Goal: Task Accomplishment & Management: Manage account settings

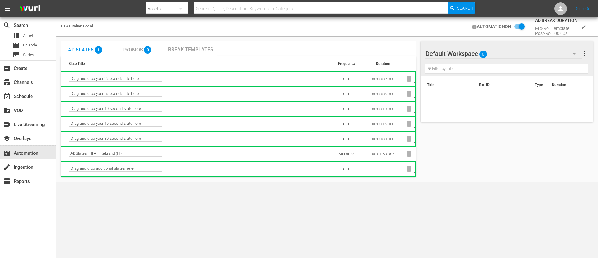
click at [394, 150] on body "menu Search By Assets Search ID, Title, Description, Keywords, or Category Sear…" at bounding box center [299, 129] width 598 height 258
click at [34, 42] on span "Episode" at bounding box center [30, 45] width 14 height 6
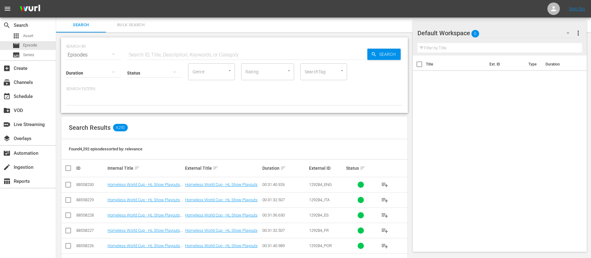
scroll to position [47, 0]
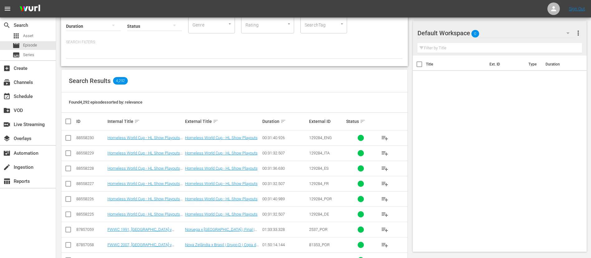
click at [67, 150] on input "checkbox" at bounding box center [67, 153] width 7 height 7
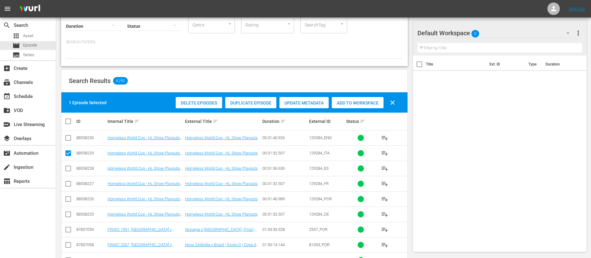
click at [67, 150] on input "checkbox" at bounding box center [67, 153] width 7 height 7
checkbox input "false"
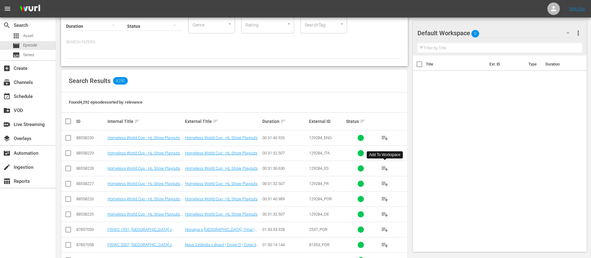
click at [386, 150] on span "playlist_add" at bounding box center [384, 167] width 7 height 7
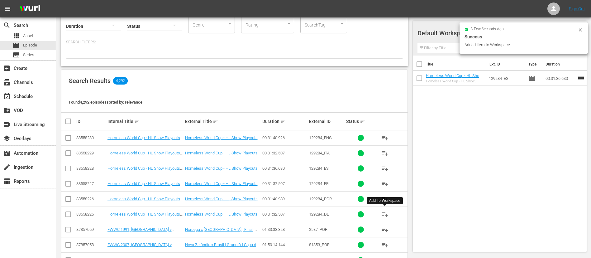
click at [381, 150] on span "playlist_add" at bounding box center [384, 213] width 7 height 7
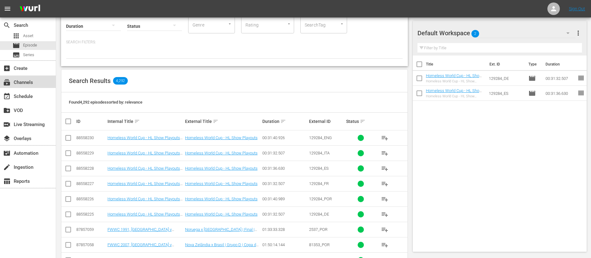
click at [35, 85] on div "subscriptions Channels" at bounding box center [28, 81] width 56 height 12
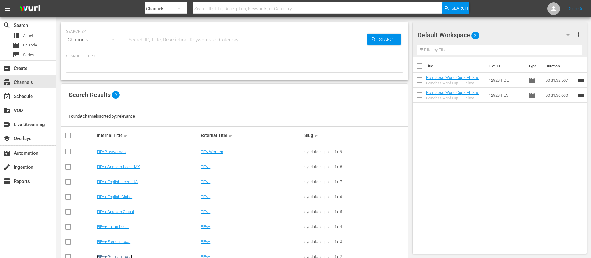
click at [119, 150] on link "FIFA+ German Local" at bounding box center [114, 256] width 35 height 5
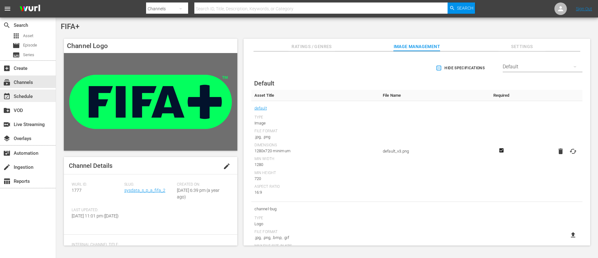
click at [33, 98] on div "event_available Schedule" at bounding box center [17, 95] width 35 height 6
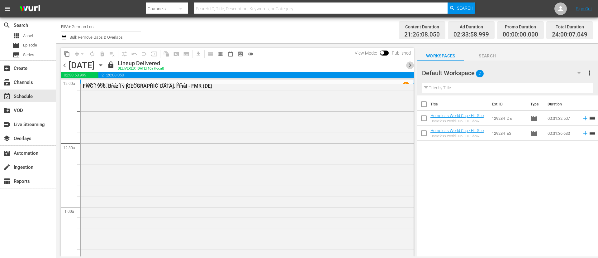
click at [394, 67] on span "chevron_right" at bounding box center [410, 65] width 8 height 8
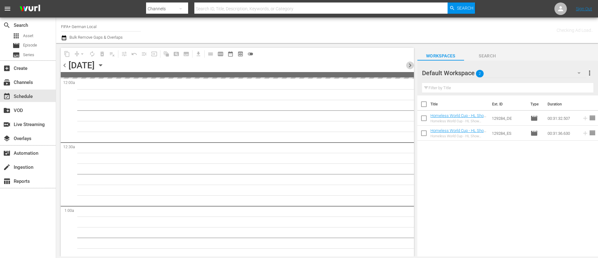
click at [394, 67] on span "chevron_right" at bounding box center [410, 65] width 8 height 8
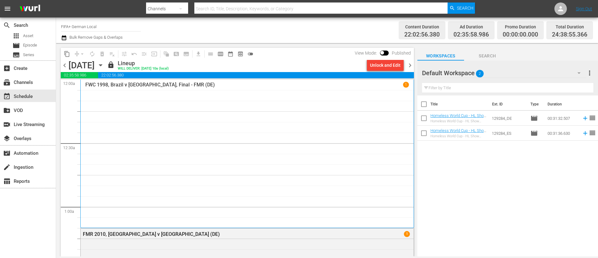
click at [394, 62] on span "chevron_right" at bounding box center [410, 65] width 8 height 8
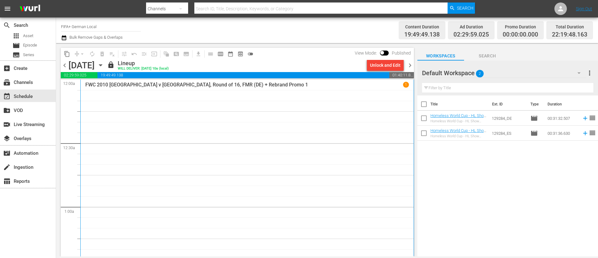
click at [374, 65] on div "Unlock and Edit" at bounding box center [385, 64] width 31 height 11
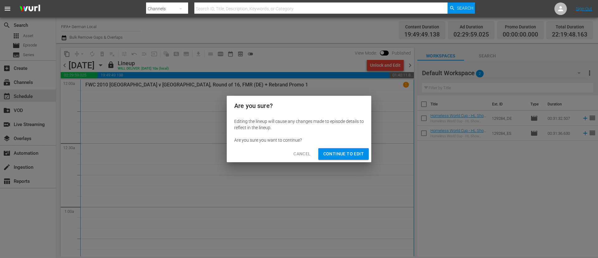
click at [355, 150] on span "Continue to Edit" at bounding box center [343, 154] width 40 height 8
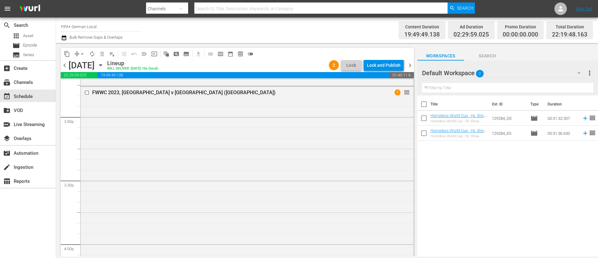
scroll to position [1822, 0]
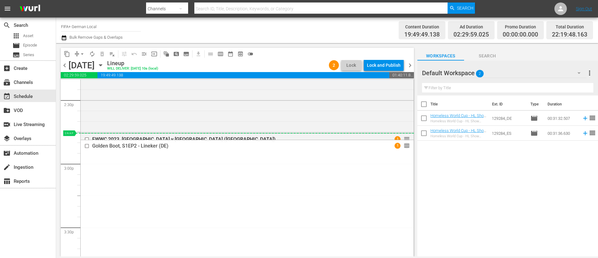
drag, startPoint x: 401, startPoint y: 202, endPoint x: 357, endPoint y: 136, distance: 78.7
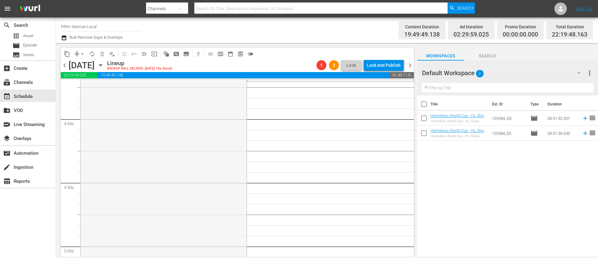
scroll to position [2003, 0]
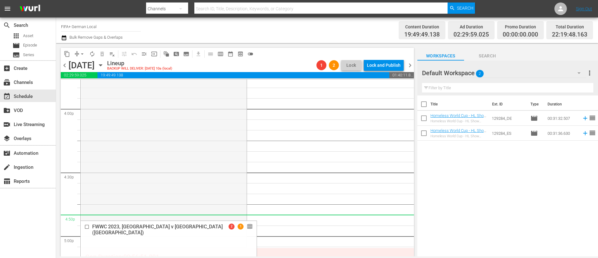
drag, startPoint x: 236, startPoint y: 98, endPoint x: 228, endPoint y: 215, distance: 117.4
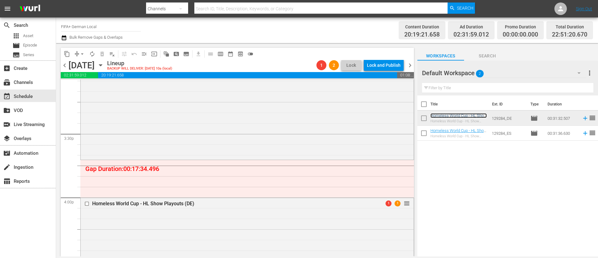
scroll to position [1962, 0]
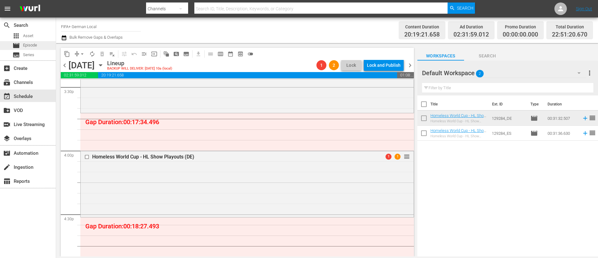
click at [36, 47] on span "Episode" at bounding box center [30, 45] width 14 height 6
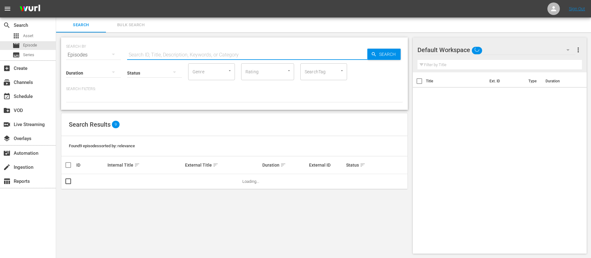
click at [144, 49] on input "text" at bounding box center [247, 54] width 240 height 15
paste input "7k4QrNKhr3xSlk8s1xvDab_DE"
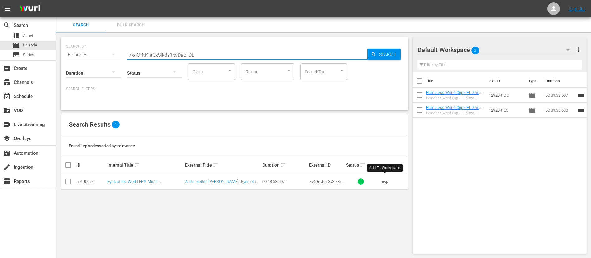
type input "7k4QrNKhr3xSlk8s1xvDab_DE"
click at [389, 150] on button "playlist_add" at bounding box center [384, 181] width 15 height 15
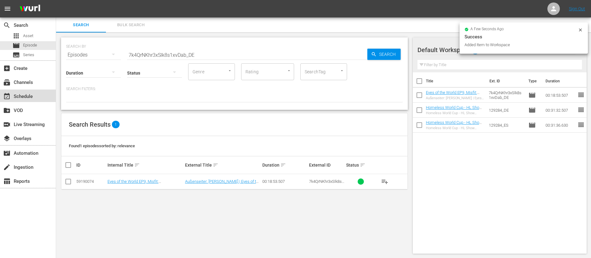
click at [16, 95] on div "event_available Schedule" at bounding box center [17, 95] width 35 height 6
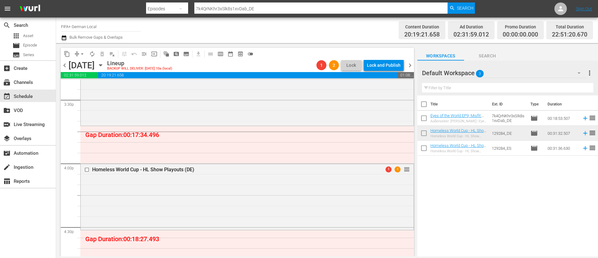
scroll to position [1915, 0]
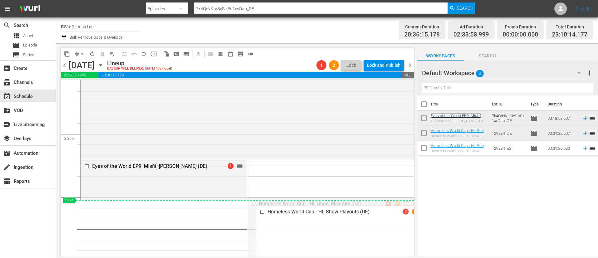
drag, startPoint x: 402, startPoint y: 202, endPoint x: 391, endPoint y: 200, distance: 11.5
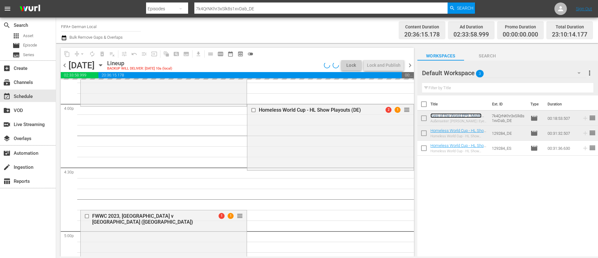
scroll to position [2055, 0]
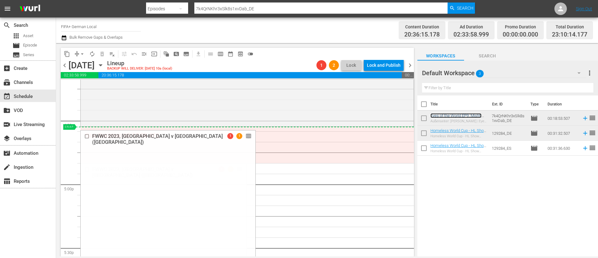
drag, startPoint x: 236, startPoint y: 170, endPoint x: 235, endPoint y: 126, distance: 44.2
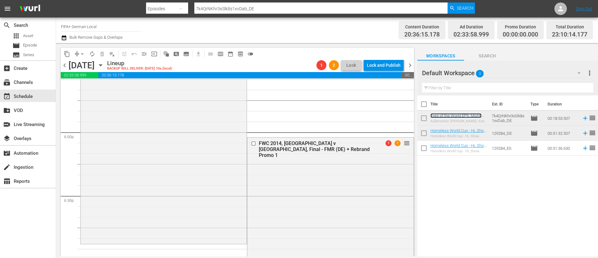
scroll to position [2289, 0]
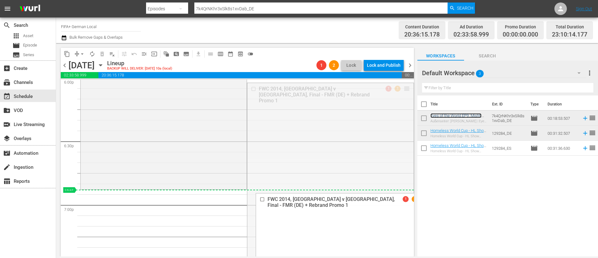
drag, startPoint x: 398, startPoint y: 88, endPoint x: 357, endPoint y: 191, distance: 111.2
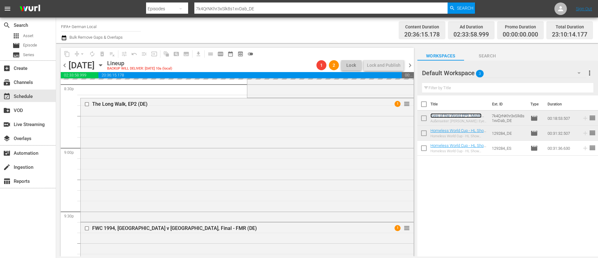
scroll to position [2616, 0]
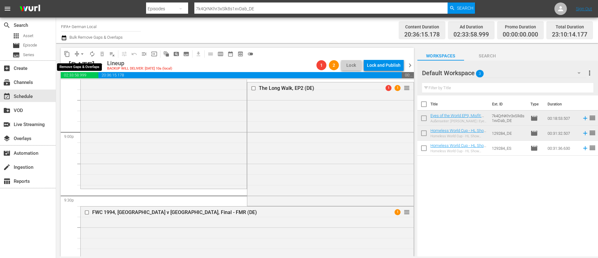
click at [82, 54] on span "arrow_drop_down" at bounding box center [82, 54] width 6 height 6
click at [100, 80] on li "Align to First Episode" at bounding box center [82, 77] width 65 height 10
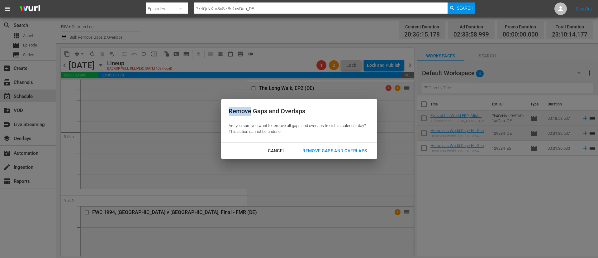
click at [100, 80] on div "Remove Gaps and Overlaps Are you sure you want to remove all gaps and overlaps …" at bounding box center [299, 129] width 598 height 258
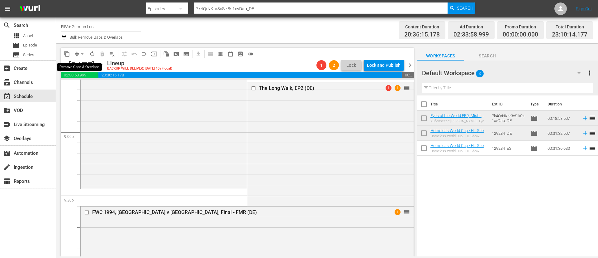
click at [80, 52] on span "arrow_drop_down" at bounding box center [82, 54] width 6 height 6
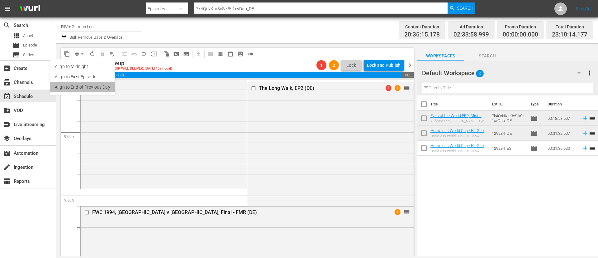
click at [88, 86] on li "Align to End of Previous Day" at bounding box center [82, 87] width 65 height 10
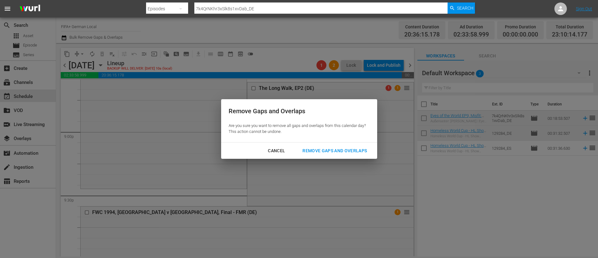
click at [366, 150] on div "Remove Gaps and Overlaps" at bounding box center [334, 151] width 74 height 8
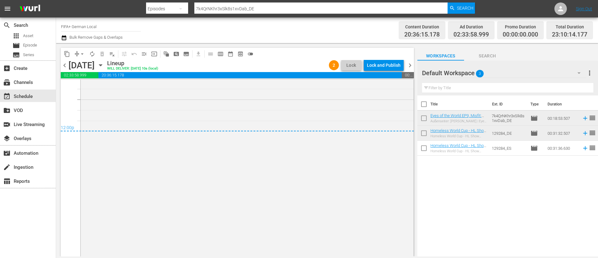
scroll to position [2998, 0]
click at [384, 68] on div "Lock and Publish" at bounding box center [384, 64] width 34 height 11
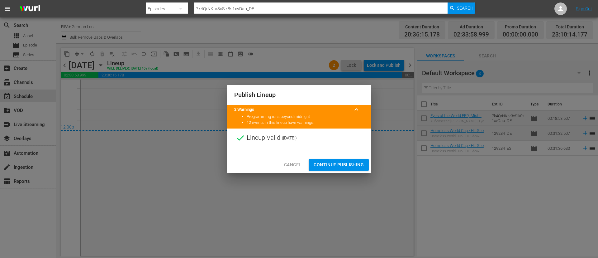
click at [324, 150] on span "Continue Publishing" at bounding box center [339, 165] width 50 height 8
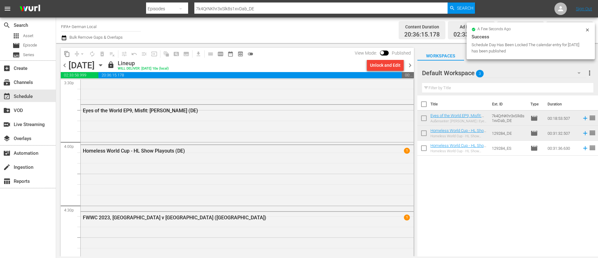
scroll to position [2017, 0]
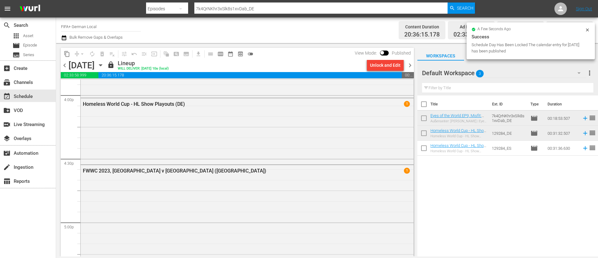
click at [394, 67] on span "chevron_right" at bounding box center [410, 65] width 8 height 8
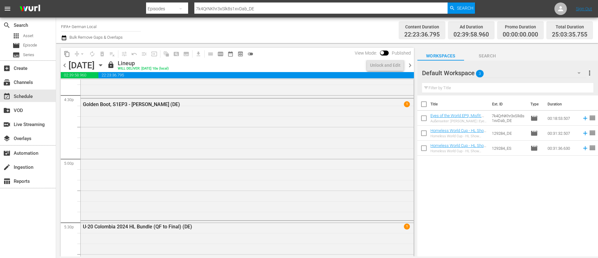
scroll to position [2028, 0]
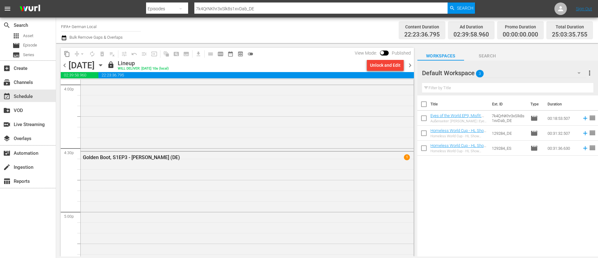
click at [378, 69] on div "Unlock and Edit" at bounding box center [385, 64] width 31 height 11
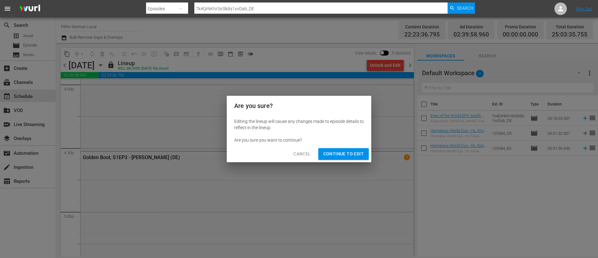
click at [361, 150] on span "Continue to Edit" at bounding box center [343, 154] width 40 height 8
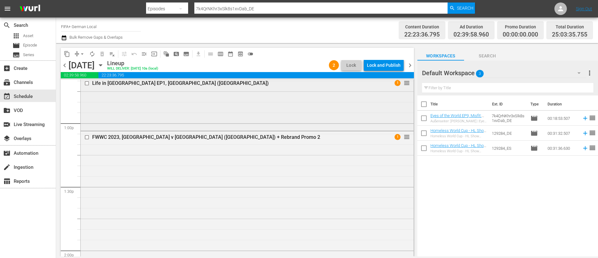
scroll to position [1607, 0]
click at [83, 53] on span "arrow_drop_down" at bounding box center [82, 54] width 6 height 6
click at [84, 86] on li "Align to End of Previous Day" at bounding box center [82, 87] width 65 height 10
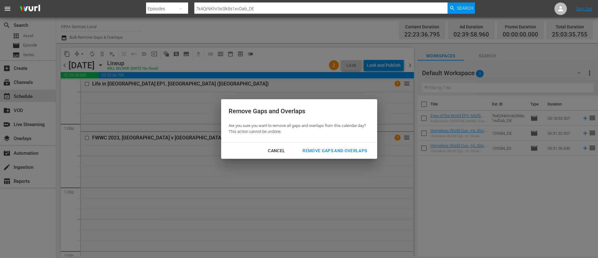
click at [363, 149] on div "Remove Gaps and Overlaps" at bounding box center [334, 151] width 74 height 8
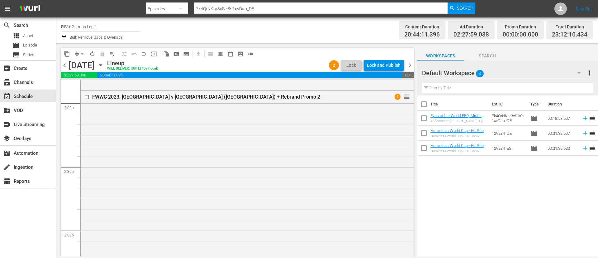
scroll to position [1747, 0]
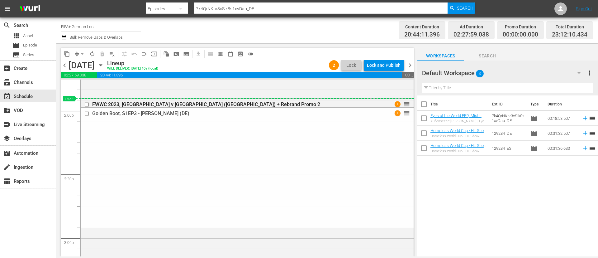
drag, startPoint x: 402, startPoint y: 126, endPoint x: 205, endPoint y: 107, distance: 197.4
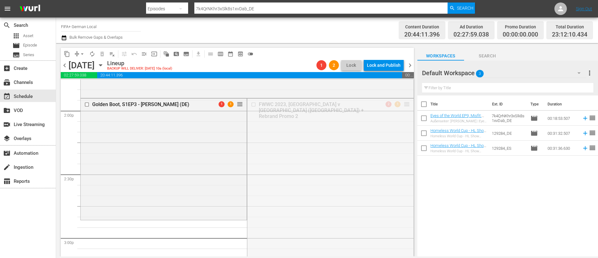
drag, startPoint x: 400, startPoint y: 106, endPoint x: 351, endPoint y: 225, distance: 128.4
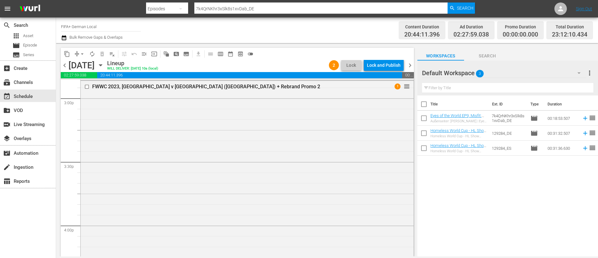
scroll to position [1841, 0]
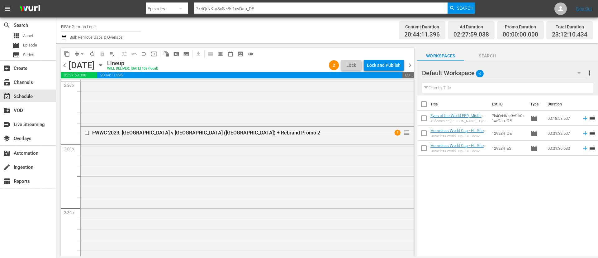
drag, startPoint x: 396, startPoint y: 178, endPoint x: 235, endPoint y: 130, distance: 168.2
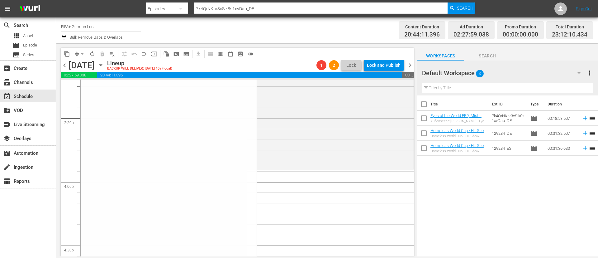
scroll to position [1934, 0]
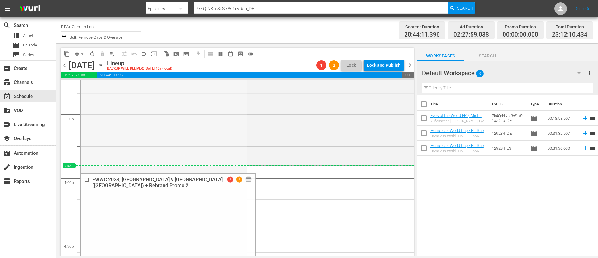
drag, startPoint x: 239, startPoint y: 178, endPoint x: 245, endPoint y: 166, distance: 13.4
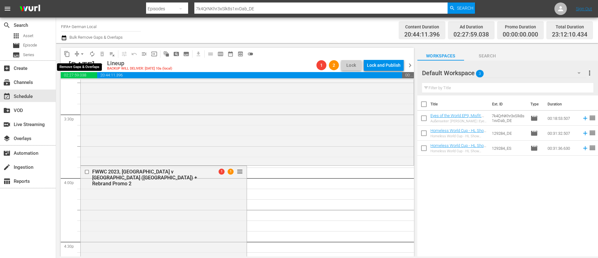
drag, startPoint x: 81, startPoint y: 54, endPoint x: 80, endPoint y: 58, distance: 4.2
click at [81, 54] on span "arrow_drop_down" at bounding box center [82, 54] width 6 height 6
click at [92, 89] on li "Align to End of Previous Day" at bounding box center [82, 87] width 65 height 10
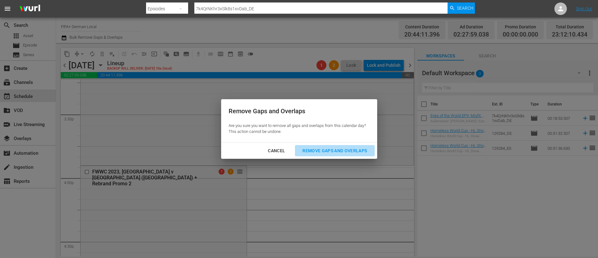
click at [359, 149] on div "Remove Gaps and Overlaps" at bounding box center [334, 151] width 74 height 8
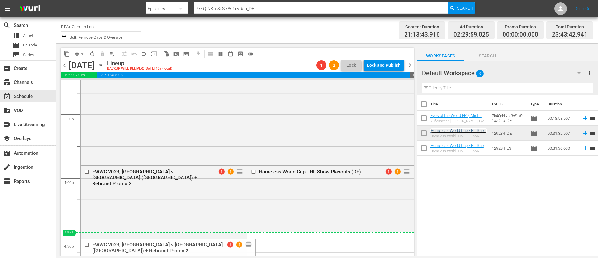
drag, startPoint x: 236, startPoint y: 170, endPoint x: 228, endPoint y: 236, distance: 66.5
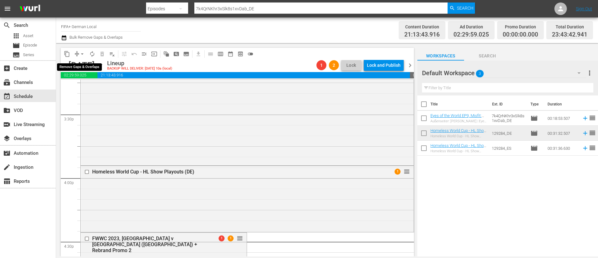
click at [82, 53] on span "arrow_drop_down" at bounding box center [82, 54] width 6 height 6
click at [107, 87] on li "Align to End of Previous Day" at bounding box center [82, 87] width 65 height 10
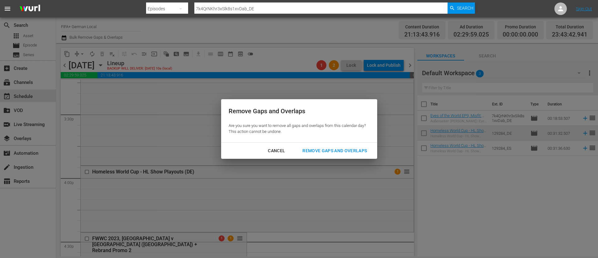
click at [328, 147] on div "Remove Gaps and Overlaps" at bounding box center [334, 151] width 74 height 8
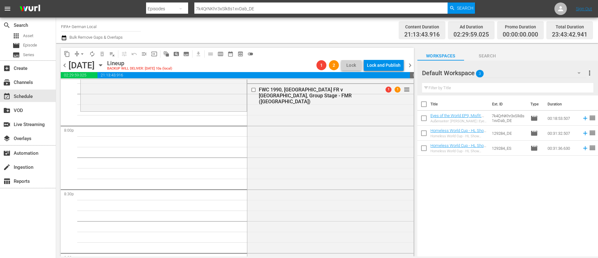
scroll to position [2215, 0]
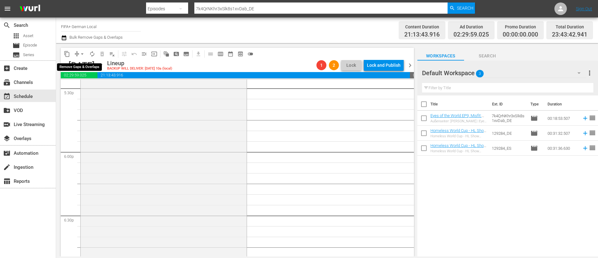
click at [82, 55] on span "arrow_drop_down" at bounding box center [82, 54] width 6 height 6
click at [82, 86] on li "Align to End of Previous Day" at bounding box center [82, 87] width 65 height 10
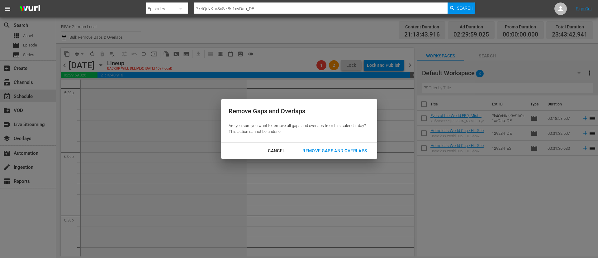
click at [327, 142] on hr at bounding box center [299, 142] width 156 height 0
click at [327, 148] on div "Remove Gaps and Overlaps" at bounding box center [334, 151] width 74 height 8
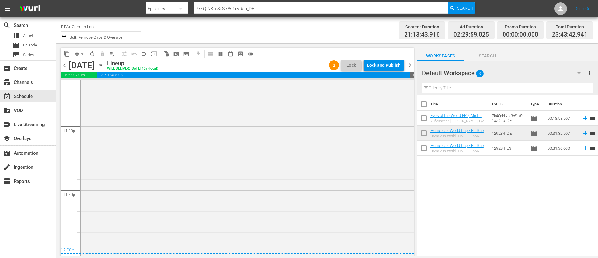
scroll to position [2963, 0]
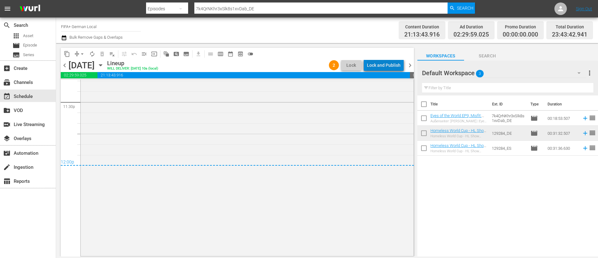
click at [394, 63] on div "Lock and Publish" at bounding box center [384, 64] width 34 height 11
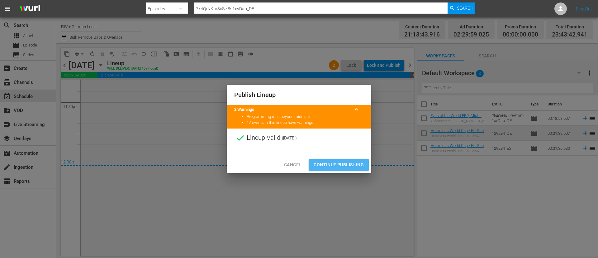
click at [368, 150] on button "Continue Publishing" at bounding box center [339, 165] width 60 height 12
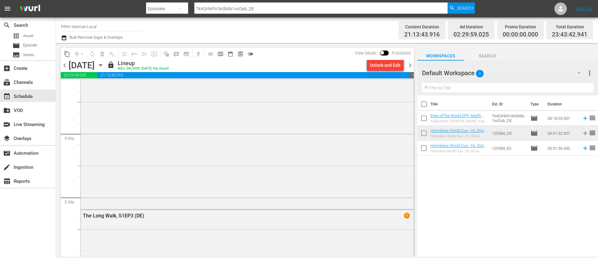
scroll to position [67, 0]
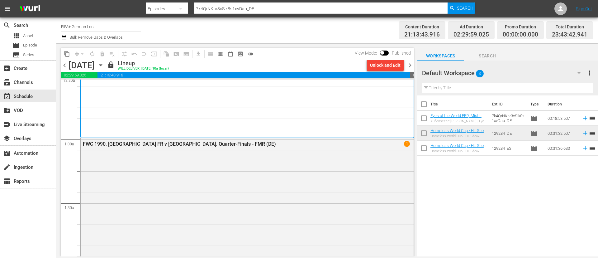
click at [394, 66] on span "chevron_right" at bounding box center [410, 65] width 8 height 8
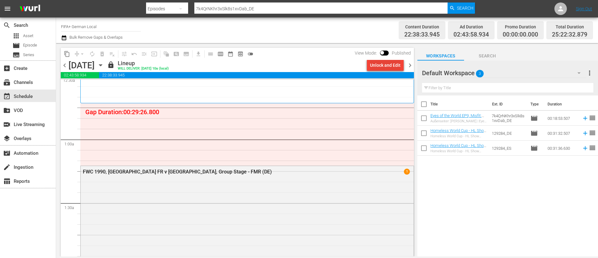
click at [378, 64] on div "Unlock and Edit" at bounding box center [385, 64] width 31 height 11
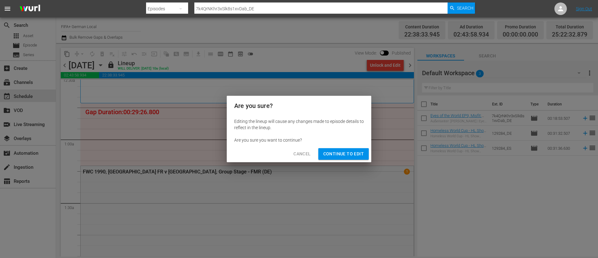
click at [343, 150] on span "Continue to Edit" at bounding box center [343, 154] width 40 height 8
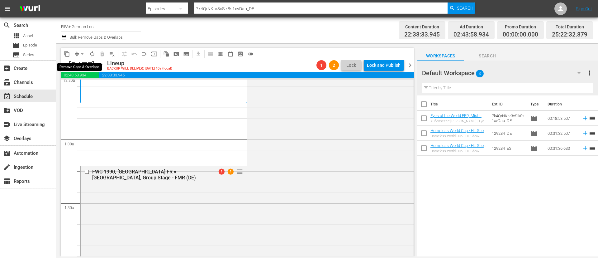
click at [82, 54] on span "arrow_drop_down" at bounding box center [82, 54] width 6 height 6
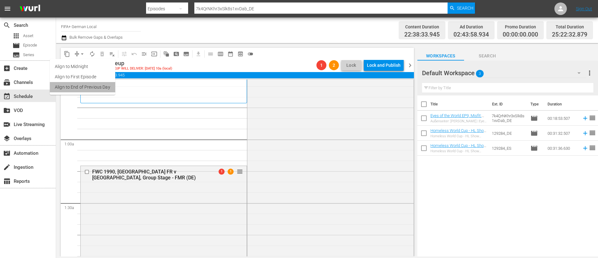
click at [87, 83] on li "Align to End of Previous Day" at bounding box center [82, 87] width 65 height 10
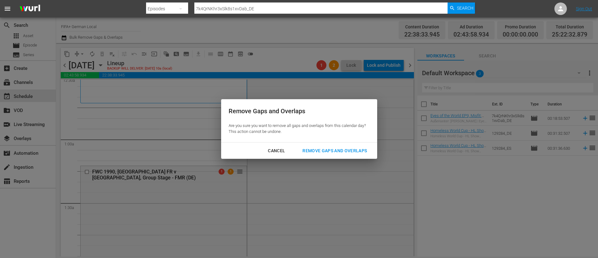
click at [363, 150] on div "Remove Gaps and Overlaps" at bounding box center [334, 151] width 74 height 8
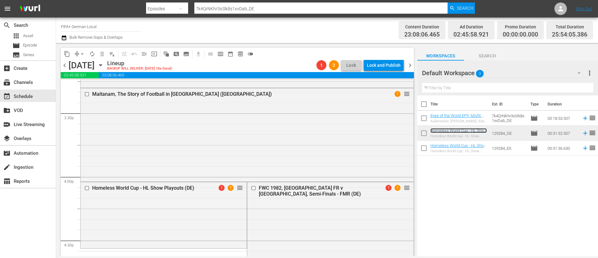
scroll to position [1982, 0]
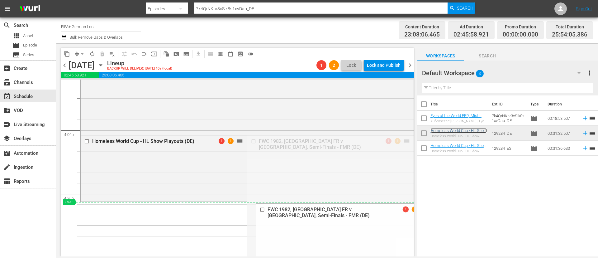
drag, startPoint x: 399, startPoint y: 139, endPoint x: 367, endPoint y: 202, distance: 70.3
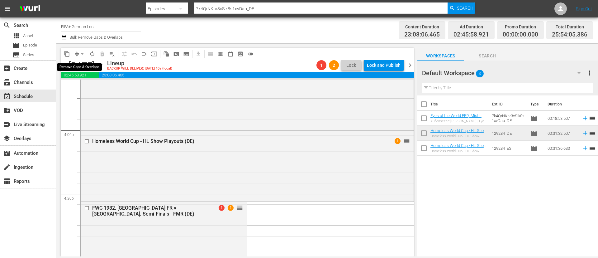
click at [78, 54] on button "arrow_drop_down" at bounding box center [82, 54] width 10 height 10
click at [102, 86] on li "Align to End of Previous Day" at bounding box center [82, 87] width 65 height 10
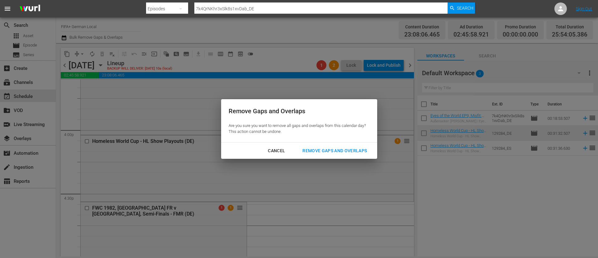
click at [325, 150] on div "Remove Gaps and Overlaps" at bounding box center [334, 151] width 74 height 8
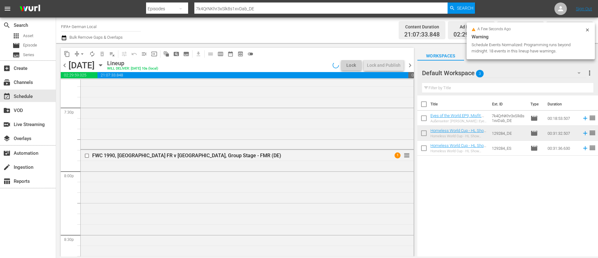
scroll to position [2916, 0]
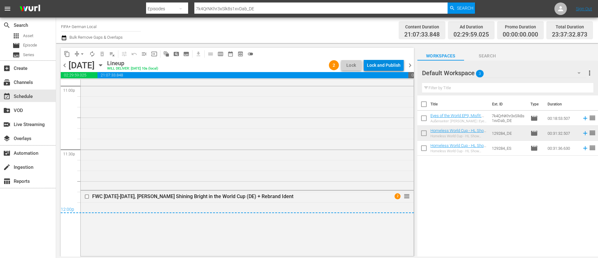
click at [385, 63] on div "Lock and Publish" at bounding box center [384, 64] width 34 height 11
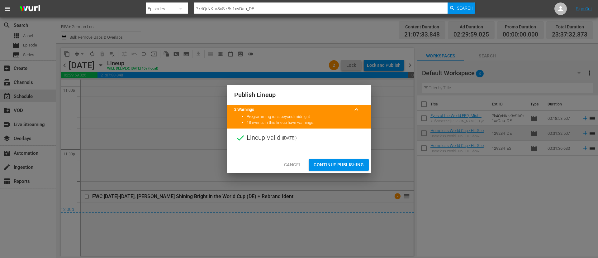
click at [348, 150] on button "Continue Publishing" at bounding box center [339, 165] width 60 height 12
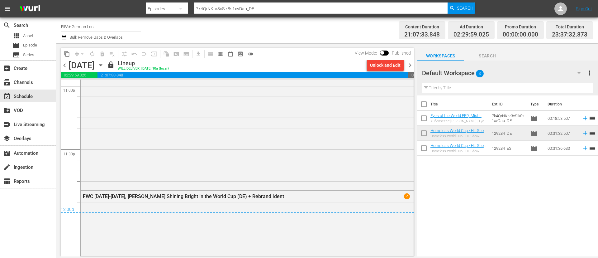
click at [394, 64] on span "chevron_right" at bounding box center [410, 65] width 8 height 8
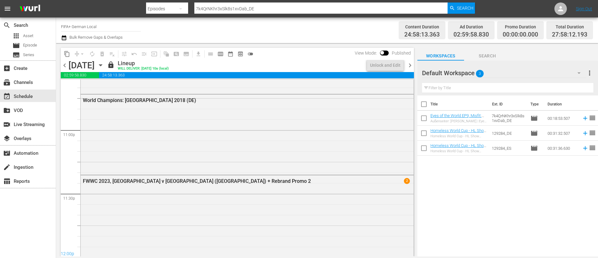
scroll to position [2905, 0]
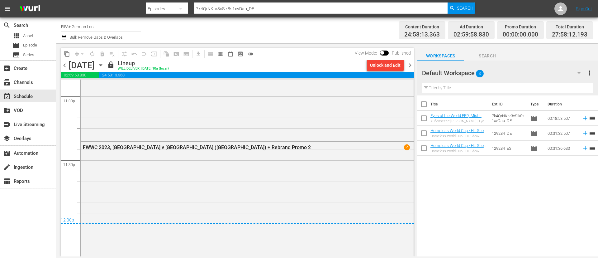
click at [388, 65] on div "Unlock and Edit" at bounding box center [385, 64] width 31 height 11
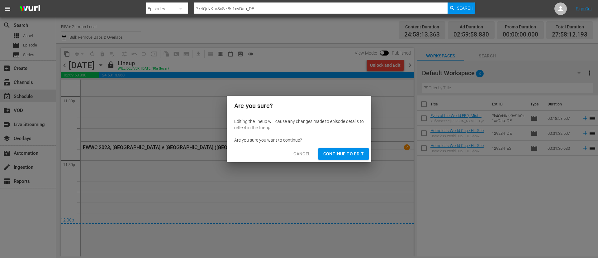
click at [356, 150] on span "Continue to Edit" at bounding box center [343, 154] width 40 height 8
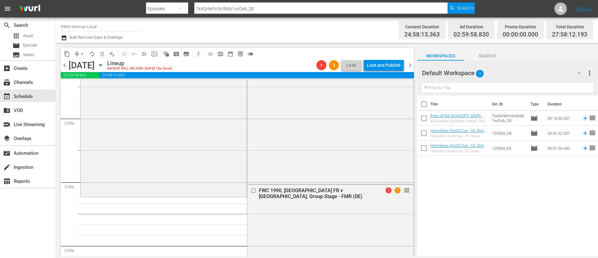
scroll to position [0, 0]
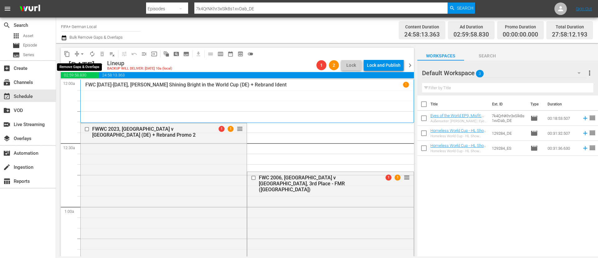
click at [85, 54] on span "arrow_drop_down" at bounding box center [82, 54] width 6 height 6
click at [87, 83] on li "Align to End of Previous Day" at bounding box center [82, 87] width 65 height 10
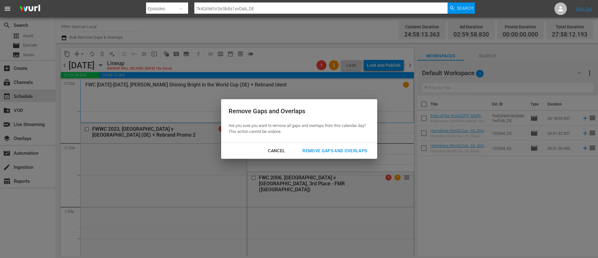
click at [348, 150] on div "Remove Gaps and Overlaps" at bounding box center [334, 151] width 74 height 8
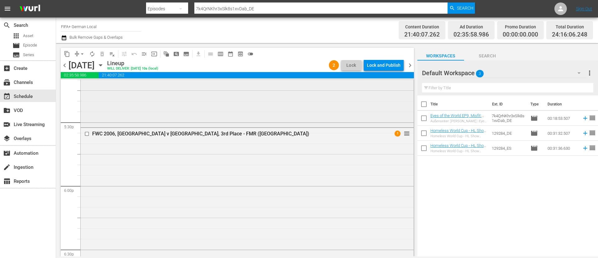
scroll to position [2195, 0]
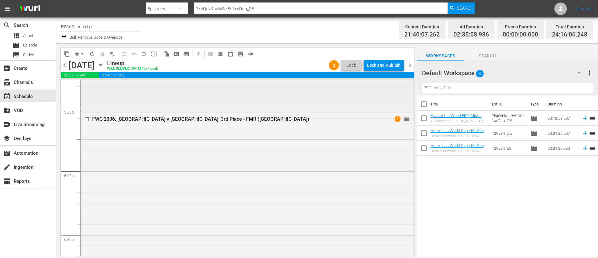
click at [239, 150] on div "FWC 2006, Germany v Portugal, 3rd Place - FMR (DE) 1 reorder" at bounding box center [247, 226] width 333 height 226
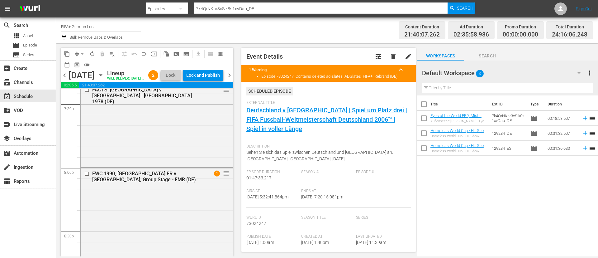
scroll to position [2475, 0]
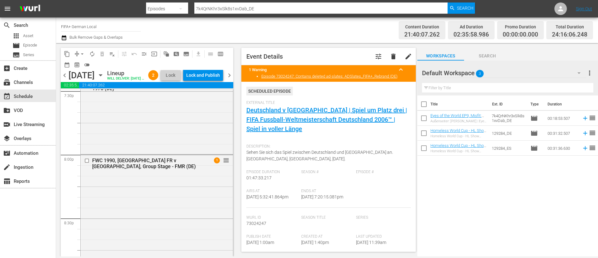
click at [98, 150] on div "FWC 1990, Germany FR v Yugoslavia, Group Stage - FMR (DE)" at bounding box center [147, 163] width 110 height 12
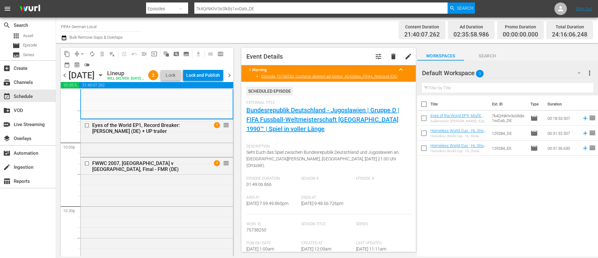
scroll to position [2756, 0]
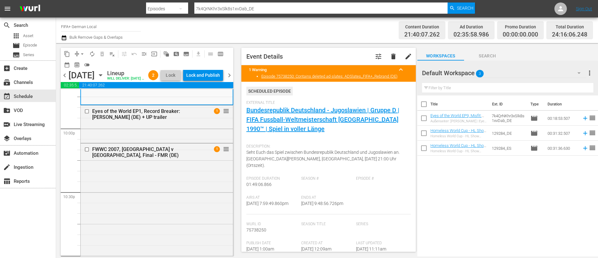
click at [98, 150] on div "FWWC 2007, Germany v Brazil, Final - FMR (DE) 1 reorder" at bounding box center [157, 258] width 152 height 231
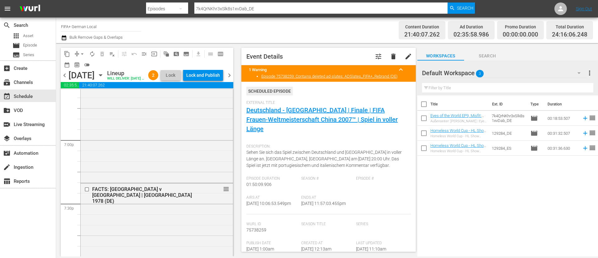
scroll to position [2223, 0]
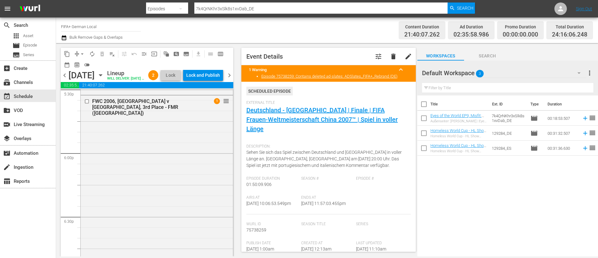
click at [98, 150] on div "FWC 2006, Germany v Portugal, 3rd Place - FMR (DE) 1 reorder" at bounding box center [157, 208] width 152 height 226
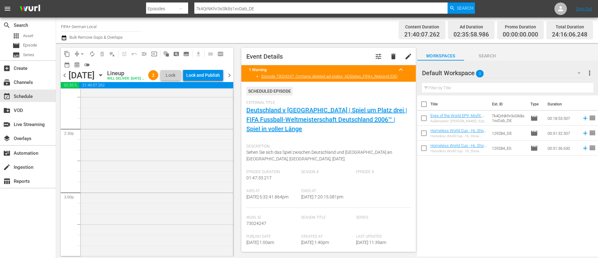
scroll to position [1662, 0]
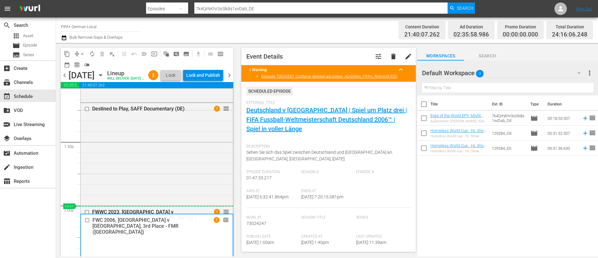
drag, startPoint x: 221, startPoint y: 253, endPoint x: 187, endPoint y: 220, distance: 47.1
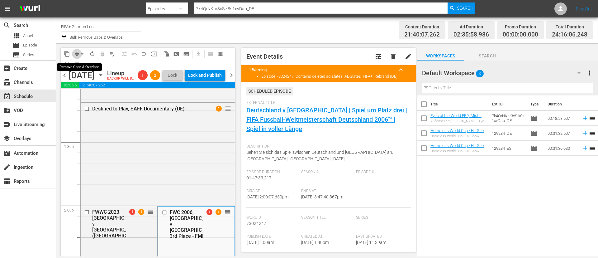
drag, startPoint x: 75, startPoint y: 54, endPoint x: 84, endPoint y: 70, distance: 19.0
click at [75, 54] on span "compress" at bounding box center [77, 54] width 6 height 6
click at [82, 53] on span "arrow_drop_down" at bounding box center [82, 54] width 6 height 6
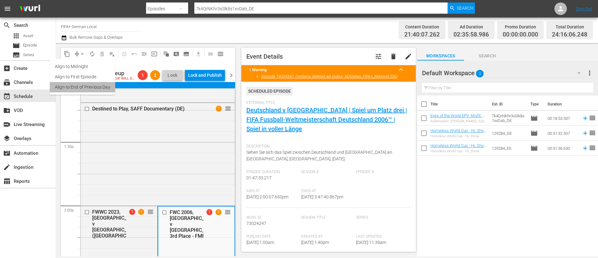
click at [96, 92] on li "Align to End of Previous Day" at bounding box center [82, 87] width 65 height 10
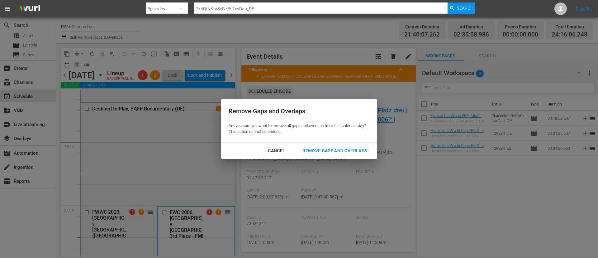
click at [333, 147] on div "Remove Gaps and Overlaps" at bounding box center [334, 151] width 74 height 8
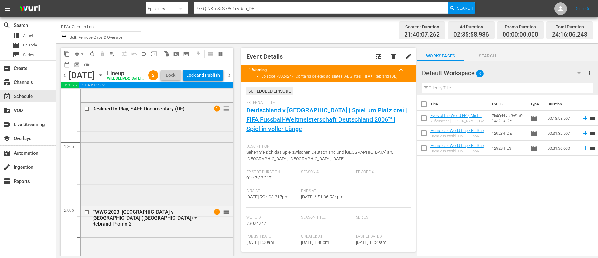
click at [88, 111] on input "checkbox" at bounding box center [87, 108] width 7 height 5
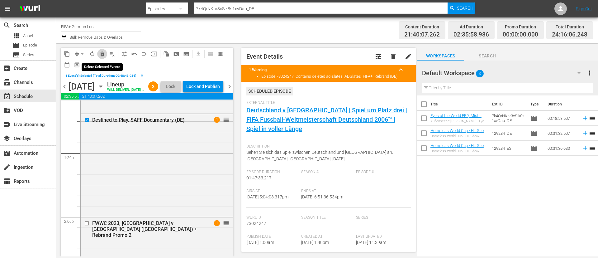
click at [102, 54] on span "delete_forever_outlined" at bounding box center [102, 54] width 6 height 6
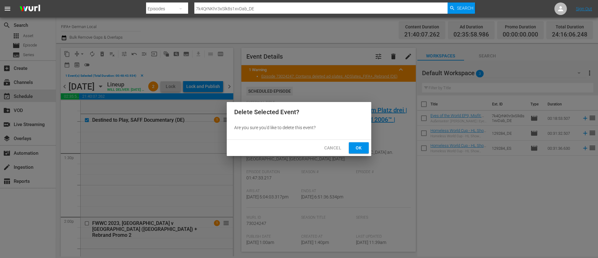
click at [363, 150] on button "Ok" at bounding box center [359, 148] width 20 height 12
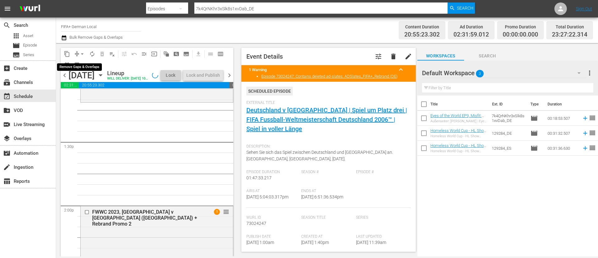
click at [79, 54] on button "arrow_drop_down" at bounding box center [82, 54] width 10 height 10
click at [97, 82] on li "Align to End of Previous Day" at bounding box center [82, 87] width 65 height 10
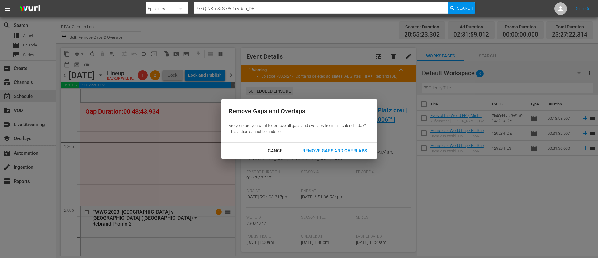
click at [323, 147] on div "Remove Gaps and Overlaps" at bounding box center [334, 151] width 74 height 8
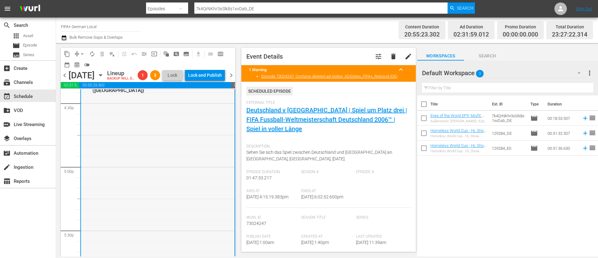
scroll to position [1989, 0]
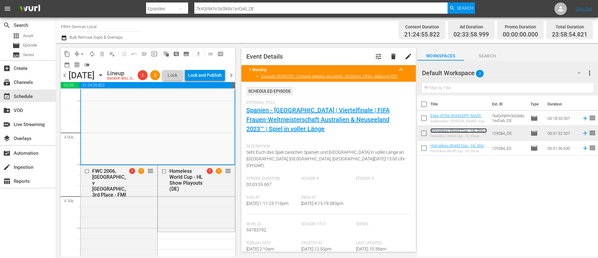
drag, startPoint x: 144, startPoint y: 183, endPoint x: 139, endPoint y: 243, distance: 60.6
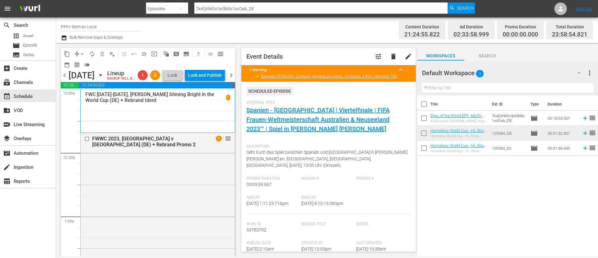
scroll to position [1989, 0]
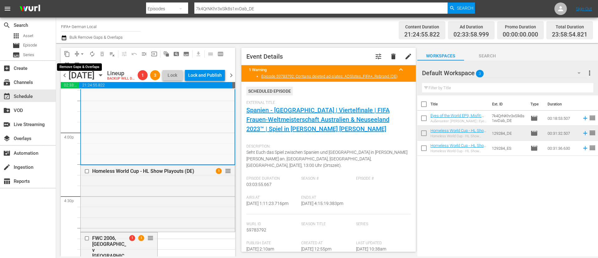
click at [80, 51] on span "arrow_drop_down" at bounding box center [82, 54] width 6 height 6
click at [86, 89] on li "Align to End of Previous Day" at bounding box center [82, 87] width 65 height 10
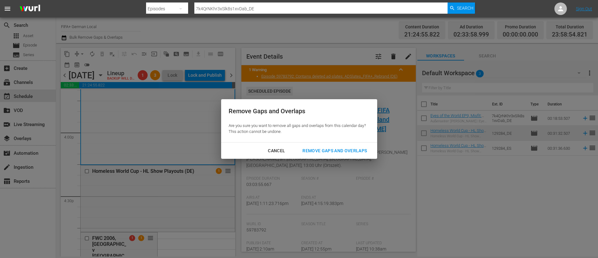
click at [330, 152] on div "Remove Gaps and Overlaps" at bounding box center [334, 151] width 74 height 8
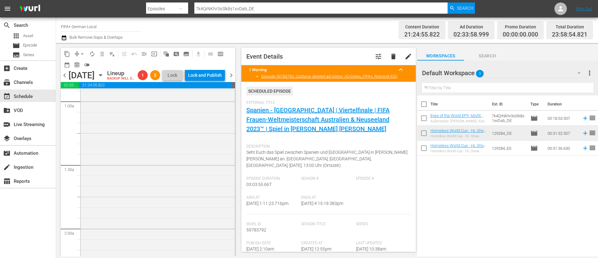
scroll to position [0, 0]
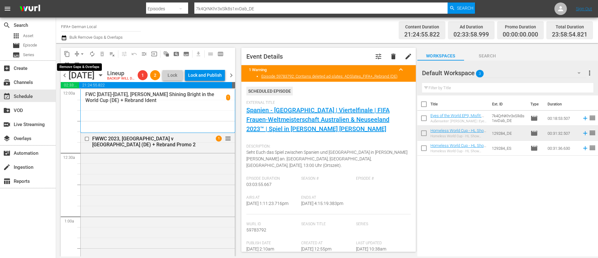
click at [78, 55] on button "arrow_drop_down" at bounding box center [82, 54] width 10 height 10
click at [99, 87] on li "Align to End of Previous Day" at bounding box center [82, 87] width 65 height 10
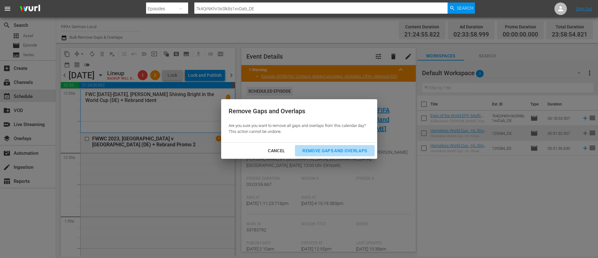
click at [326, 149] on div "Remove Gaps and Overlaps" at bounding box center [334, 151] width 74 height 8
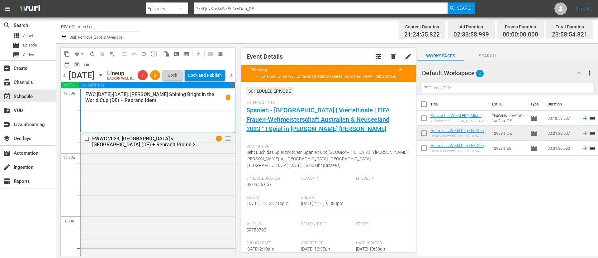
click at [233, 79] on span "chevron_right" at bounding box center [231, 75] width 8 height 8
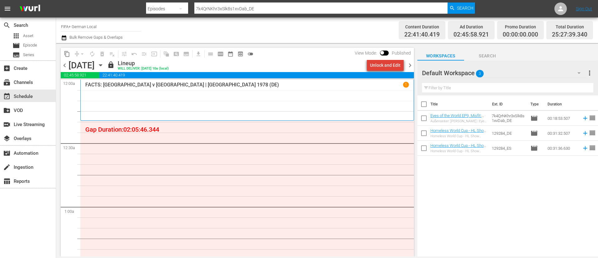
click at [392, 66] on div "Unlock and Edit" at bounding box center [385, 64] width 31 height 11
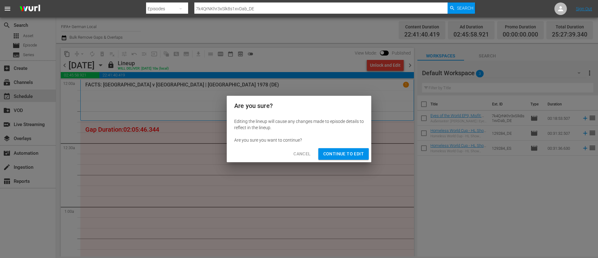
click at [350, 160] on div "Cancel Continue to Edit" at bounding box center [299, 153] width 144 height 17
click at [350, 158] on button "Continue to Edit" at bounding box center [343, 154] width 50 height 12
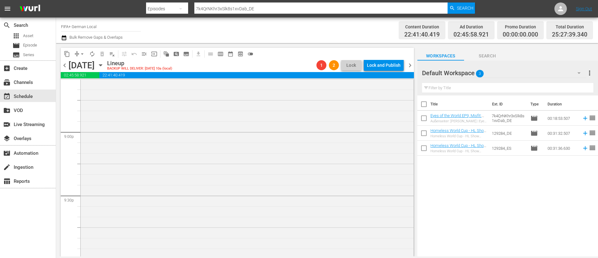
scroll to position [2849, 0]
click at [84, 52] on span "arrow_drop_down" at bounding box center [82, 54] width 6 height 6
click at [96, 86] on li "Align to End of Previous Day" at bounding box center [82, 87] width 65 height 10
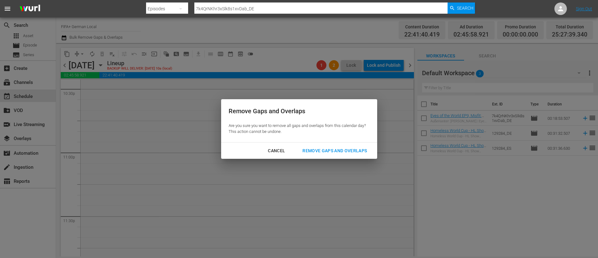
click at [352, 143] on div "Cancel Remove Gaps and Overlaps" at bounding box center [299, 150] width 156 height 17
click at [349, 150] on div "Remove Gaps and Overlaps" at bounding box center [334, 151] width 74 height 8
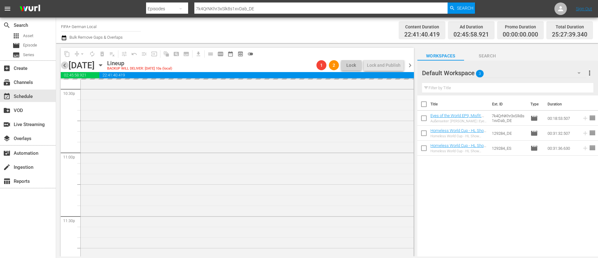
click at [63, 62] on span "chevron_left" at bounding box center [65, 65] width 8 height 8
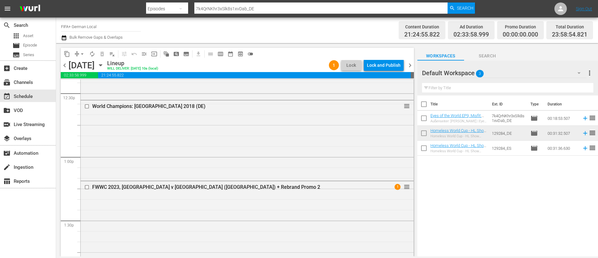
scroll to position [1512, 0]
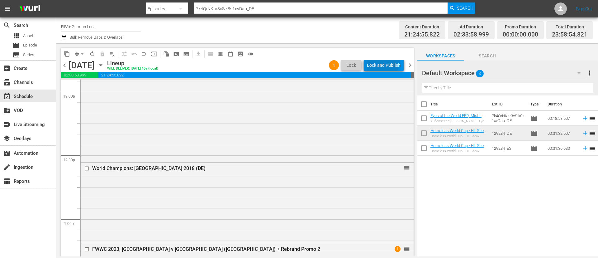
click at [382, 60] on div "Lock and Publish" at bounding box center [384, 64] width 34 height 11
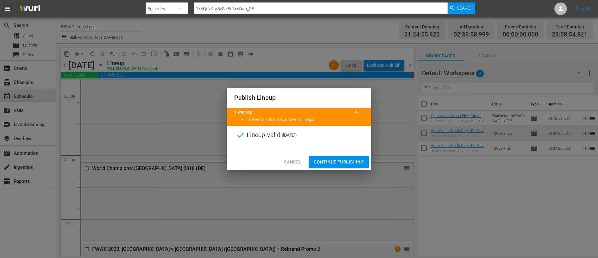
click at [330, 158] on span "Continue Publishing" at bounding box center [339, 162] width 50 height 8
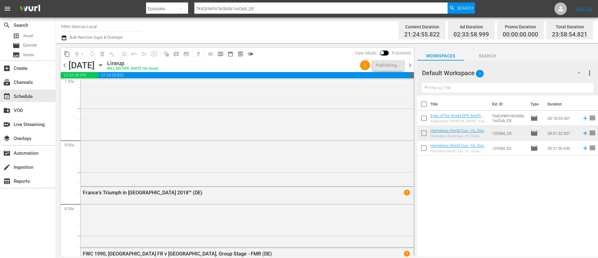
scroll to position [642, 0]
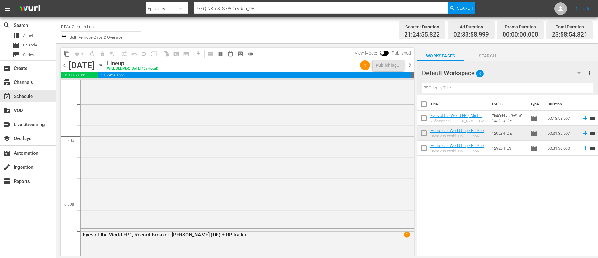
click at [416, 70] on div "content_copy compress arrow_drop_down autorenew_outlined delete_forever_outline…" at bounding box center [236, 149] width 361 height 213
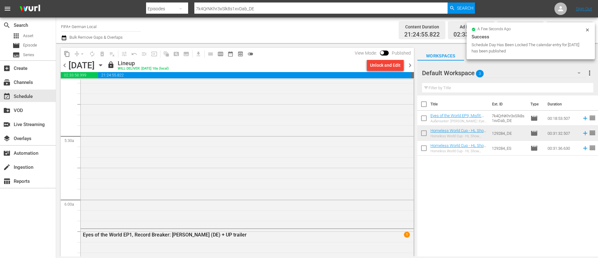
scroll to position [0, 0]
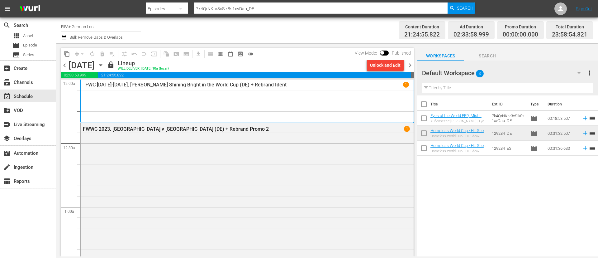
click at [408, 65] on span "chevron_right" at bounding box center [410, 65] width 8 height 8
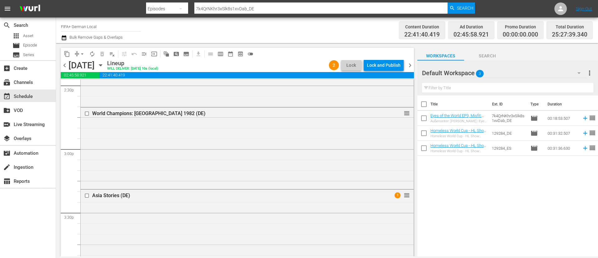
scroll to position [1822, 0]
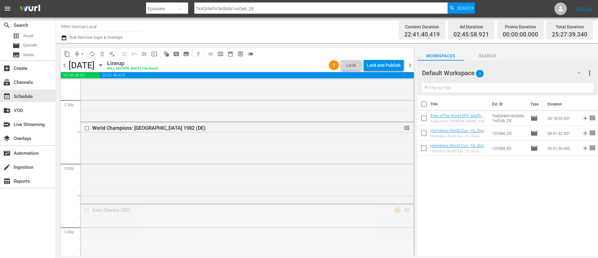
drag, startPoint x: 401, startPoint y: 209, endPoint x: 394, endPoint y: 129, distance: 80.0
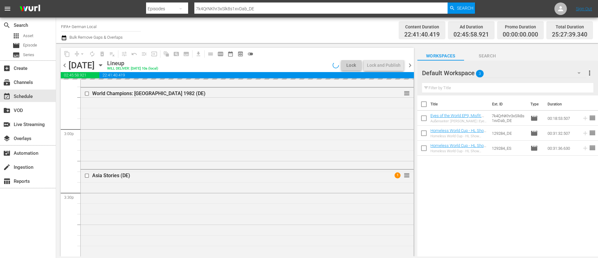
scroll to position [1868, 0]
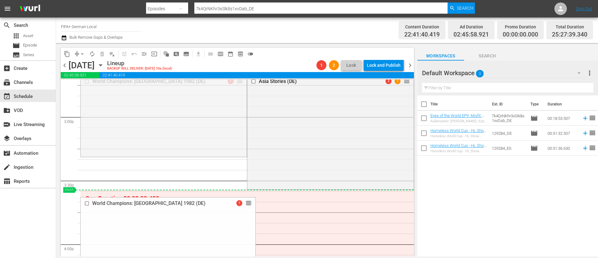
drag, startPoint x: 236, startPoint y: 83, endPoint x: 224, endPoint y: 194, distance: 111.9
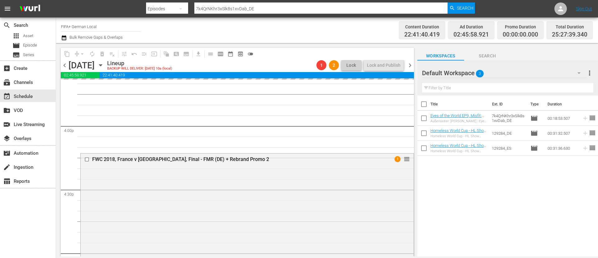
scroll to position [2008, 0]
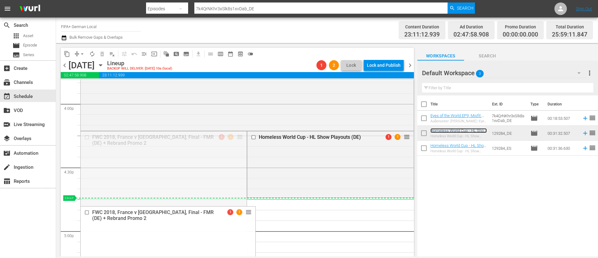
drag, startPoint x: 449, startPoint y: 130, endPoint x: 231, endPoint y: 200, distance: 228.5
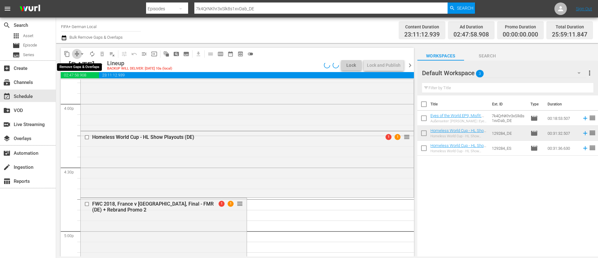
click at [77, 51] on span "compress" at bounding box center [77, 54] width 6 height 6
click at [81, 53] on span "arrow_drop_down" at bounding box center [82, 54] width 6 height 6
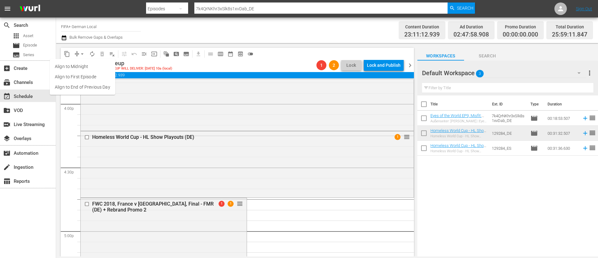
click at [104, 85] on li "Align to End of Previous Day" at bounding box center [82, 87] width 65 height 10
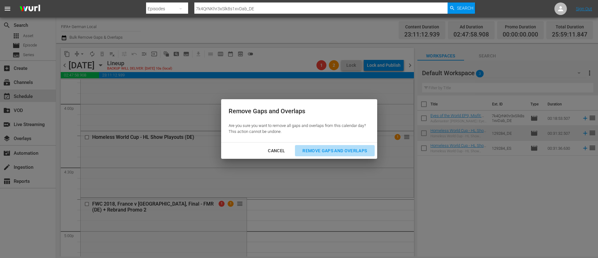
click at [357, 154] on div "Remove Gaps and Overlaps" at bounding box center [334, 151] width 74 height 8
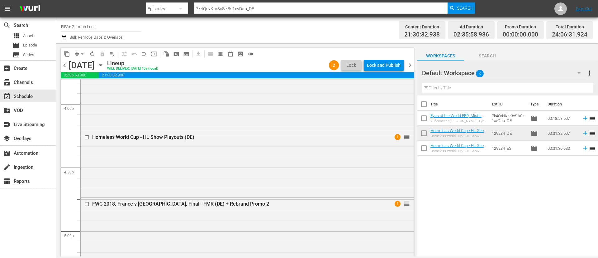
click at [382, 64] on div "Lock and Publish" at bounding box center [384, 64] width 34 height 11
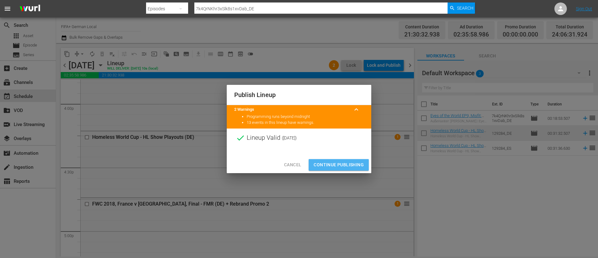
click at [339, 162] on span "Continue Publishing" at bounding box center [339, 165] width 50 height 8
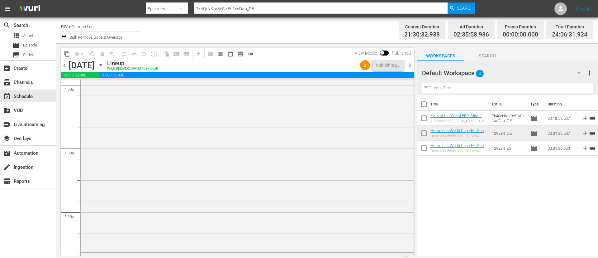
scroll to position [0, 0]
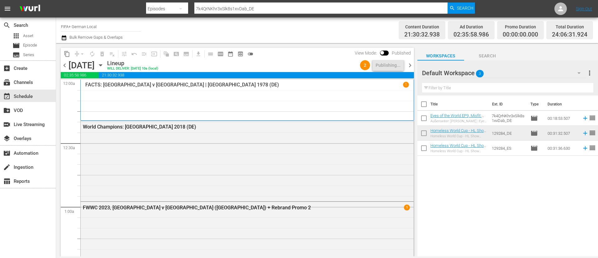
click at [423, 137] on input "checkbox" at bounding box center [423, 134] width 13 height 13
checkbox input "true"
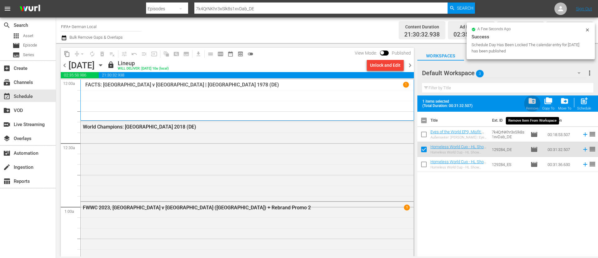
click at [529, 105] on span "folder_delete" at bounding box center [532, 101] width 8 height 8
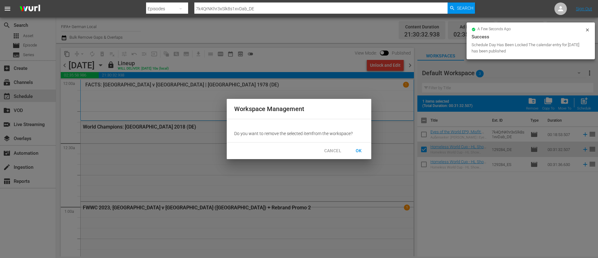
click at [327, 154] on span "CANCEL" at bounding box center [332, 151] width 17 height 8
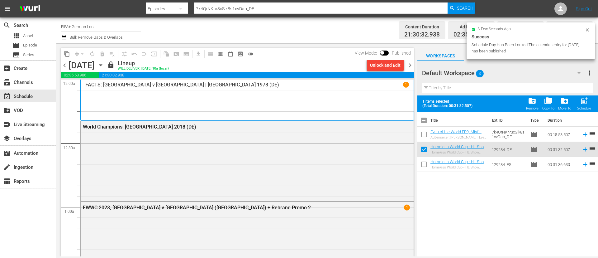
click at [426, 136] on input "checkbox" at bounding box center [423, 135] width 13 height 13
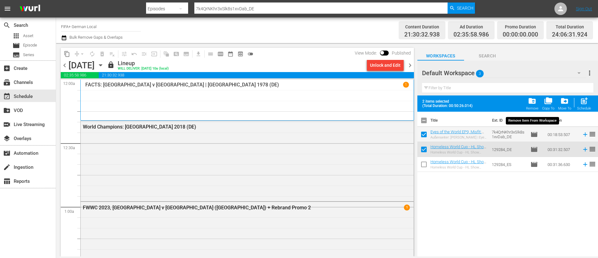
click at [534, 101] on span "folder_delete" at bounding box center [532, 101] width 8 height 8
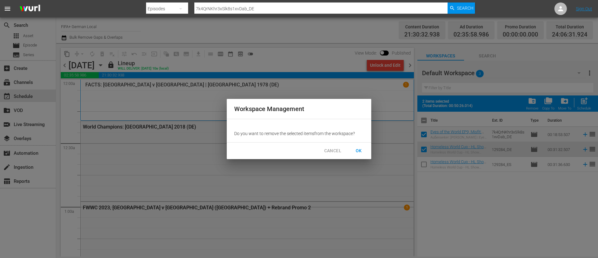
click at [360, 151] on span "OK" at bounding box center [359, 151] width 10 height 8
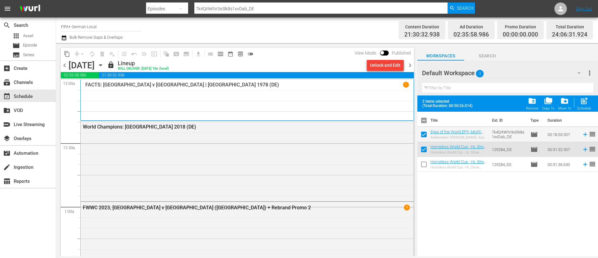
checkbox input "false"
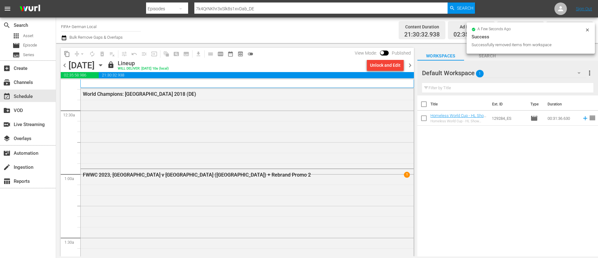
scroll to position [47, 0]
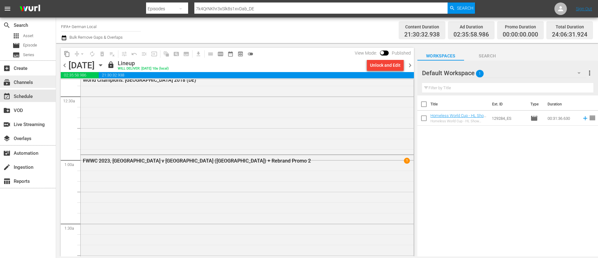
click at [48, 81] on div "subscriptions Channels" at bounding box center [28, 81] width 56 height 12
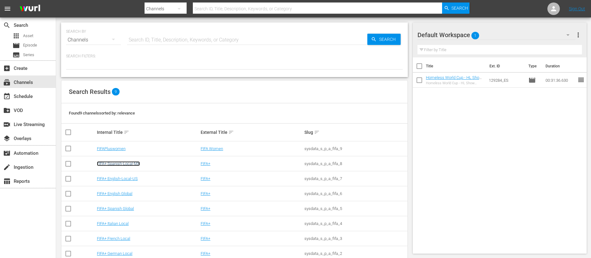
click at [124, 164] on link "FIFA+ Spanish-Local-MX" at bounding box center [118, 163] width 43 height 5
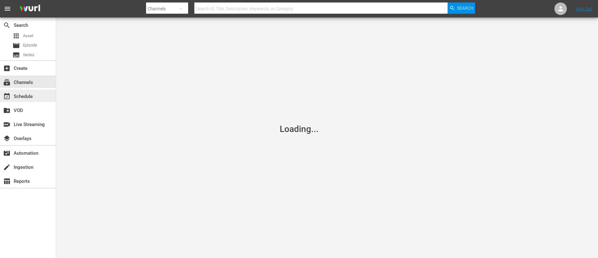
click at [29, 91] on div "event_available Schedule" at bounding box center [28, 95] width 56 height 12
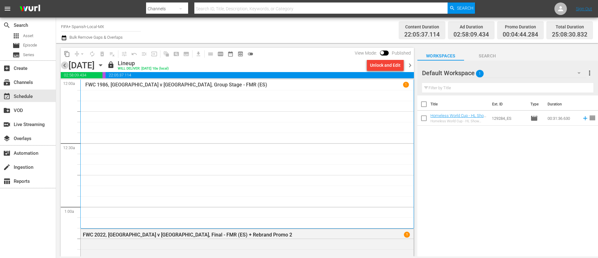
click at [63, 68] on span "chevron_left" at bounding box center [65, 65] width 8 height 8
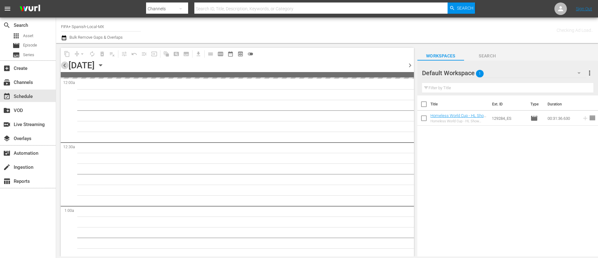
click at [63, 68] on span "chevron_left" at bounding box center [65, 65] width 8 height 8
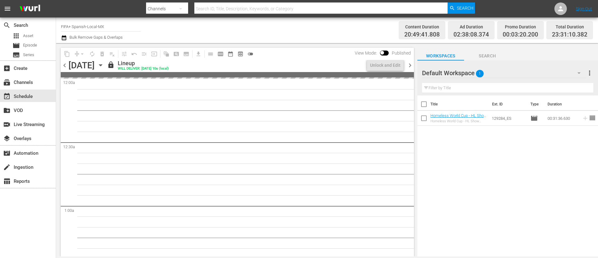
click at [63, 68] on span "chevron_left" at bounding box center [65, 65] width 8 height 8
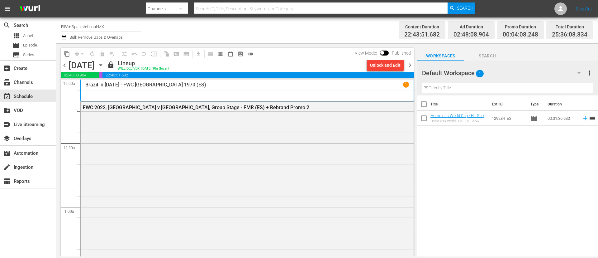
click at [389, 69] on div "Unlock and Edit" at bounding box center [385, 64] width 31 height 11
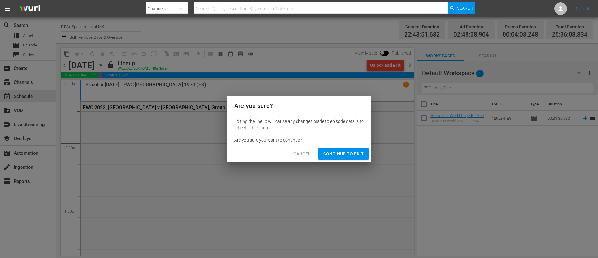
click at [343, 151] on span "Continue to Edit" at bounding box center [343, 154] width 40 height 8
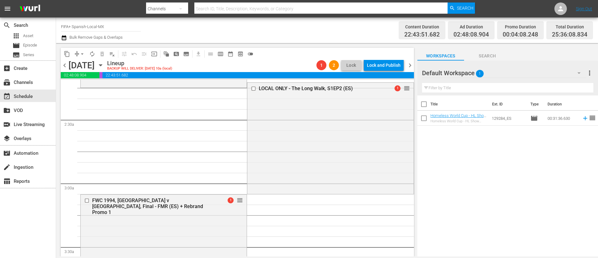
scroll to position [244, 0]
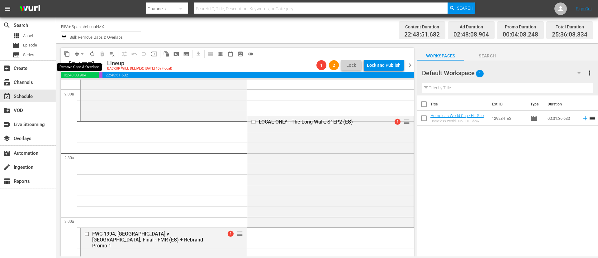
click at [80, 53] on span "arrow_drop_down" at bounding box center [82, 54] width 6 height 6
click at [82, 83] on li "Align to End of Previous Day" at bounding box center [82, 87] width 65 height 10
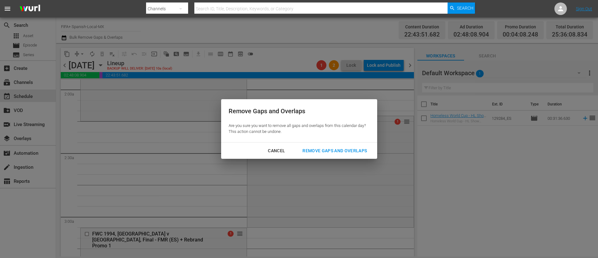
click at [325, 148] on div "Remove Gaps and Overlaps" at bounding box center [334, 151] width 74 height 8
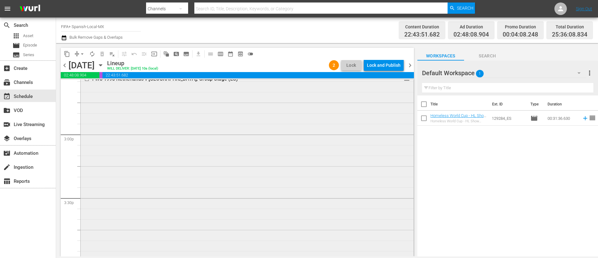
scroll to position [2019, 0]
click at [332, 187] on div "FWWC 2023, All Goals (ES) reorder" at bounding box center [247, 208] width 333 height 132
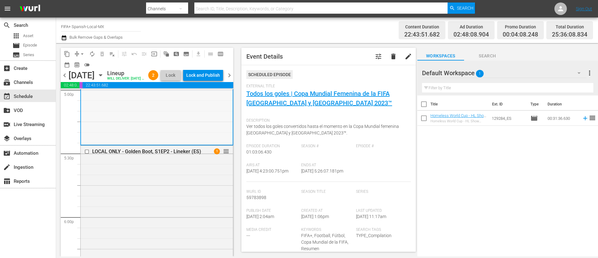
scroll to position [2206, 0]
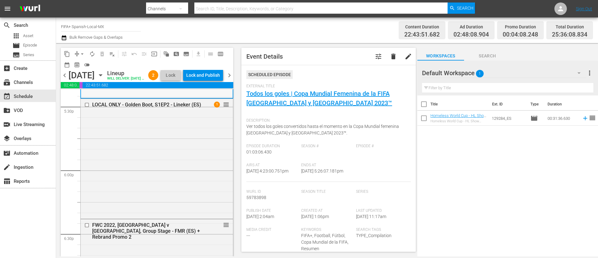
click at [191, 195] on div "LOCAL ONLY - Golden Boot, S1EP2 - Lineker (ES) 1 reorder" at bounding box center [157, 158] width 152 height 119
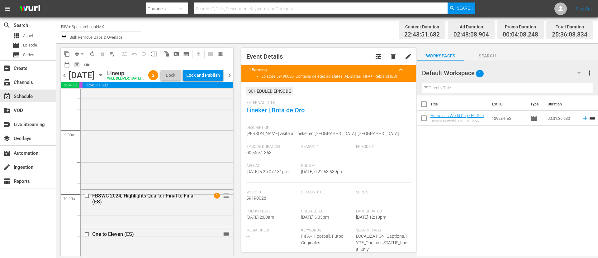
scroll to position [1178, 0]
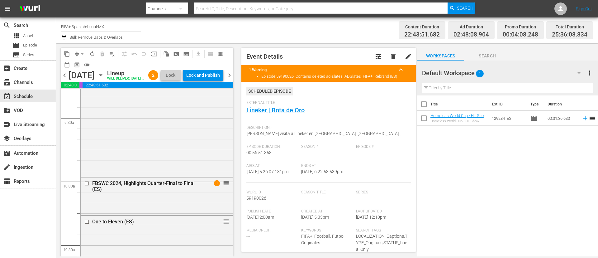
click at [191, 192] on div "FBSWC 2024, Highlights Quarter-Final to Final (ES)" at bounding box center [147, 186] width 110 height 12
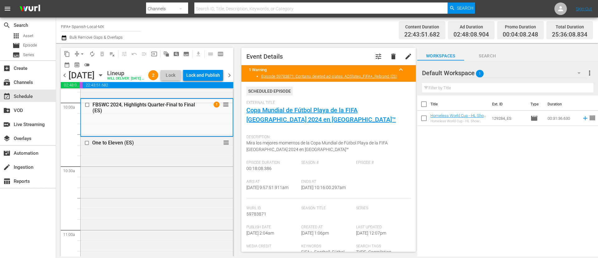
scroll to position [1272, 0]
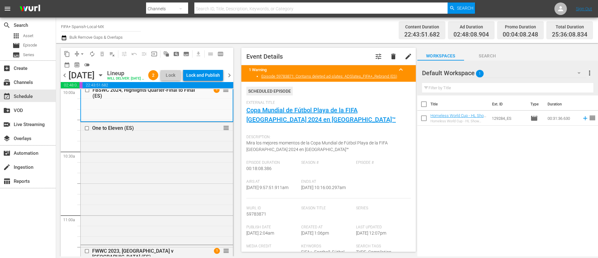
click at [191, 195] on div "One to Eleven (ES) reorder" at bounding box center [157, 182] width 152 height 121
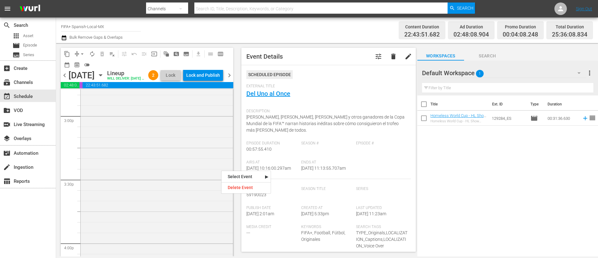
scroll to position [1832, 0]
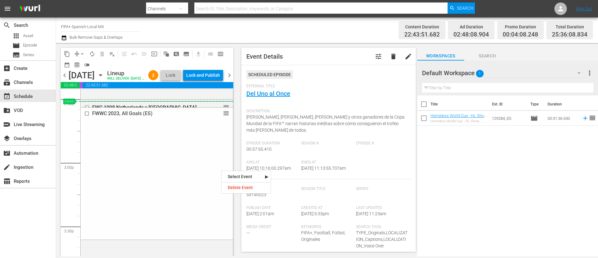
drag, startPoint x: 221, startPoint y: 170, endPoint x: 195, endPoint y: 115, distance: 61.1
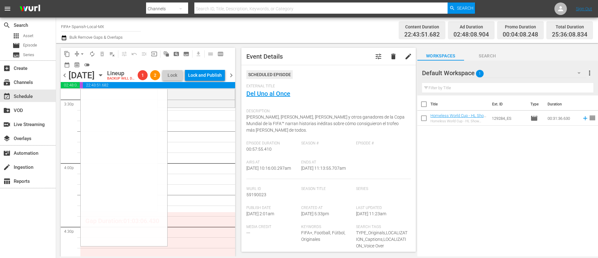
scroll to position [1972, 0]
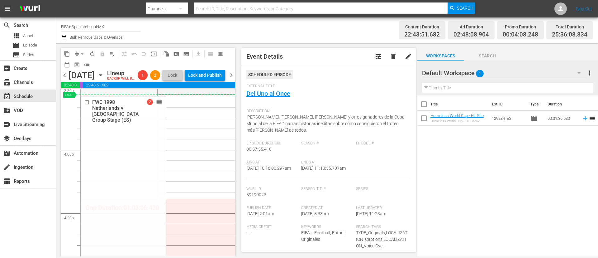
drag, startPoint x: 147, startPoint y: 118, endPoint x: 154, endPoint y: 105, distance: 15.1
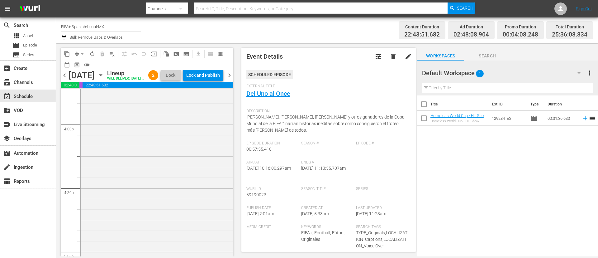
scroll to position [1904, 0]
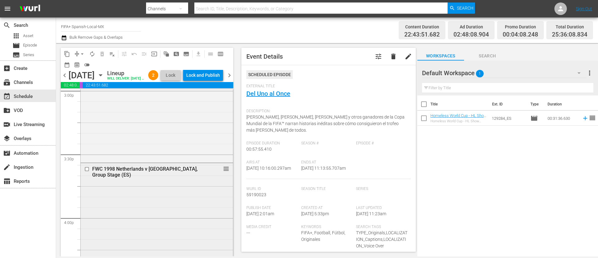
click at [87, 172] on input "checkbox" at bounding box center [87, 168] width 7 height 5
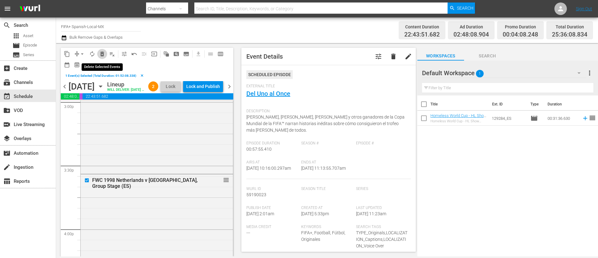
click at [102, 52] on span "delete_forever_outlined" at bounding box center [102, 54] width 6 height 6
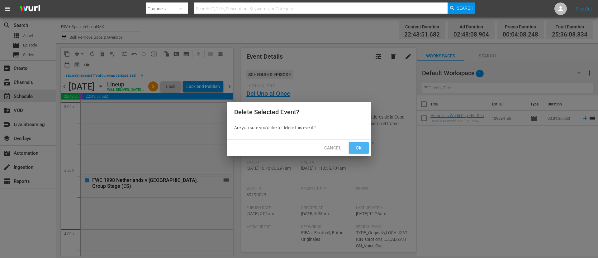
click at [360, 146] on span "Ok" at bounding box center [359, 148] width 10 height 8
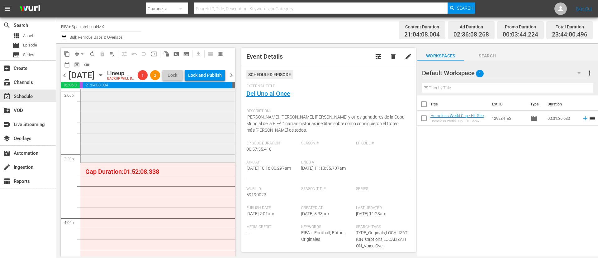
click at [102, 161] on div "FWWC 2023, All Goals (ES) 1 reorder" at bounding box center [158, 96] width 154 height 132
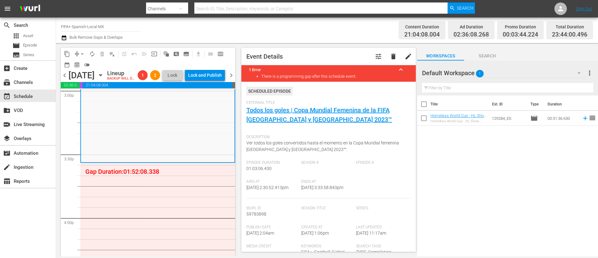
click at [314, 190] on span "8/24/25 @ 3:33:58.843pm" at bounding box center [322, 187] width 42 height 5
drag, startPoint x: 330, startPoint y: 195, endPoint x: 299, endPoint y: 193, distance: 30.9
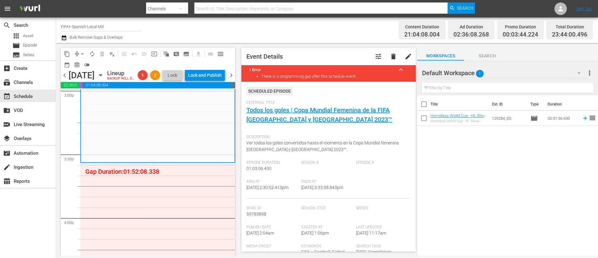
click at [301, 193] on div "Ends At 8/24/25 @ 3:33:58.843pm" at bounding box center [328, 188] width 55 height 19
copy span "3:33:58.843pm"
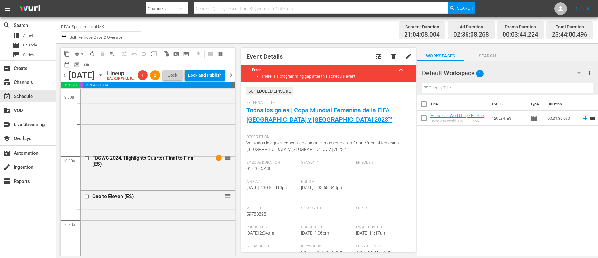
scroll to position [1157, 0]
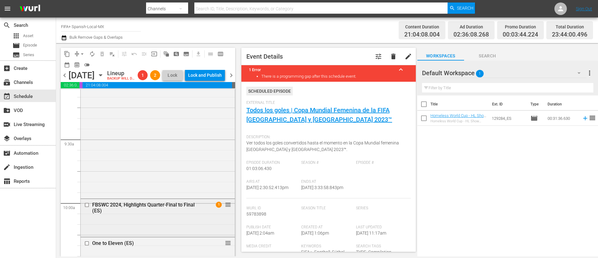
click at [131, 215] on div "FBSWC 2024, Highlights Quarter-Final to Final (ES) 1 reorder" at bounding box center [158, 207] width 154 height 17
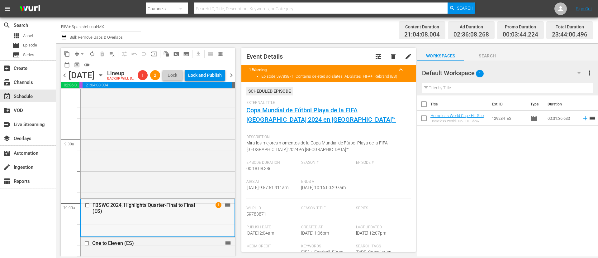
click at [87, 208] on input "checkbox" at bounding box center [88, 204] width 7 height 5
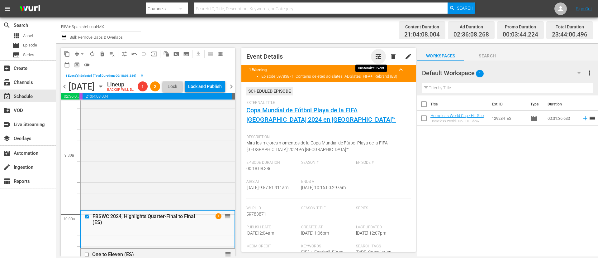
click at [375, 58] on span "tune" at bounding box center [378, 56] width 7 height 7
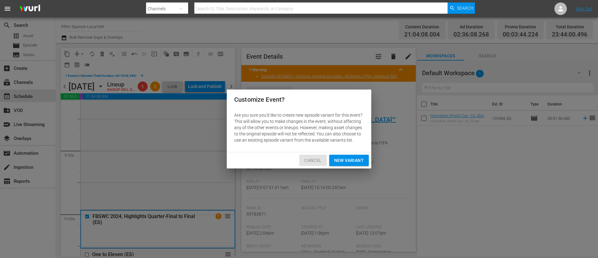
click at [315, 163] on span "Cancel" at bounding box center [312, 160] width 17 height 8
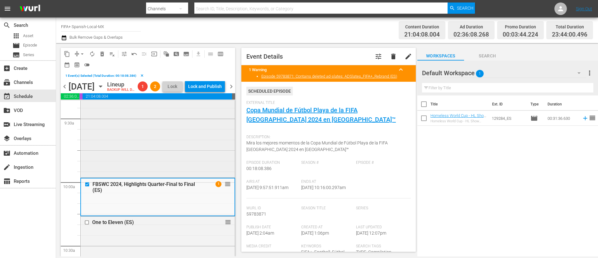
scroll to position [1203, 0]
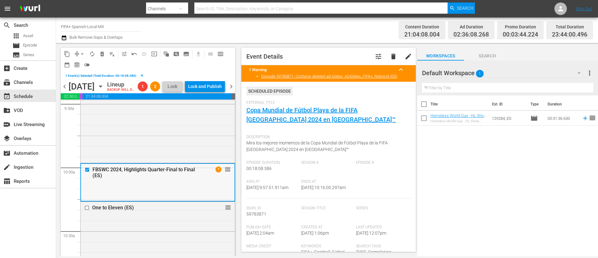
click at [86, 172] on input "checkbox" at bounding box center [88, 169] width 7 height 5
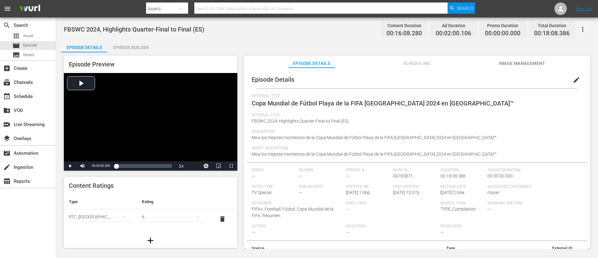
click at [582, 34] on button "button" at bounding box center [582, 29] width 15 height 15
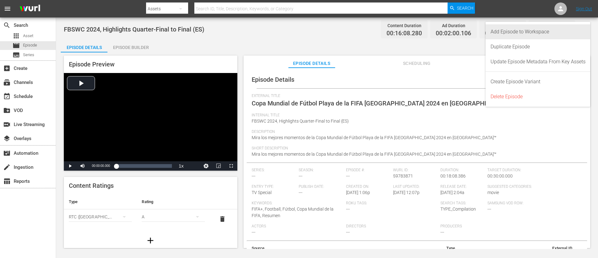
click at [551, 31] on div "Add Episode to Workspace" at bounding box center [537, 31] width 95 height 15
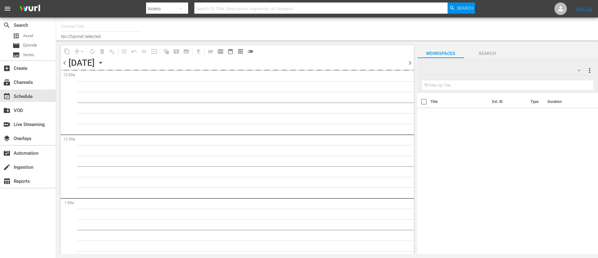
type input "FIFA+ Spanish-Local-MX (1855)"
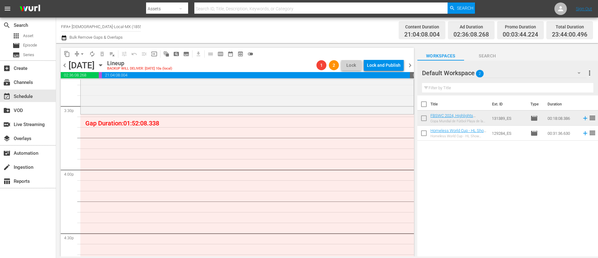
scroll to position [1962, 0]
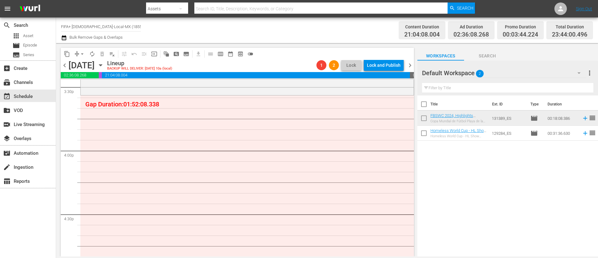
click at [425, 104] on input "checkbox" at bounding box center [423, 105] width 13 height 13
checkbox input "true"
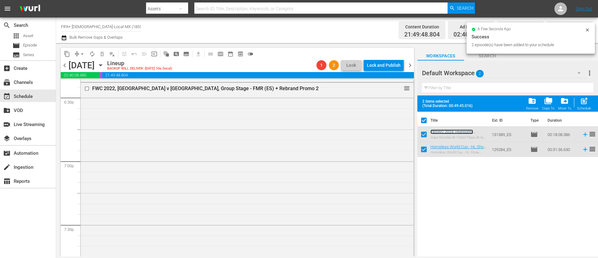
scroll to position [2335, 0]
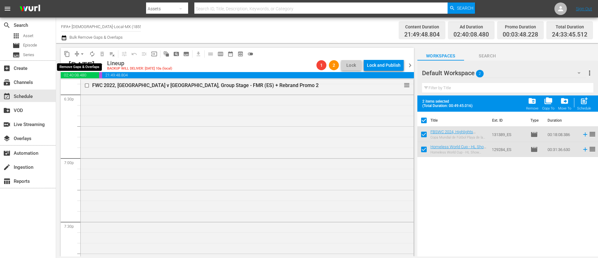
click at [82, 54] on span "arrow_drop_down" at bounding box center [82, 54] width 6 height 6
click at [87, 89] on li "Align to End of Previous Day" at bounding box center [82, 87] width 65 height 10
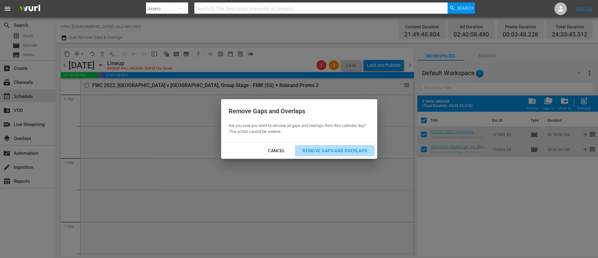
click at [358, 150] on div "Remove Gaps and Overlaps" at bounding box center [334, 151] width 74 height 8
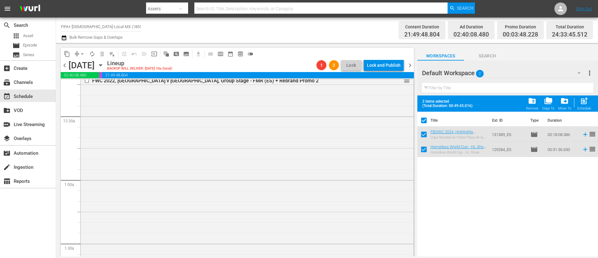
scroll to position [0, 0]
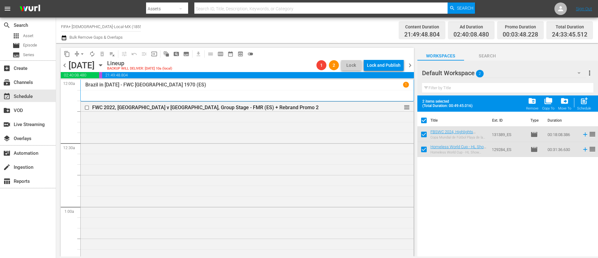
click at [408, 68] on span "chevron_right" at bounding box center [410, 65] width 8 height 8
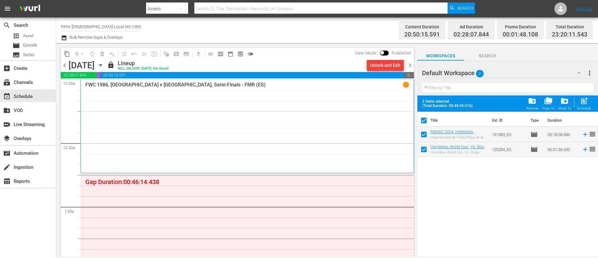
click at [381, 62] on div "Unlock and Edit" at bounding box center [385, 64] width 31 height 11
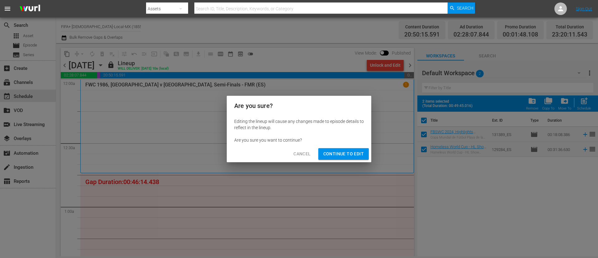
click at [337, 157] on span "Continue to Edit" at bounding box center [343, 154] width 40 height 8
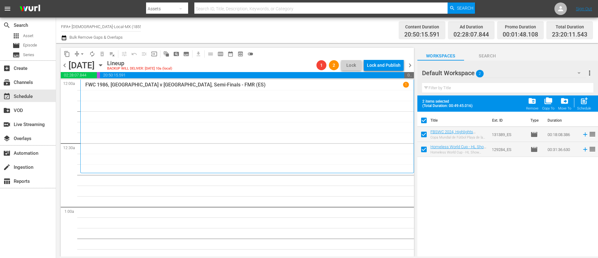
scroll to position [140, 0]
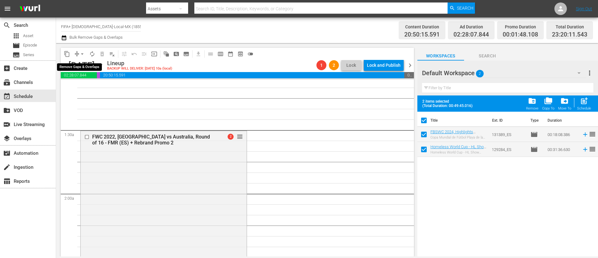
click at [80, 53] on span "arrow_drop_down" at bounding box center [82, 54] width 6 height 6
click at [92, 89] on li "Align to End of Previous Day" at bounding box center [82, 87] width 65 height 10
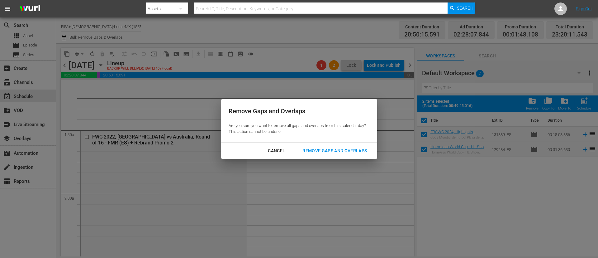
click at [349, 152] on div "Remove Gaps and Overlaps" at bounding box center [334, 151] width 74 height 8
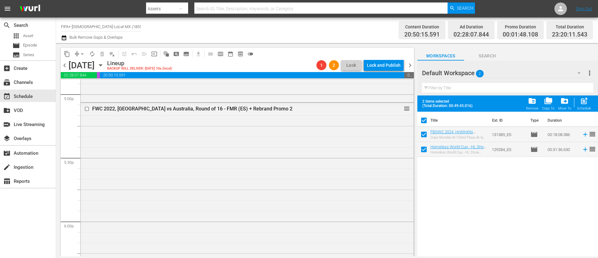
scroll to position [2149, 0]
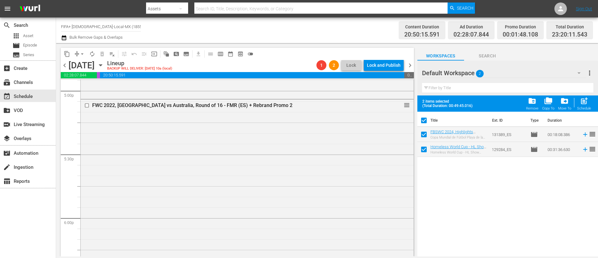
click at [349, 152] on div "FWC 2022, Argentina vs Australia, Round of 16 - FMR (ES) + Rebrand Promo 2 reor…" at bounding box center [247, 224] width 333 height 251
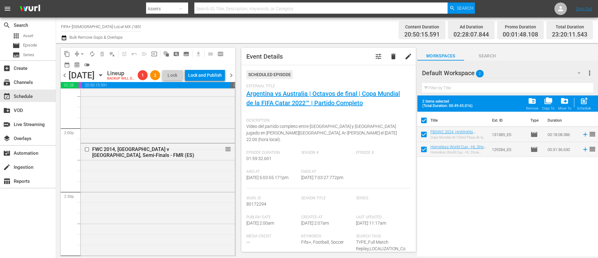
scroll to position [1728, 0]
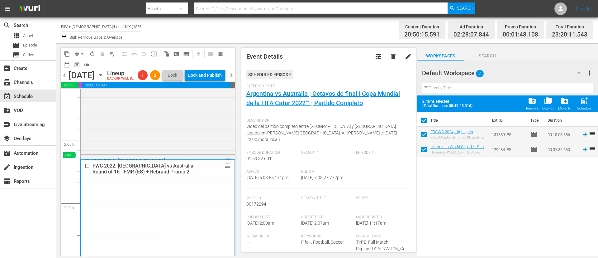
drag, startPoint x: 221, startPoint y: 127, endPoint x: 200, endPoint y: 170, distance: 47.9
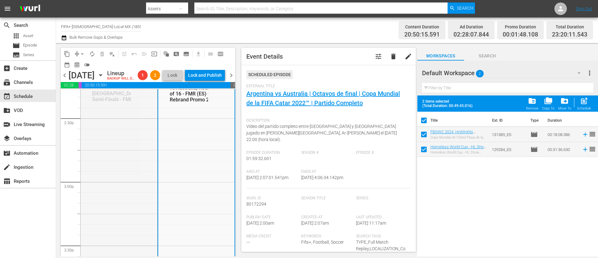
scroll to position [1915, 0]
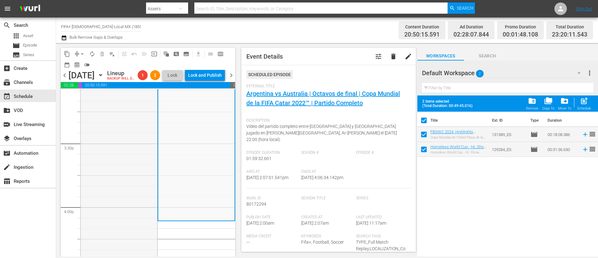
drag, startPoint x: 148, startPoint y: 171, endPoint x: 141, endPoint y: 232, distance: 61.1
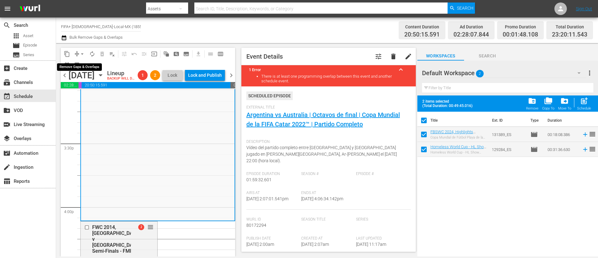
click at [80, 54] on span "arrow_drop_down" at bounding box center [82, 54] width 6 height 6
click at [100, 83] on li "Align to End of Previous Day" at bounding box center [82, 87] width 65 height 10
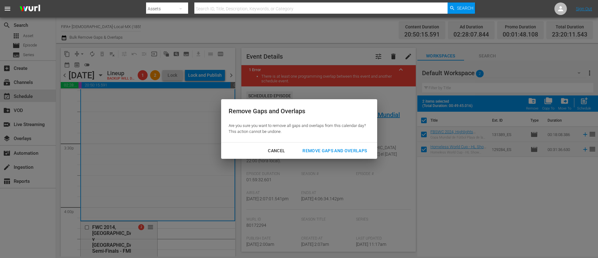
click at [343, 147] on div "Remove Gaps and Overlaps" at bounding box center [334, 151] width 74 height 8
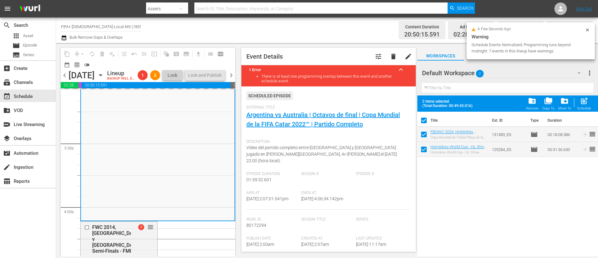
click at [426, 135] on input "checkbox" at bounding box center [423, 135] width 13 height 13
checkbox input "false"
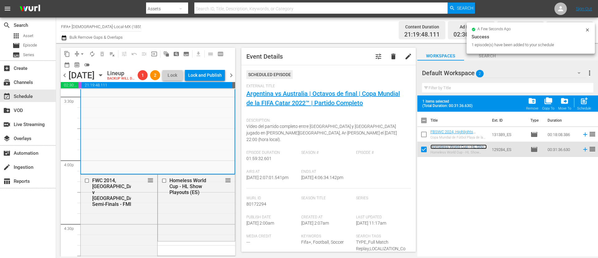
scroll to position [2008, 0]
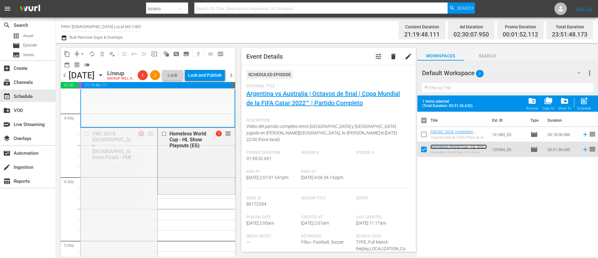
drag, startPoint x: 148, startPoint y: 144, endPoint x: 145, endPoint y: 206, distance: 61.1
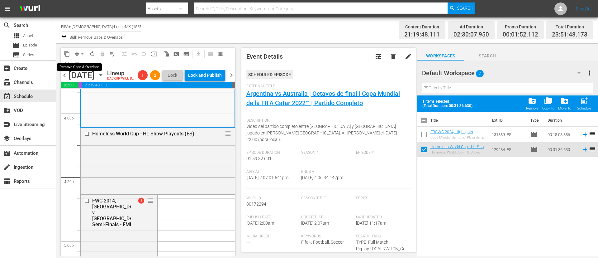
click at [80, 51] on span "arrow_drop_down" at bounding box center [82, 54] width 6 height 6
click at [86, 85] on li "Align to End of Previous Day" at bounding box center [82, 87] width 65 height 10
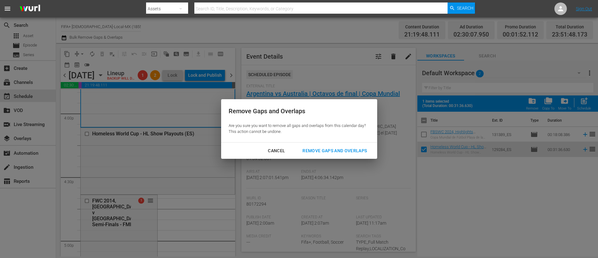
click at [334, 150] on div "Remove Gaps and Overlaps" at bounding box center [334, 151] width 74 height 8
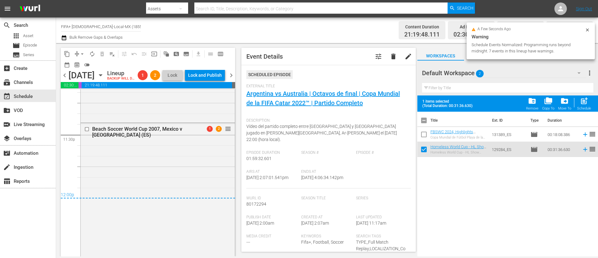
scroll to position [2969, 0]
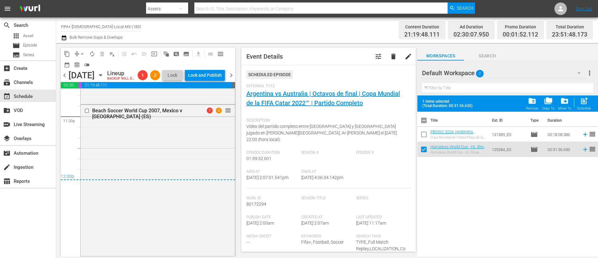
click at [231, 78] on span "chevron_right" at bounding box center [231, 75] width 8 height 8
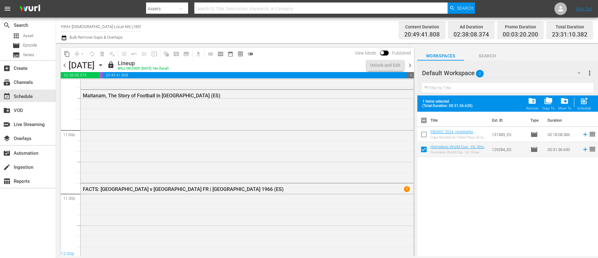
scroll to position [2882, 0]
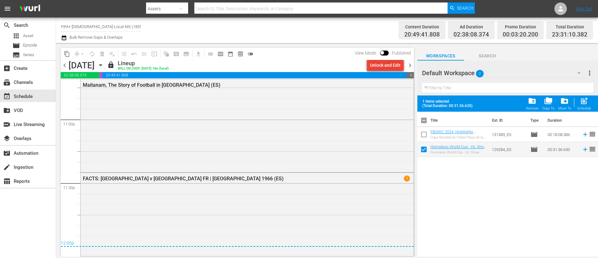
click at [378, 65] on div "Unlock and Edit" at bounding box center [385, 64] width 31 height 11
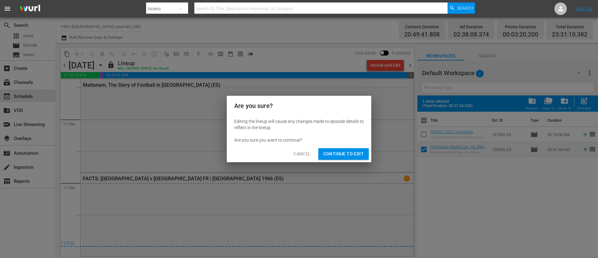
click at [330, 157] on span "Continue to Edit" at bounding box center [343, 154] width 40 height 8
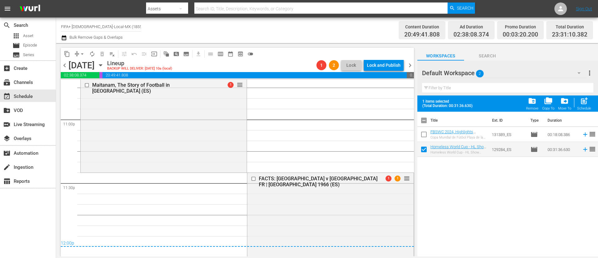
scroll to position [2882, 0]
click at [82, 53] on span "arrow_drop_down" at bounding box center [82, 54] width 6 height 6
click at [90, 84] on li "Align to End of Previous Day" at bounding box center [82, 87] width 65 height 10
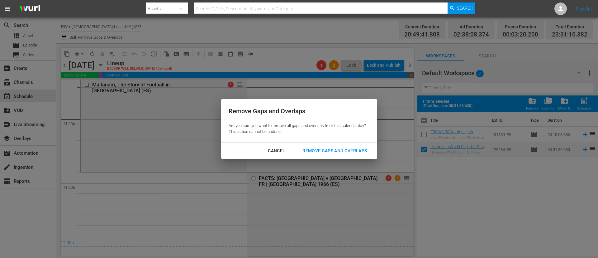
click at [332, 152] on div "Remove Gaps and Overlaps" at bounding box center [334, 151] width 74 height 8
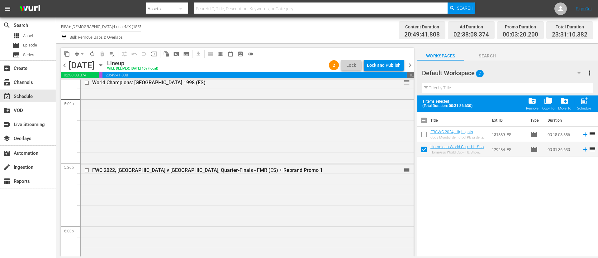
scroll to position [2000, 0]
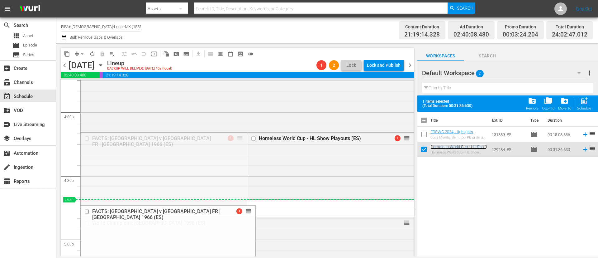
drag, startPoint x: 237, startPoint y: 136, endPoint x: 220, endPoint y: 203, distance: 69.6
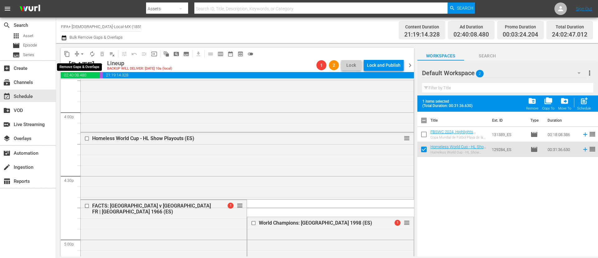
click at [83, 56] on span "arrow_drop_down" at bounding box center [82, 54] width 6 height 6
click at [85, 84] on li "Align to End of Previous Day" at bounding box center [82, 87] width 65 height 10
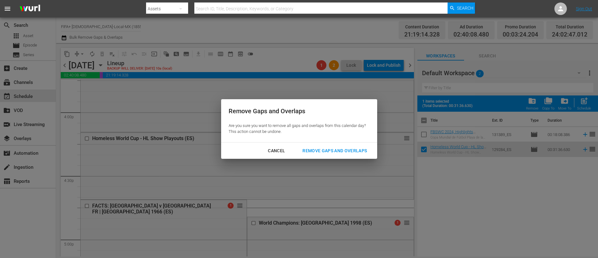
click at [325, 149] on div "Remove Gaps and Overlaps" at bounding box center [334, 151] width 74 height 8
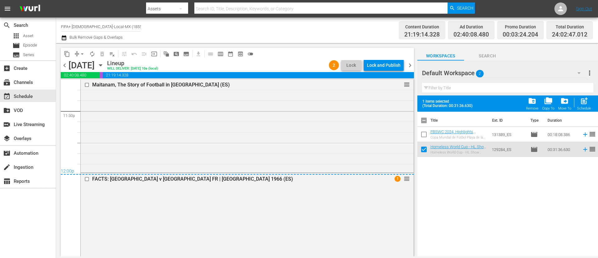
scroll to position [2954, 0]
click at [388, 58] on div "content_copy compress arrow_drop_down autorenew_outlined delete_forever_outline…" at bounding box center [237, 54] width 353 height 12
click at [382, 66] on div "Lock and Publish" at bounding box center [384, 64] width 34 height 11
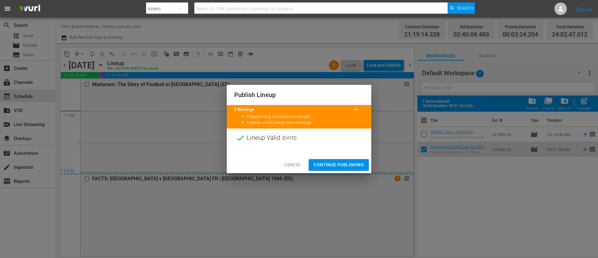
click at [341, 165] on span "Continue Publishing" at bounding box center [339, 165] width 50 height 8
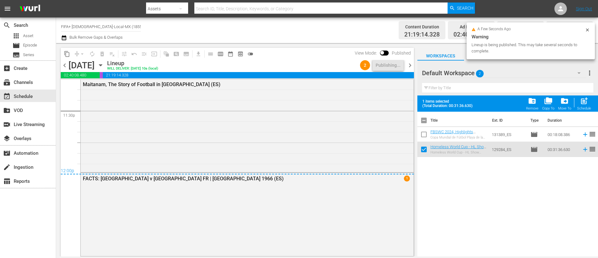
click at [66, 65] on span "chevron_left" at bounding box center [65, 65] width 8 height 8
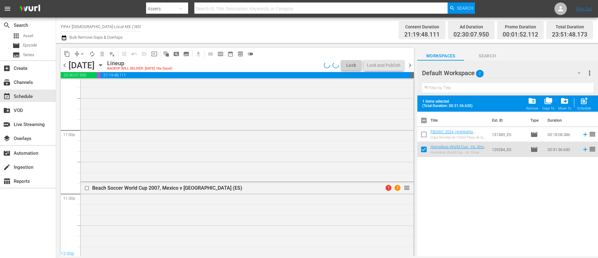
scroll to position [2949, 0]
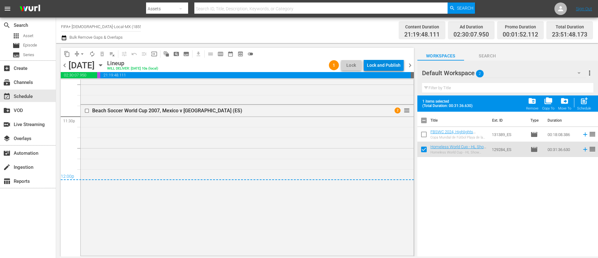
click at [400, 65] on div "Lock and Publish" at bounding box center [384, 64] width 34 height 11
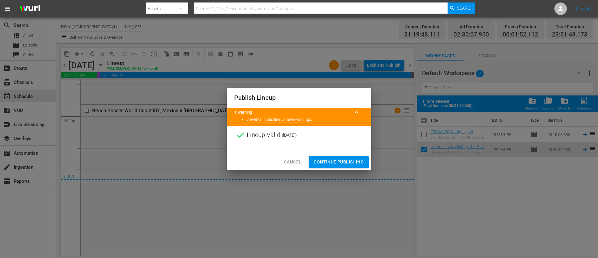
click at [344, 166] on button "Continue Publishing" at bounding box center [339, 162] width 60 height 12
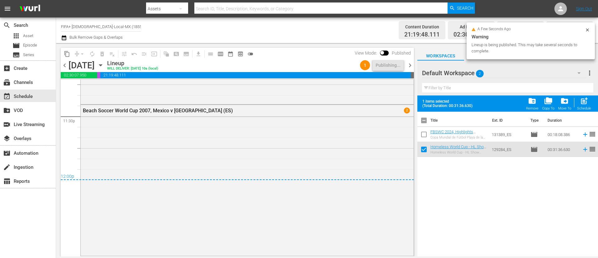
click at [409, 67] on span "chevron_right" at bounding box center [410, 65] width 8 height 8
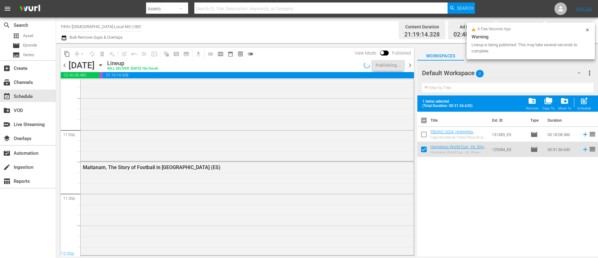
scroll to position [2954, 0]
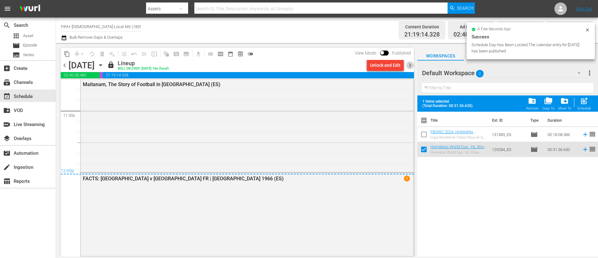
click at [409, 67] on span "chevron_right" at bounding box center [410, 65] width 8 height 8
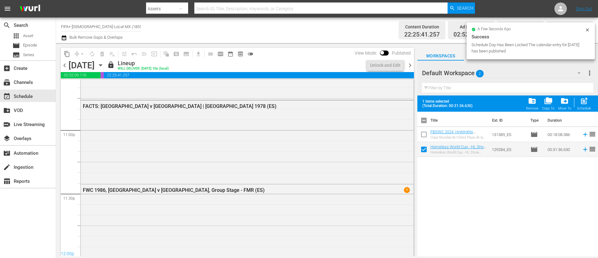
scroll to position [2954, 0]
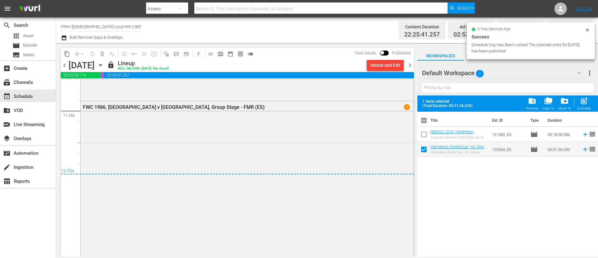
click at [382, 65] on div "Unlock and Edit" at bounding box center [385, 64] width 31 height 11
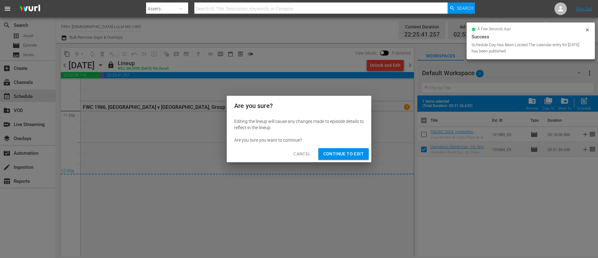
click at [329, 151] on span "Continue to Edit" at bounding box center [343, 154] width 40 height 8
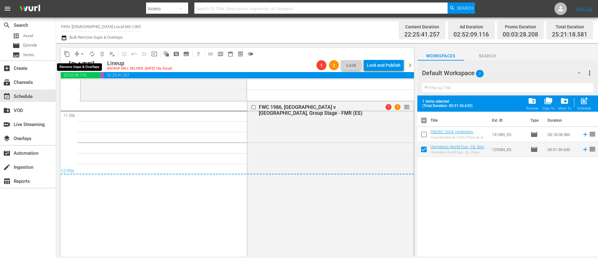
click at [79, 54] on span "arrow_drop_down" at bounding box center [82, 54] width 6 height 6
click at [86, 86] on li "Align to End of Previous Day" at bounding box center [82, 87] width 65 height 10
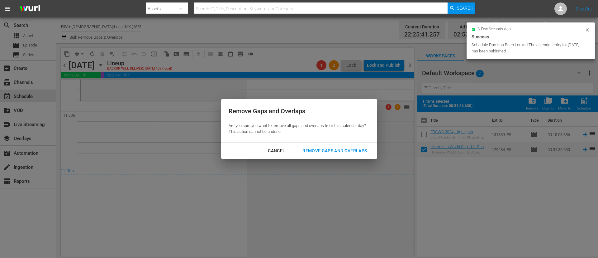
click at [319, 149] on div "Remove Gaps and Overlaps" at bounding box center [334, 151] width 74 height 8
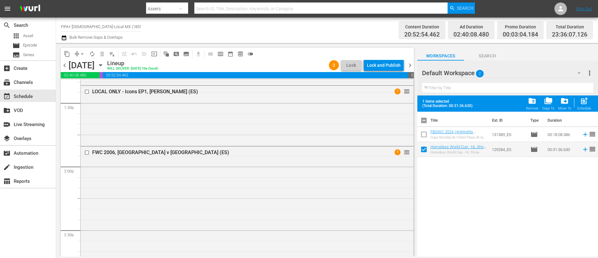
scroll to position [1689, 0]
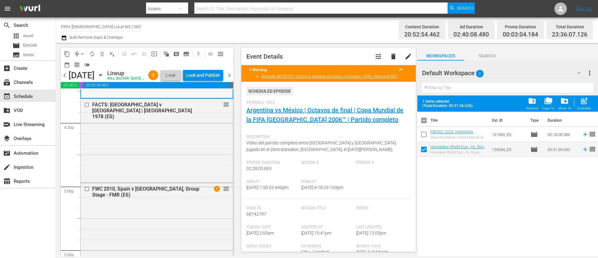
scroll to position [2109, 0]
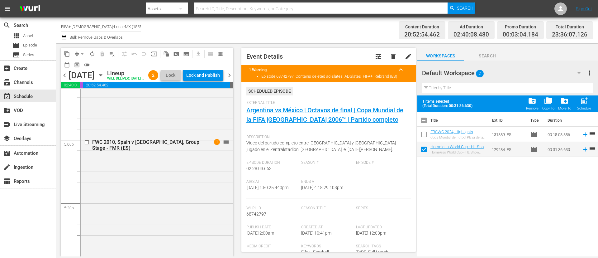
click at [135, 190] on div "FWC 2010, Spain v Honduras, Group Stage - FMR (ES) 1 reorder" at bounding box center [157, 253] width 152 height 235
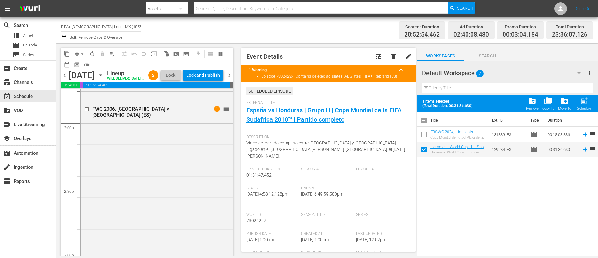
scroll to position [1736, 0]
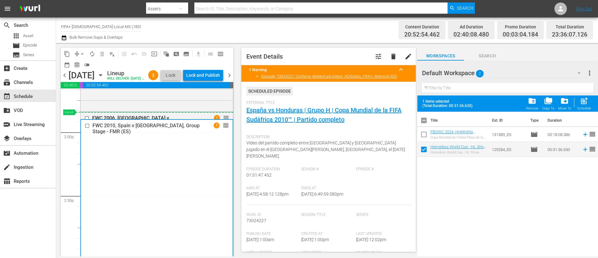
drag, startPoint x: 222, startPoint y: 153, endPoint x: 155, endPoint y: 125, distance: 72.6
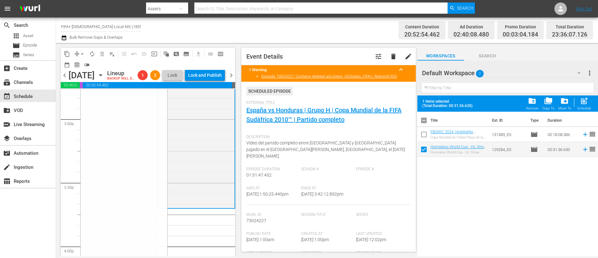
scroll to position [1922, 0]
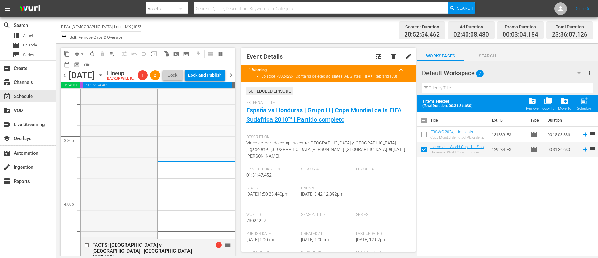
drag, startPoint x: 147, startPoint y: 130, endPoint x: 135, endPoint y: 174, distance: 46.0
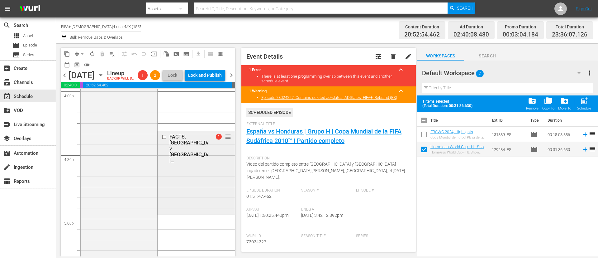
scroll to position [2016, 0]
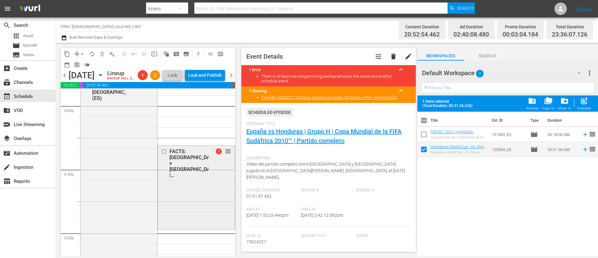
click at [200, 220] on div "FACTS: Argentina v Netherlands | Argentina 1978 (ES) 1 reorder" at bounding box center [196, 186] width 77 height 82
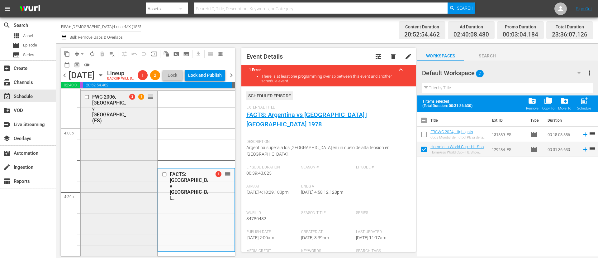
scroll to position [1969, 0]
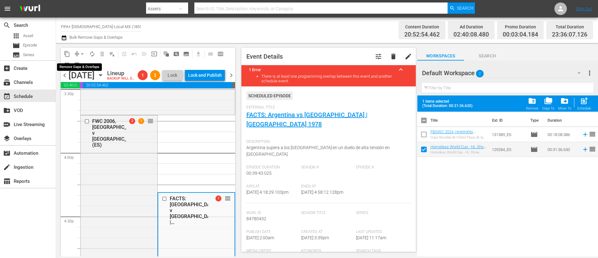
click at [75, 55] on span "compress" at bounding box center [77, 54] width 6 height 6
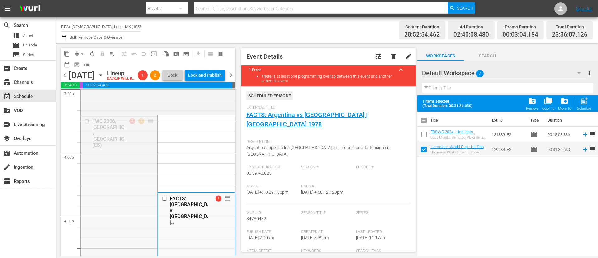
scroll to position [2063, 0]
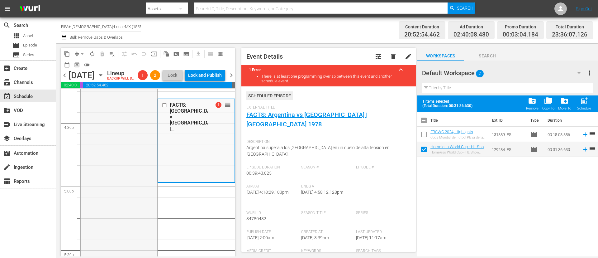
drag, startPoint x: 150, startPoint y: 134, endPoint x: 137, endPoint y: 195, distance: 62.4
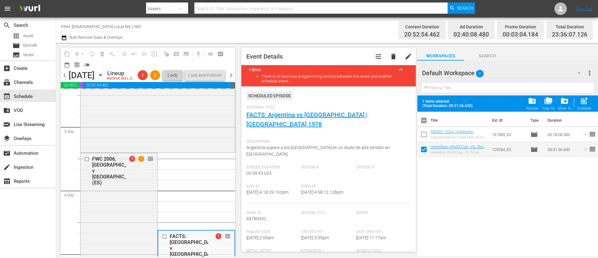
scroll to position [1922, 0]
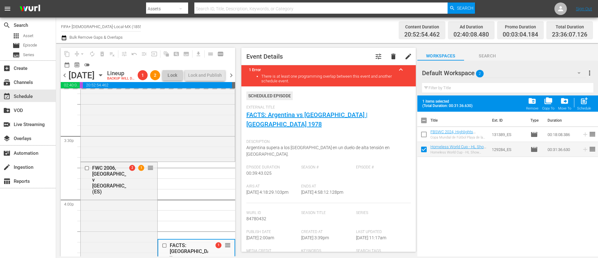
click at [423, 121] on input "checkbox" at bounding box center [423, 121] width 13 height 13
checkbox input "true"
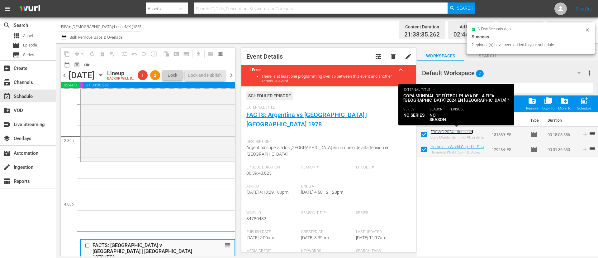
scroll to position [1969, 0]
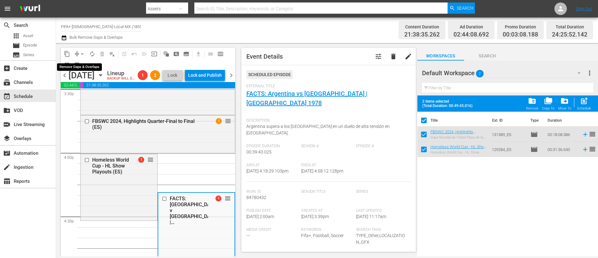
click at [78, 52] on button "arrow_drop_down" at bounding box center [82, 54] width 10 height 10
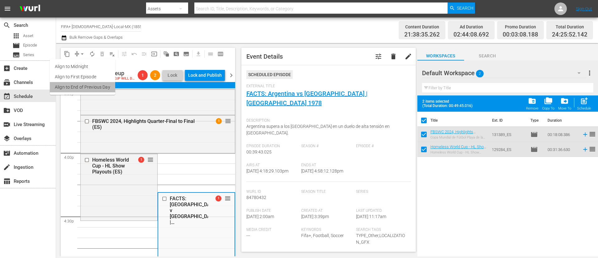
click at [87, 84] on li "Align to End of Previous Day" at bounding box center [82, 87] width 65 height 10
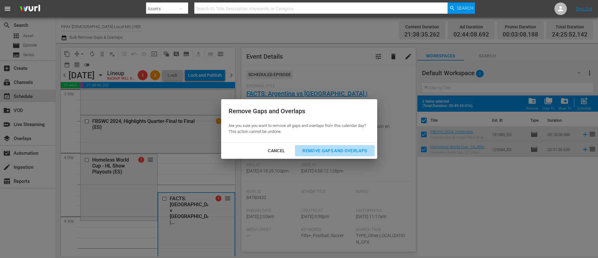
click at [333, 146] on button "Remove Gaps and Overlaps" at bounding box center [334, 151] width 79 height 12
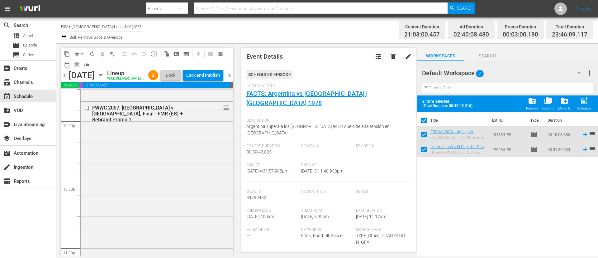
scroll to position [2945, 0]
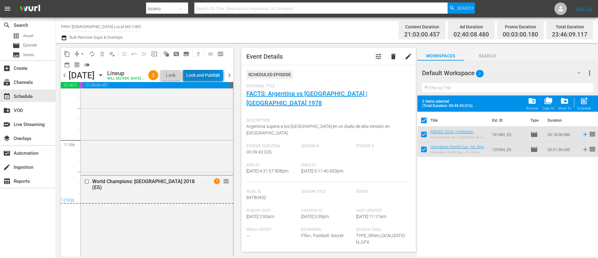
click at [215, 74] on div "Lock and Publish" at bounding box center [203, 74] width 34 height 11
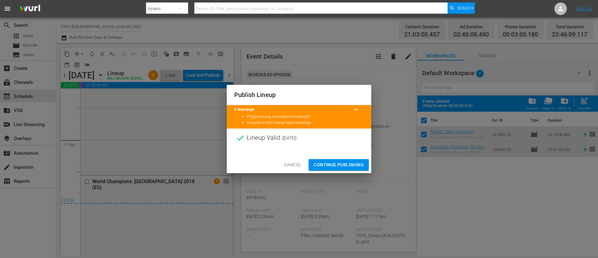
click at [336, 163] on span "Continue Publishing" at bounding box center [339, 165] width 50 height 8
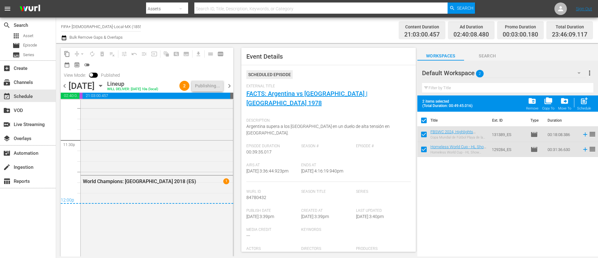
click at [232, 87] on span "chevron_right" at bounding box center [229, 86] width 8 height 8
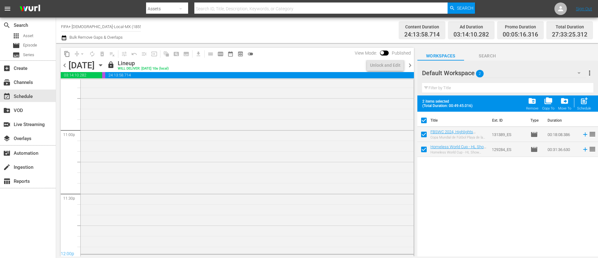
scroll to position [2776, 0]
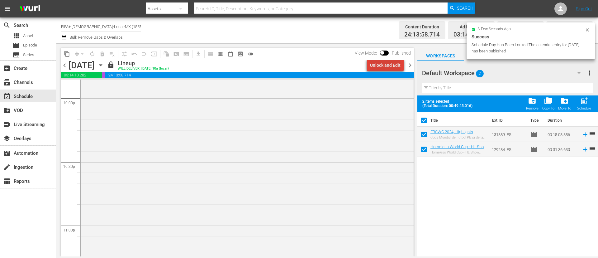
click at [390, 62] on div "Unlock and Edit" at bounding box center [385, 64] width 31 height 11
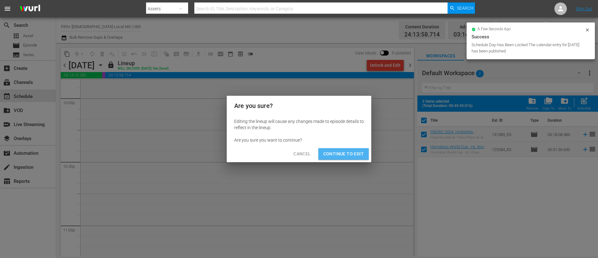
click at [343, 152] on span "Continue to Edit" at bounding box center [343, 154] width 40 height 8
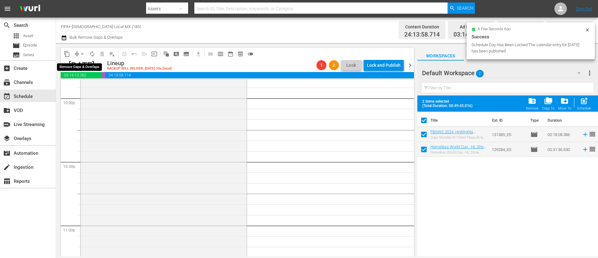
click at [79, 52] on span "arrow_drop_down" at bounding box center [82, 54] width 6 height 6
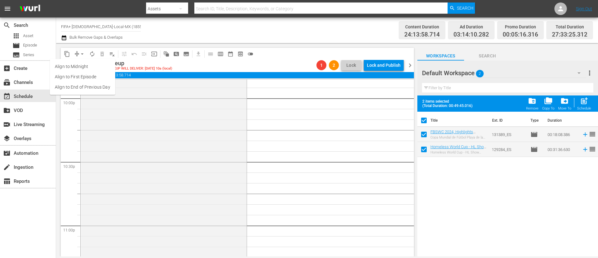
click at [88, 85] on li "Align to End of Previous Day" at bounding box center [82, 87] width 65 height 10
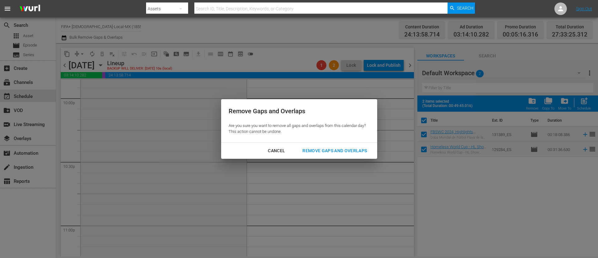
scroll to position [2766, 0]
click at [371, 149] on div "Remove Gaps and Overlaps" at bounding box center [334, 151] width 74 height 8
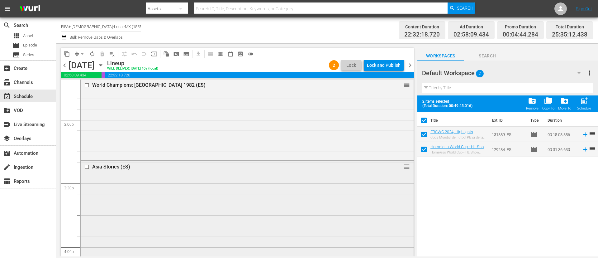
scroll to position [1819, 0]
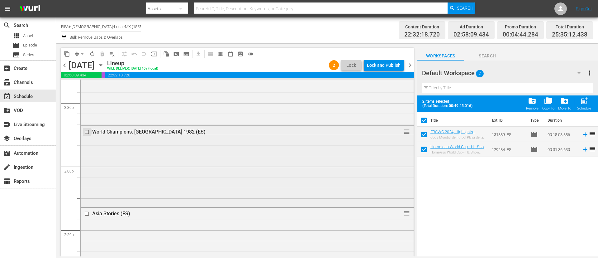
click at [87, 130] on input "checkbox" at bounding box center [87, 131] width 7 height 5
click at [100, 55] on span "delete_forever_outlined" at bounding box center [102, 54] width 6 height 6
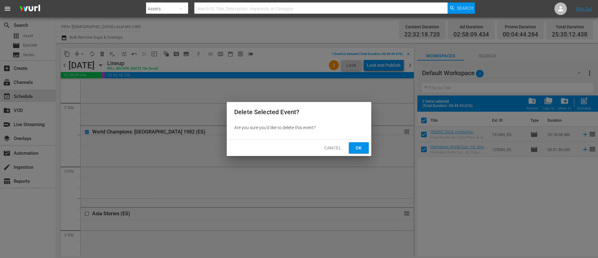
click at [359, 145] on span "Ok" at bounding box center [359, 148] width 10 height 8
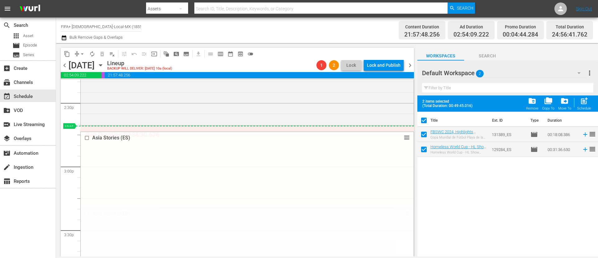
drag, startPoint x: 399, startPoint y: 166, endPoint x: 355, endPoint y: 130, distance: 56.7
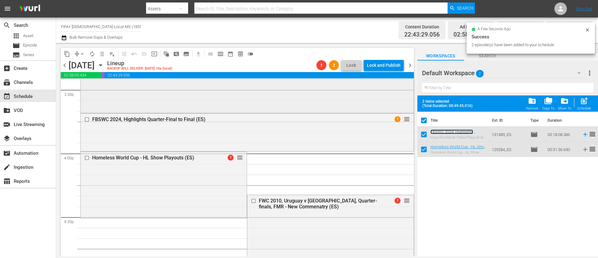
scroll to position [2006, 0]
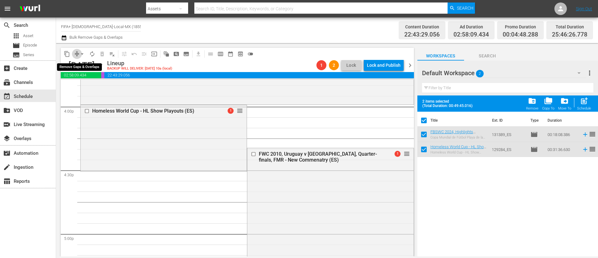
click at [77, 55] on span "compress" at bounding box center [77, 54] width 6 height 6
click at [78, 52] on button "arrow_drop_down" at bounding box center [82, 54] width 10 height 10
click at [86, 85] on li "Align to End of Previous Day" at bounding box center [82, 87] width 65 height 10
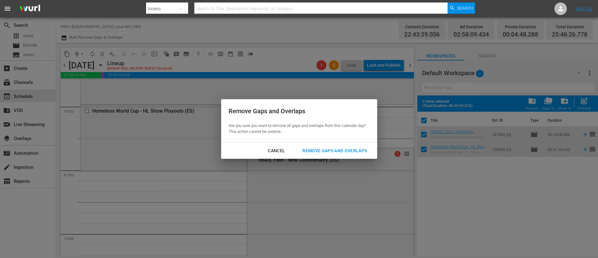
click at [352, 151] on div "Remove Gaps and Overlaps" at bounding box center [334, 151] width 74 height 8
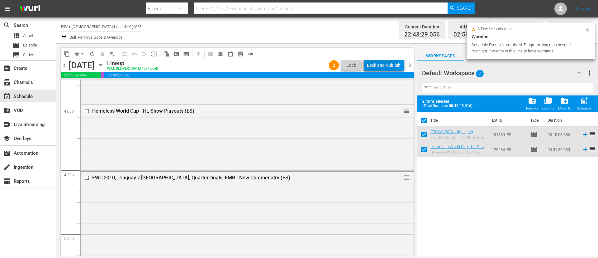
click at [377, 65] on div "Lock and Publish" at bounding box center [384, 64] width 34 height 11
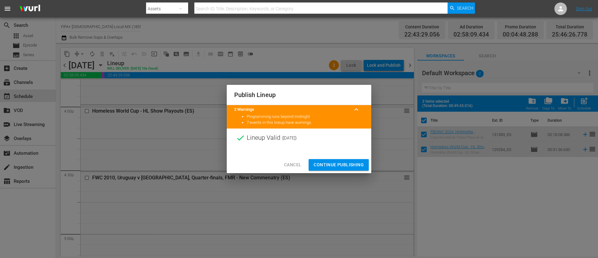
click at [344, 166] on span "Continue Publishing" at bounding box center [339, 165] width 50 height 8
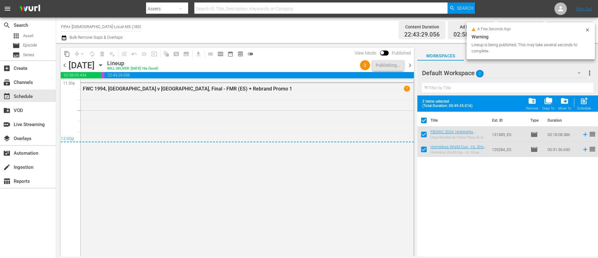
scroll to position [3151, 0]
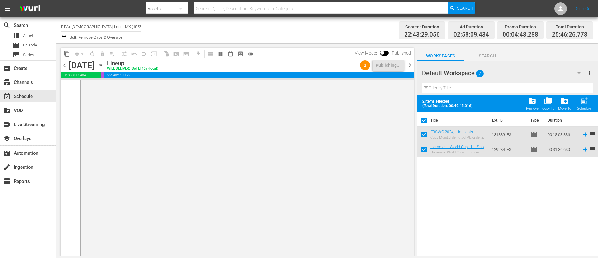
click at [410, 67] on span "chevron_right" at bounding box center [410, 65] width 8 height 8
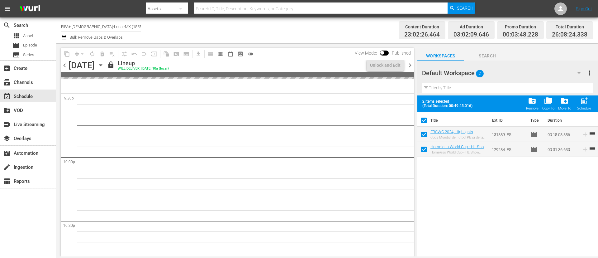
scroll to position [2665, 0]
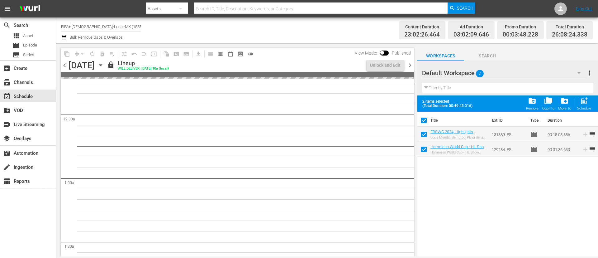
scroll to position [0, 0]
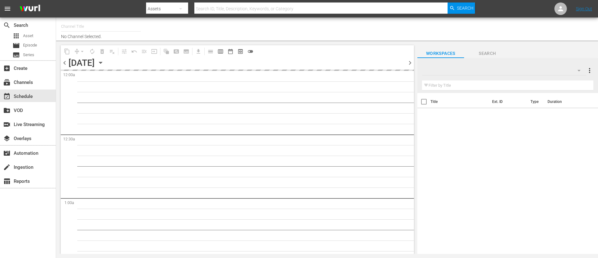
type input "FIFA+ [DEMOGRAPHIC_DATA]-Local-MX (1855)"
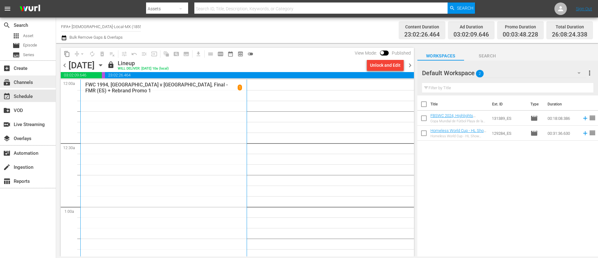
click at [44, 83] on div "subscriptions Channels" at bounding box center [28, 81] width 56 height 12
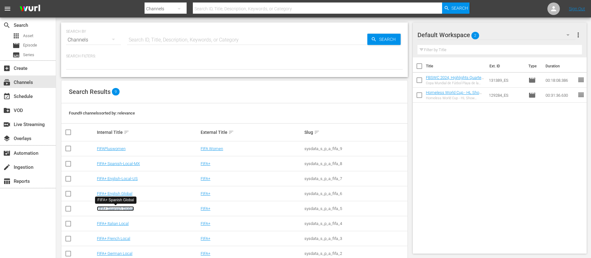
click at [125, 210] on link "FIFA+ Spanish Global" at bounding box center [115, 208] width 37 height 5
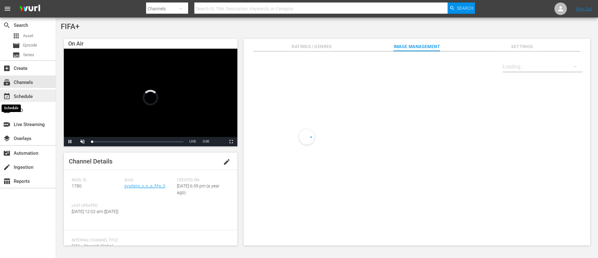
click at [10, 95] on span "event_available" at bounding box center [6, 95] width 7 height 7
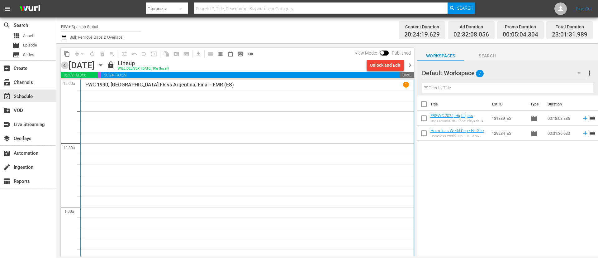
click at [61, 64] on span "chevron_left" at bounding box center [65, 65] width 8 height 8
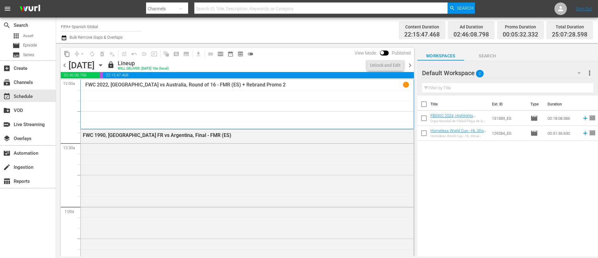
click at [61, 64] on span "chevron_left" at bounding box center [65, 65] width 8 height 8
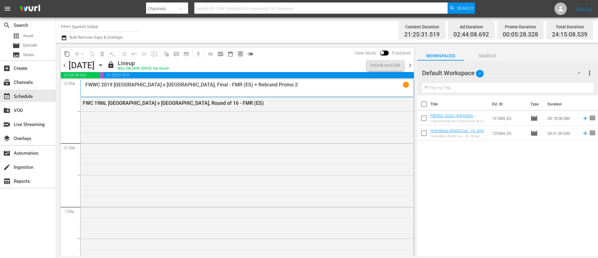
click at [61, 64] on span "chevron_left" at bounding box center [65, 65] width 8 height 8
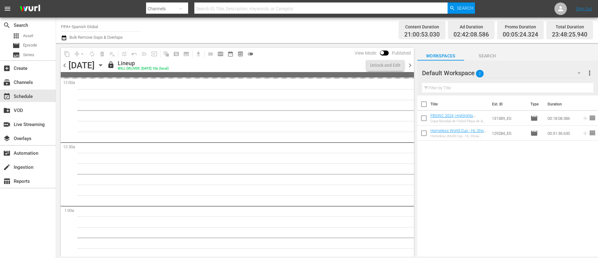
click at [61, 64] on span "chevron_left" at bounding box center [65, 65] width 8 height 8
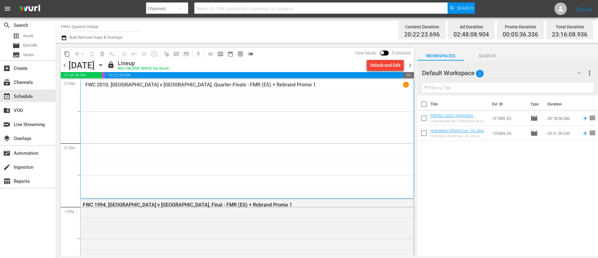
click at [395, 70] on div "Unlock and Edit" at bounding box center [385, 64] width 31 height 11
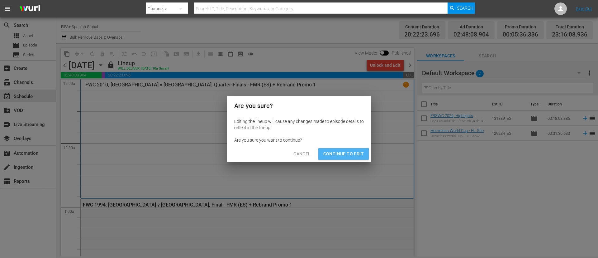
click at [341, 156] on span "Continue to Edit" at bounding box center [343, 154] width 40 height 8
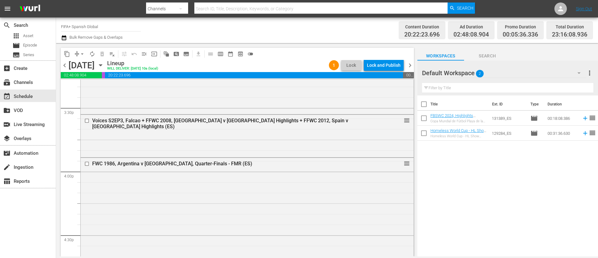
scroll to position [1962, 0]
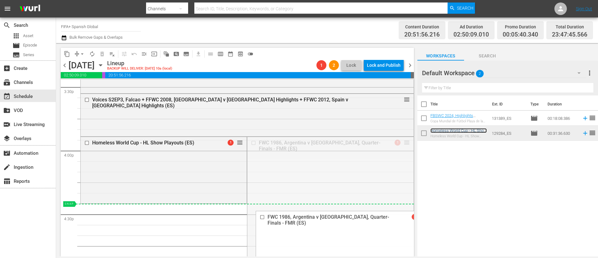
drag, startPoint x: 400, startPoint y: 144, endPoint x: 357, endPoint y: 211, distance: 79.7
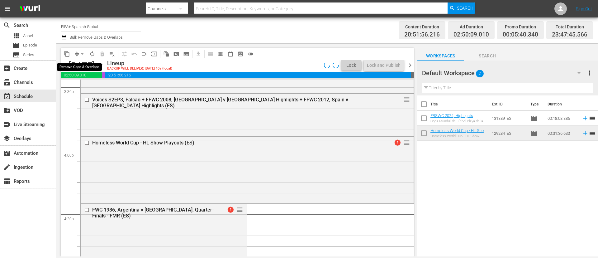
click at [80, 54] on span "arrow_drop_down" at bounding box center [82, 54] width 6 height 6
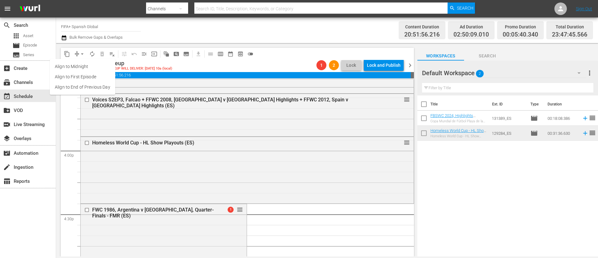
click at [86, 87] on li "Align to End of Previous Day" at bounding box center [82, 87] width 65 height 10
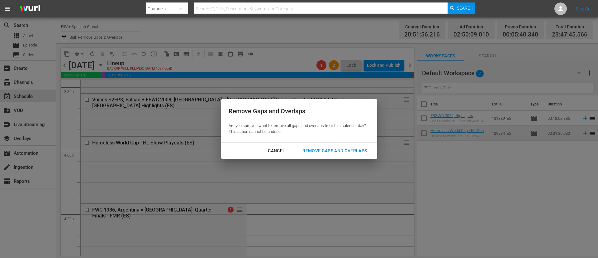
click at [335, 151] on div "Remove Gaps and Overlaps" at bounding box center [334, 151] width 74 height 8
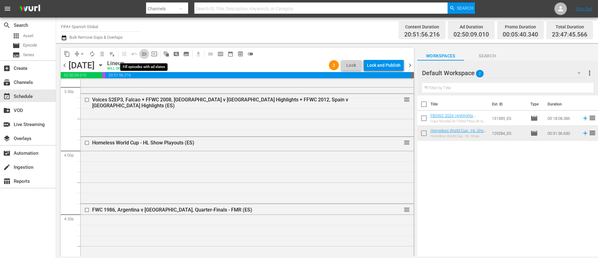
click at [142, 56] on span "menu_open" at bounding box center [144, 54] width 6 height 6
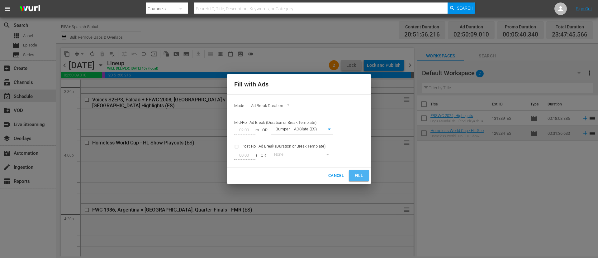
click at [365, 173] on button "Fill" at bounding box center [359, 175] width 20 height 11
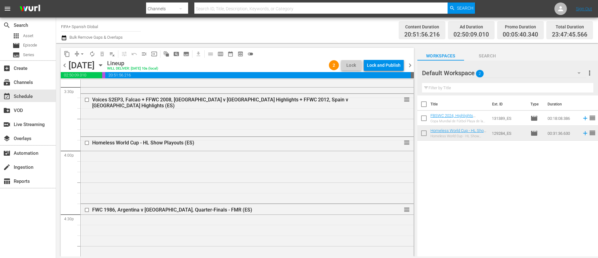
click at [370, 64] on div "Lock and Publish" at bounding box center [384, 64] width 34 height 11
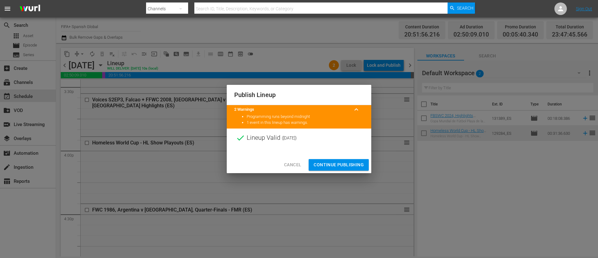
click at [341, 163] on span "Continue Publishing" at bounding box center [339, 165] width 50 height 8
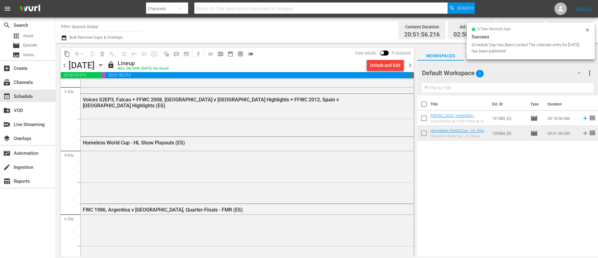
click at [409, 65] on span "chevron_right" at bounding box center [410, 65] width 8 height 8
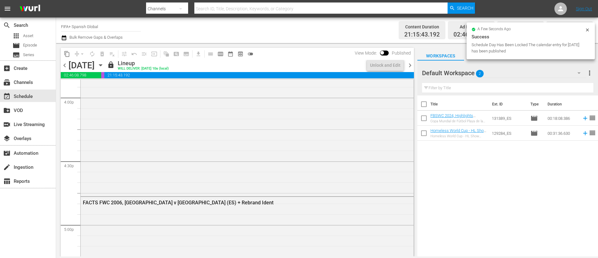
scroll to position [1919, 0]
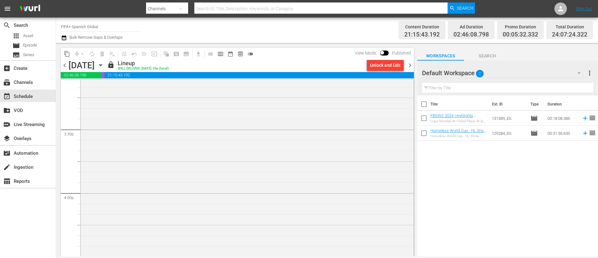
click at [375, 58] on div "View Mode: Published" at bounding box center [383, 53] width 62 height 11
click at [379, 70] on div "Unlock and Edit" at bounding box center [385, 64] width 31 height 11
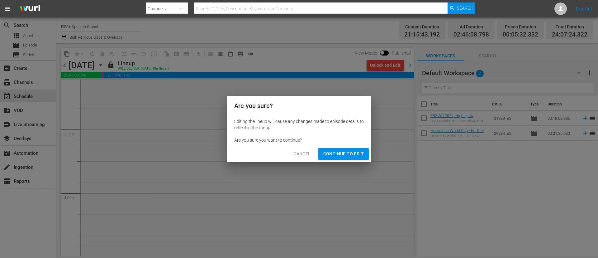
click at [353, 150] on span "Continue to Edit" at bounding box center [343, 154] width 40 height 8
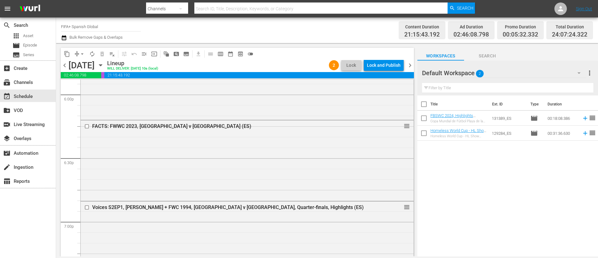
scroll to position [2293, 0]
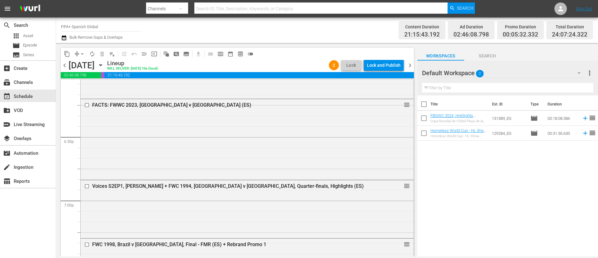
click at [353, 150] on div "FACTS: FWWC 2023, [GEOGRAPHIC_DATA] v [GEOGRAPHIC_DATA] (ES) reorder" at bounding box center [247, 138] width 333 height 79
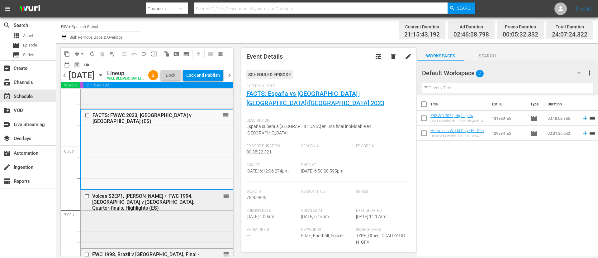
click at [125, 225] on div "Voices S2EP1, [PERSON_NAME] + FWC 1994, [GEOGRAPHIC_DATA] v [GEOGRAPHIC_DATA], …" at bounding box center [157, 218] width 152 height 56
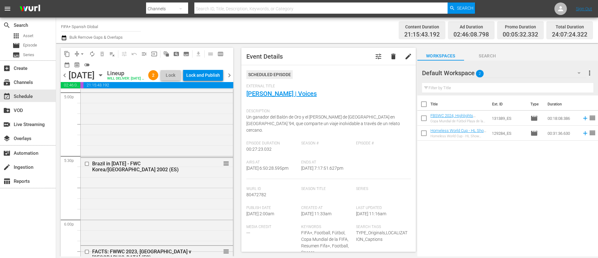
scroll to position [2153, 0]
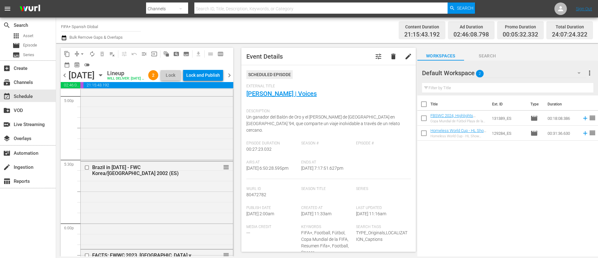
click at [125, 225] on div "Brazil in [DATE] - FWC Korea/[GEOGRAPHIC_DATA] 2002 (ES) reorder" at bounding box center [157, 204] width 152 height 86
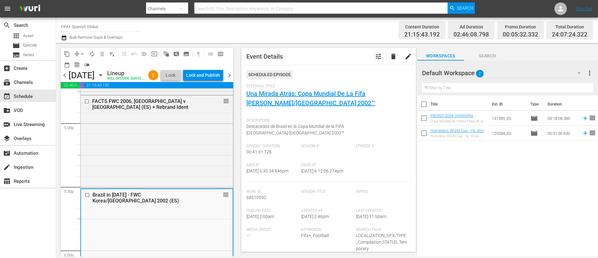
scroll to position [2106, 0]
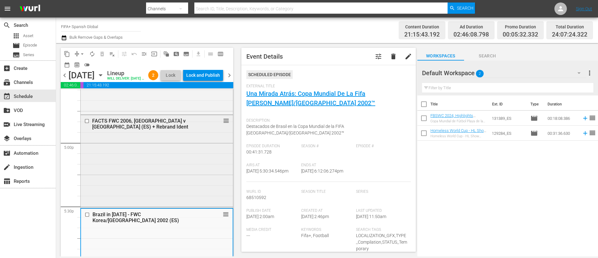
click at [141, 183] on div "FACTS FWC 2006, [GEOGRAPHIC_DATA] v [GEOGRAPHIC_DATA] (ES) + Rebrand Ident reor…" at bounding box center [157, 160] width 152 height 91
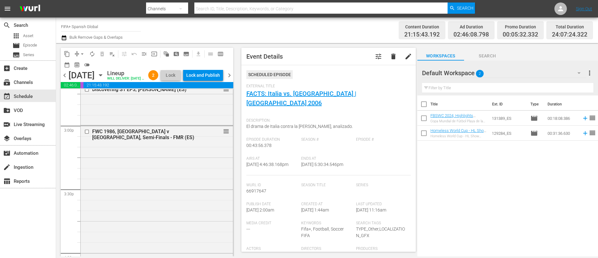
scroll to position [1826, 0]
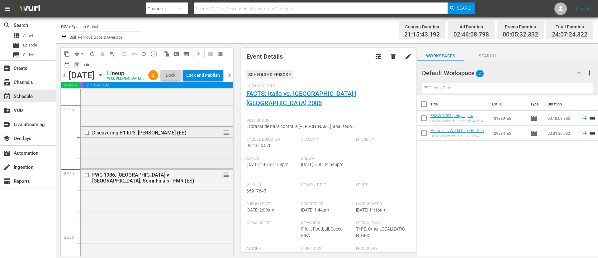
click at [138, 154] on div "Discovering S1 EP3, [PERSON_NAME] (ES) reorder" at bounding box center [157, 147] width 152 height 40
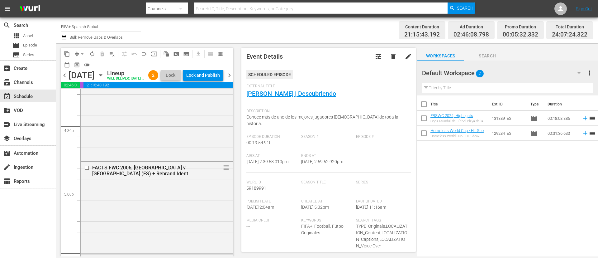
scroll to position [2106, 0]
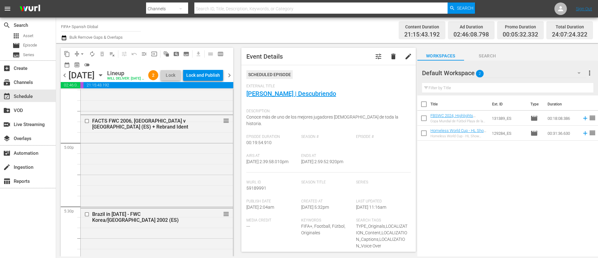
click at [138, 154] on div "FACTS FWC 2006, [GEOGRAPHIC_DATA] v [GEOGRAPHIC_DATA] (ES) + Rebrand Ident reor…" at bounding box center [157, 160] width 152 height 91
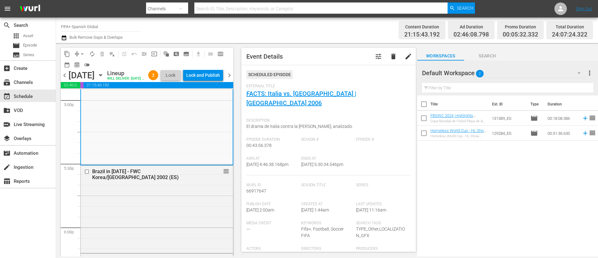
scroll to position [2153, 0]
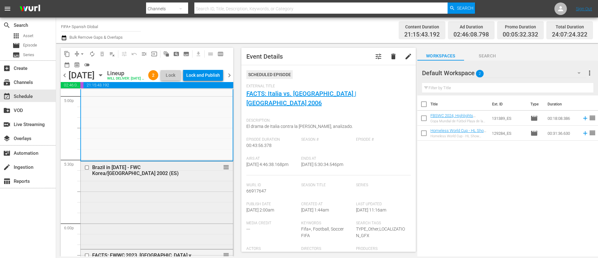
click at [207, 218] on div "Brazil in [DATE] - FWC Korea/[GEOGRAPHIC_DATA] 2002 (ES) reorder" at bounding box center [157, 204] width 152 height 86
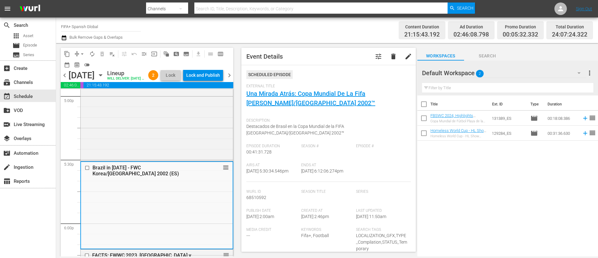
scroll to position [2293, 0]
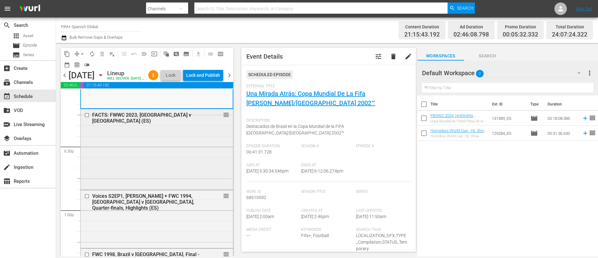
click at [193, 177] on div "FACTS: FWWC 2023, [GEOGRAPHIC_DATA] v [GEOGRAPHIC_DATA] (ES) reorder" at bounding box center [157, 148] width 152 height 79
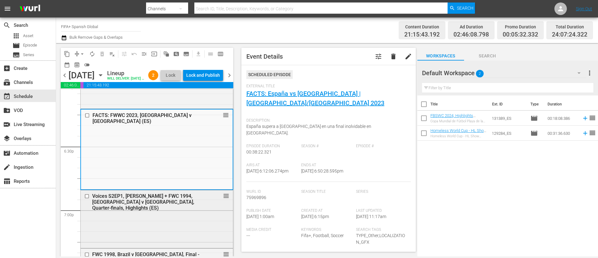
click at [179, 225] on div "Voices S2EP1, [PERSON_NAME] + FWC 1994, [GEOGRAPHIC_DATA] v [GEOGRAPHIC_DATA], …" at bounding box center [157, 218] width 152 height 56
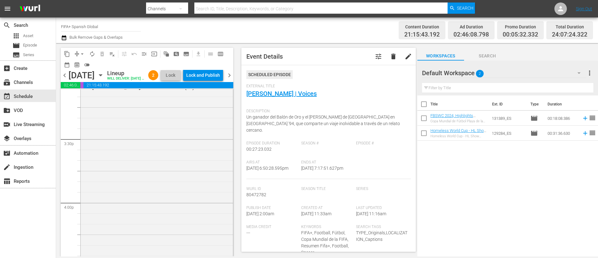
scroll to position [1873, 0]
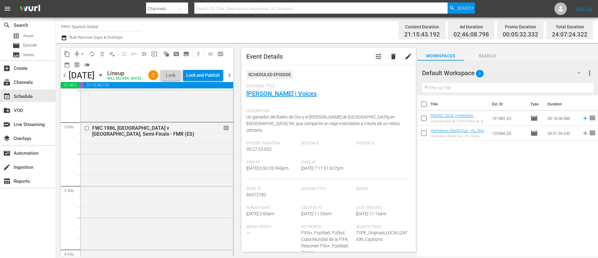
drag, startPoint x: 220, startPoint y: 173, endPoint x: 149, endPoint y: 139, distance: 79.5
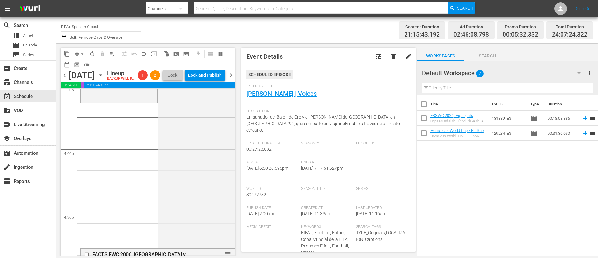
scroll to position [1919, 0]
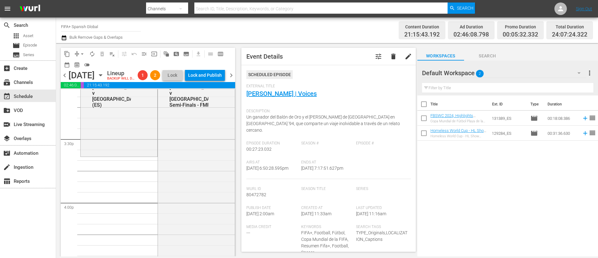
drag, startPoint x: 221, startPoint y: 114, endPoint x: 200, endPoint y: 169, distance: 59.3
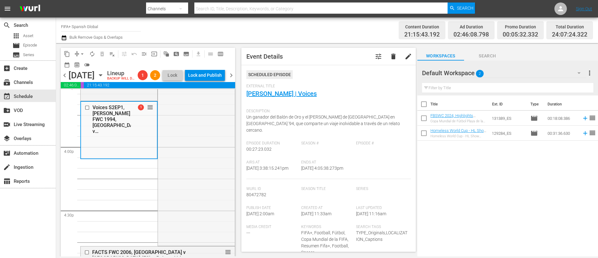
scroll to position [2013, 0]
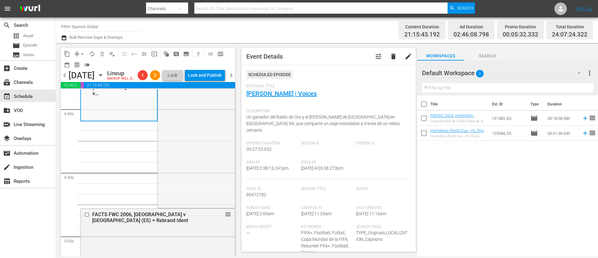
drag, startPoint x: 219, startPoint y: 139, endPoint x: 125, endPoint y: 185, distance: 105.1
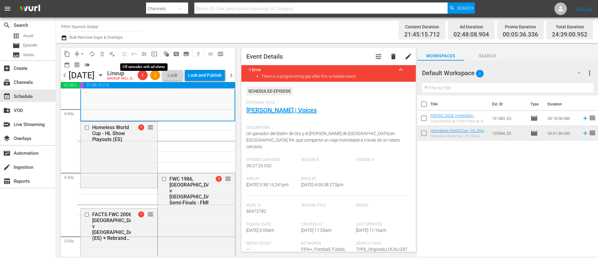
click at [145, 54] on span "menu_open" at bounding box center [144, 54] width 6 height 6
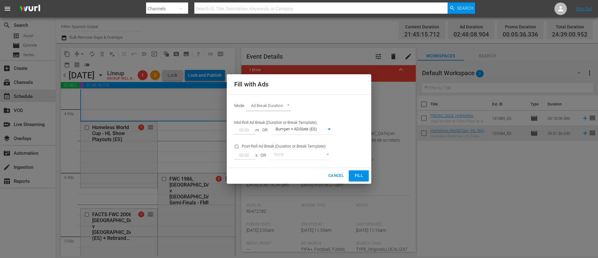
click at [361, 174] on span "Fill" at bounding box center [359, 175] width 10 height 7
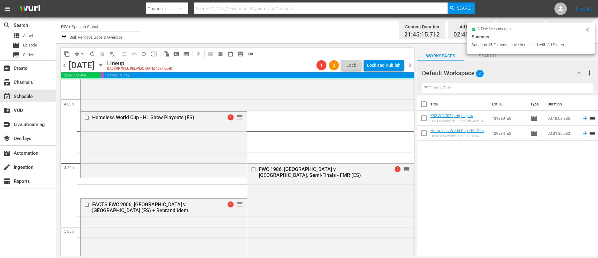
click at [78, 55] on button "arrow_drop_down" at bounding box center [82, 54] width 10 height 10
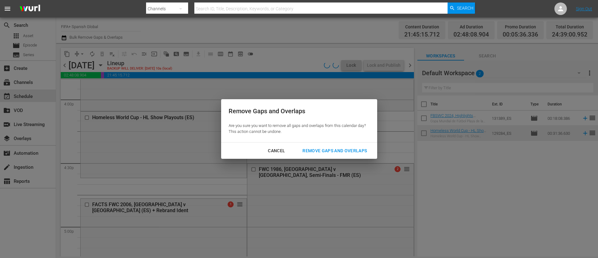
click at [307, 149] on div "Remove Gaps and Overlaps" at bounding box center [334, 151] width 74 height 8
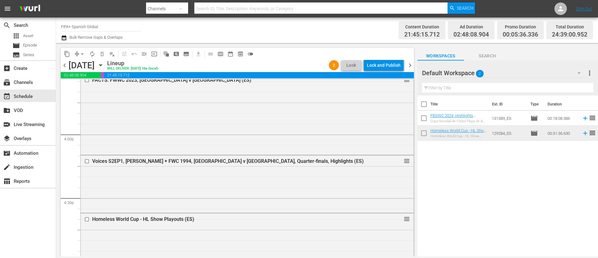
scroll to position [1977, 0]
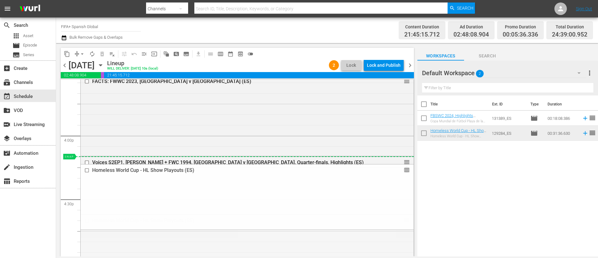
drag, startPoint x: 399, startPoint y: 220, endPoint x: 392, endPoint y: 161, distance: 58.6
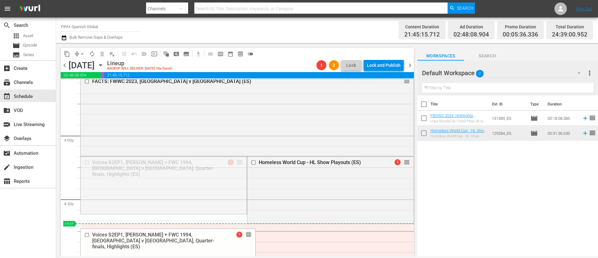
drag, startPoint x: 237, startPoint y: 163, endPoint x: 219, endPoint y: 223, distance: 62.5
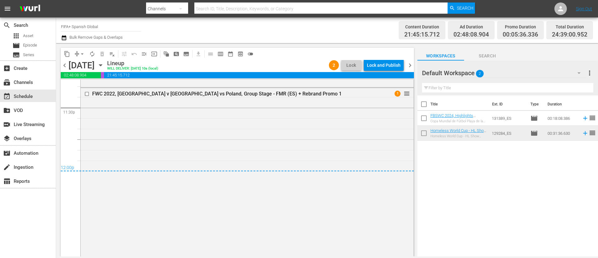
scroll to position [3048, 0]
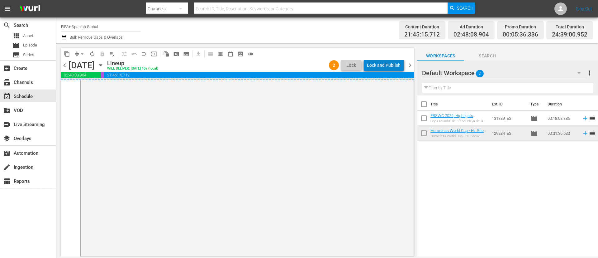
click at [387, 70] on div "Lock and Publish" at bounding box center [384, 64] width 34 height 11
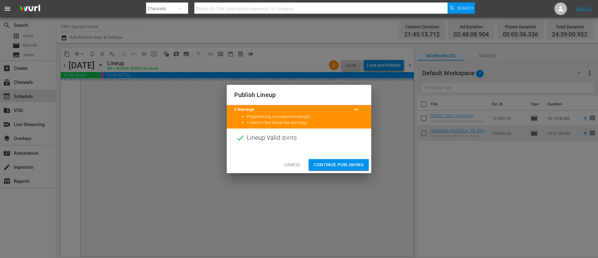
click at [338, 167] on span "Continue Publishing" at bounding box center [339, 165] width 50 height 8
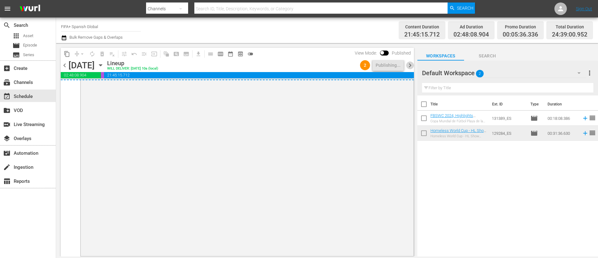
click at [409, 67] on span "chevron_right" at bounding box center [410, 65] width 8 height 8
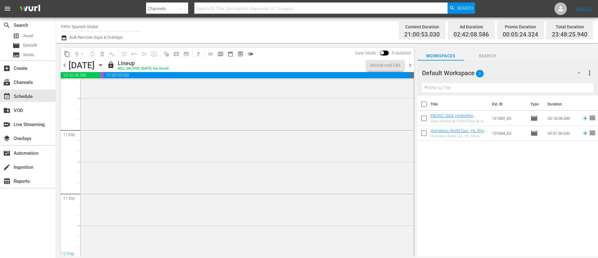
scroll to position [2890, 0]
click at [388, 66] on div "Unlock and Edit" at bounding box center [385, 64] width 31 height 11
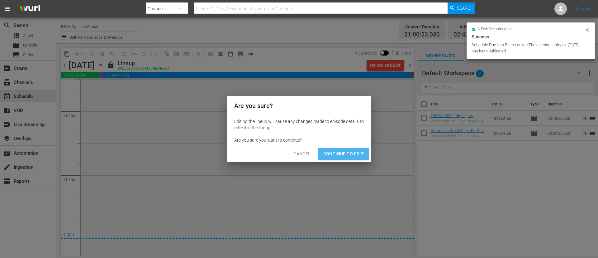
click at [342, 159] on button "Continue to Edit" at bounding box center [343, 154] width 50 height 12
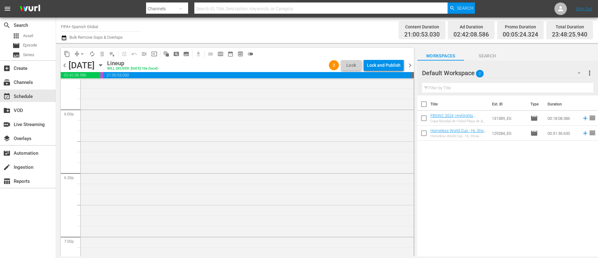
scroll to position [2003, 0]
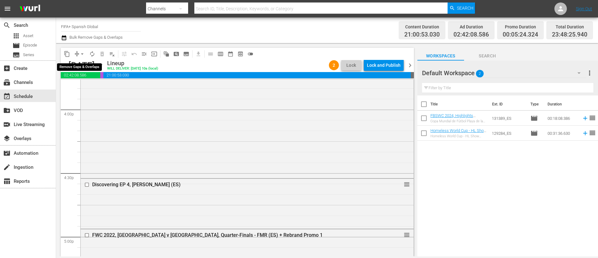
click at [83, 51] on span "arrow_drop_down" at bounding box center [82, 54] width 6 height 6
click at [80, 88] on li "Align to End of Previous Day" at bounding box center [82, 87] width 65 height 10
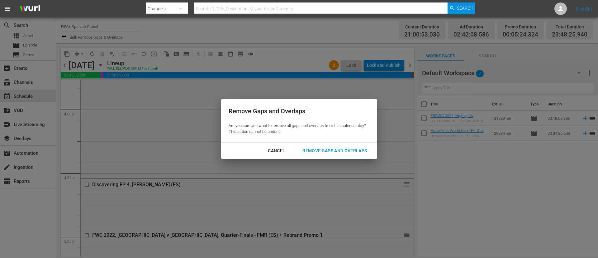
click at [354, 152] on div "Remove Gaps and Overlaps" at bounding box center [334, 151] width 74 height 8
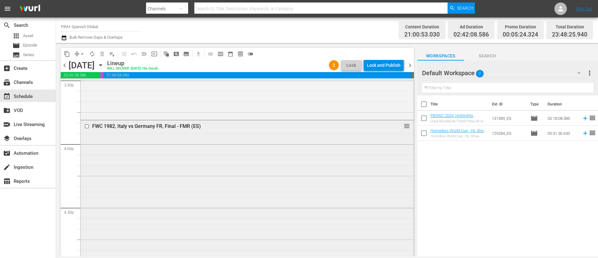
scroll to position [1956, 0]
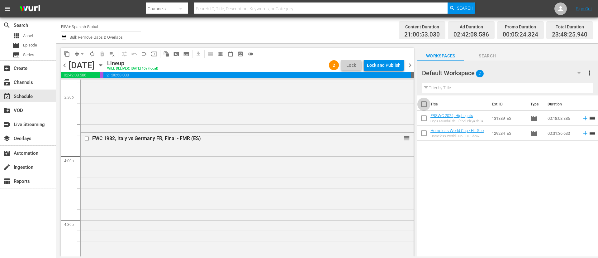
click at [423, 106] on input "checkbox" at bounding box center [423, 105] width 13 height 13
checkbox input "true"
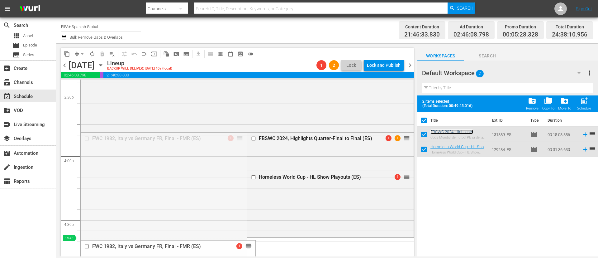
drag, startPoint x: 233, startPoint y: 138, endPoint x: 228, endPoint y: 238, distance: 100.1
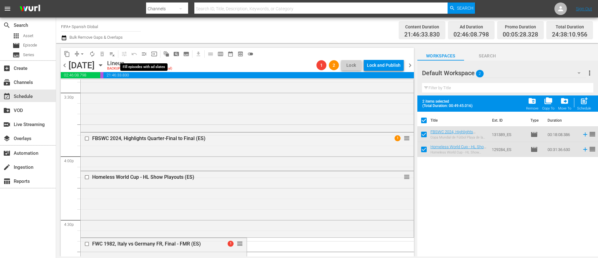
click at [144, 56] on span "menu_open" at bounding box center [144, 54] width 6 height 6
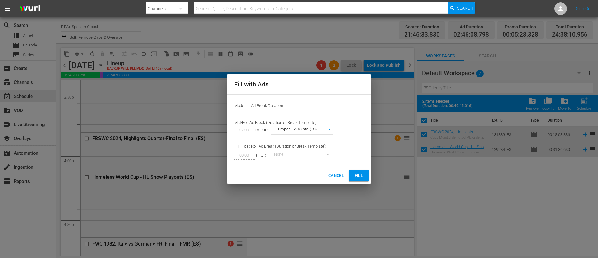
click at [363, 178] on span "Fill" at bounding box center [359, 175] width 10 height 7
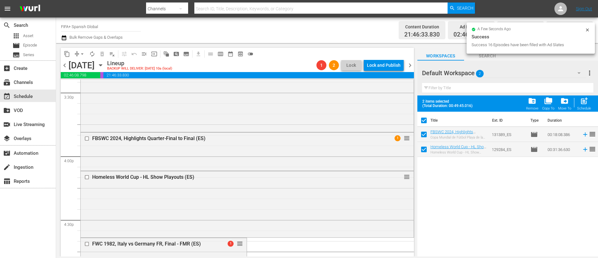
click at [81, 52] on span "arrow_drop_down" at bounding box center [82, 54] width 6 height 6
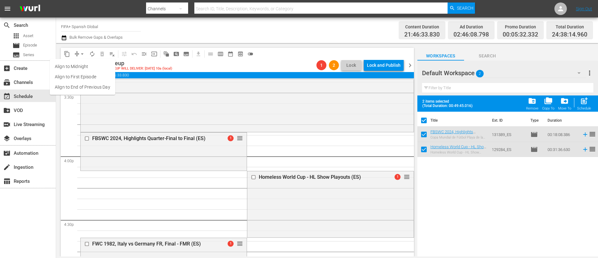
click at [98, 87] on li "Align to End of Previous Day" at bounding box center [82, 87] width 65 height 10
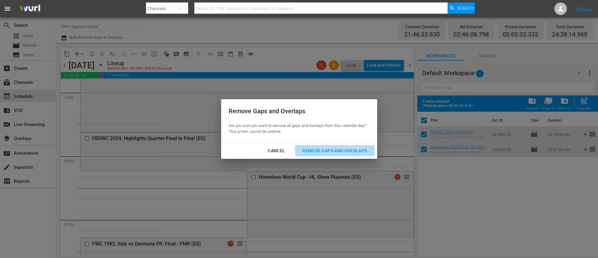
click at [344, 150] on div "Remove Gaps and Overlaps" at bounding box center [334, 151] width 74 height 8
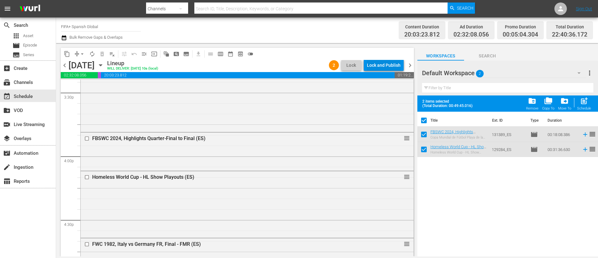
click at [402, 66] on button "Lock and Publish" at bounding box center [384, 64] width 40 height 11
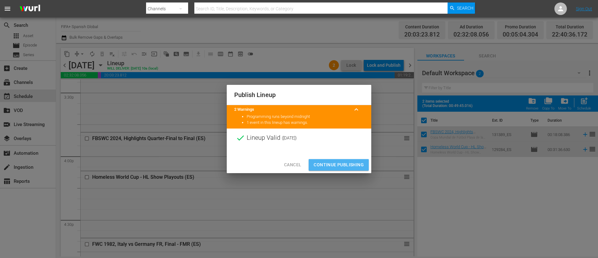
click at [354, 162] on span "Continue Publishing" at bounding box center [339, 165] width 50 height 8
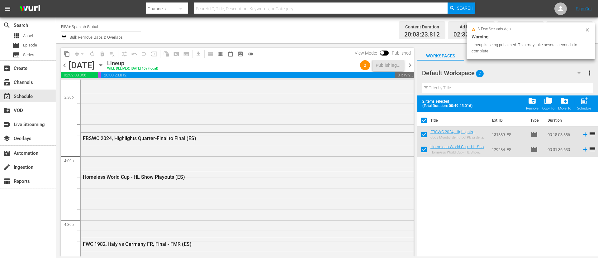
click at [411, 61] on span "chevron_right" at bounding box center [410, 65] width 8 height 8
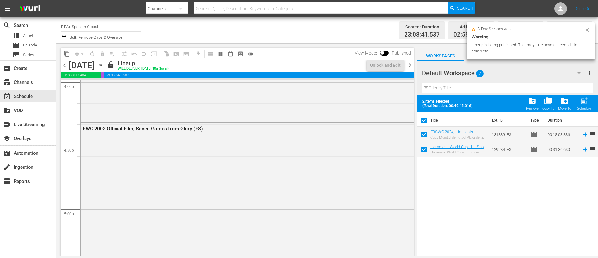
scroll to position [1956, 0]
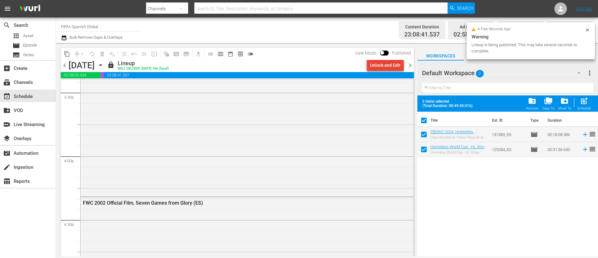
click at [399, 64] on div "Unlock and Edit" at bounding box center [385, 64] width 31 height 11
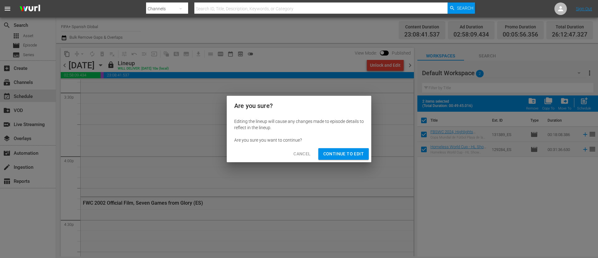
click at [359, 153] on span "Continue to Edit" at bounding box center [343, 154] width 40 height 8
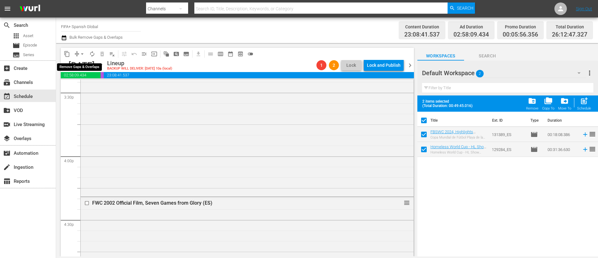
click at [83, 56] on span "arrow_drop_down" at bounding box center [82, 54] width 6 height 6
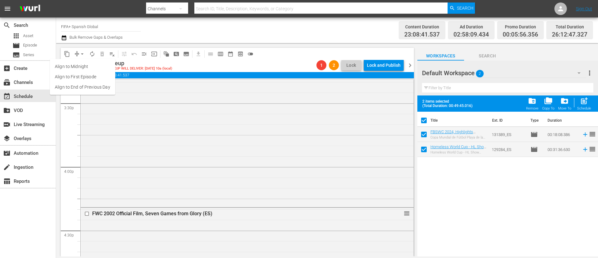
click at [86, 86] on li "Align to End of Previous Day" at bounding box center [82, 87] width 65 height 10
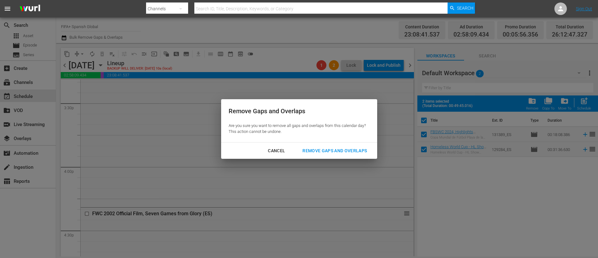
click at [329, 151] on div "Remove Gaps and Overlaps" at bounding box center [334, 151] width 74 height 8
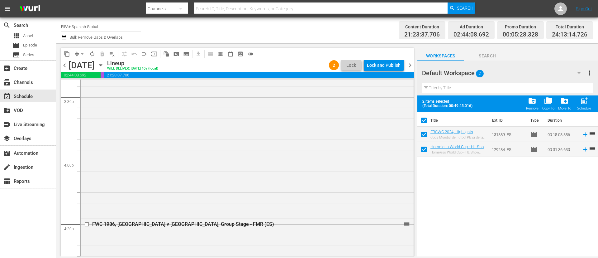
scroll to position [1970, 0]
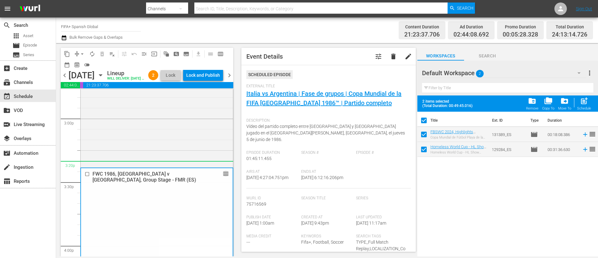
scroll to position [1783, 0]
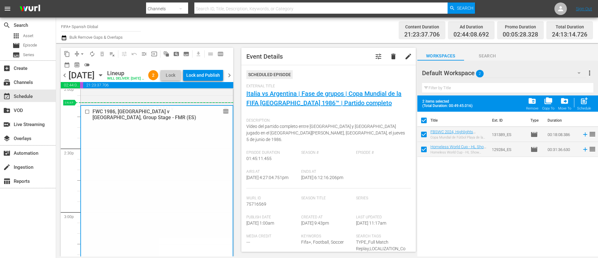
drag, startPoint x: 221, startPoint y: 229, endPoint x: 168, endPoint y: 113, distance: 126.9
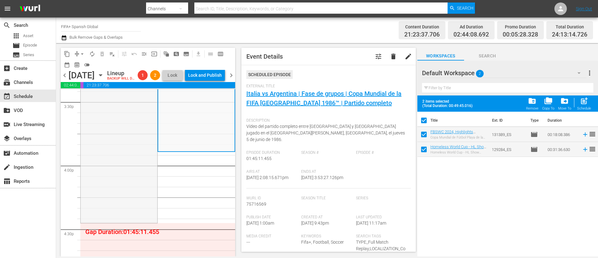
scroll to position [2016, 0]
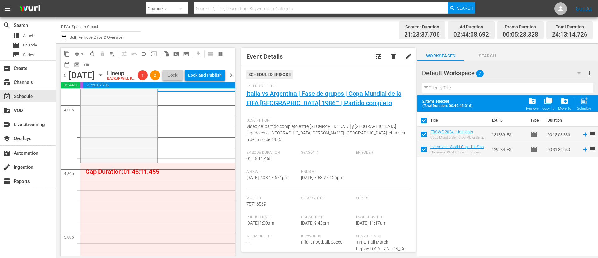
drag, startPoint x: 149, startPoint y: 118, endPoint x: 91, endPoint y: 153, distance: 67.6
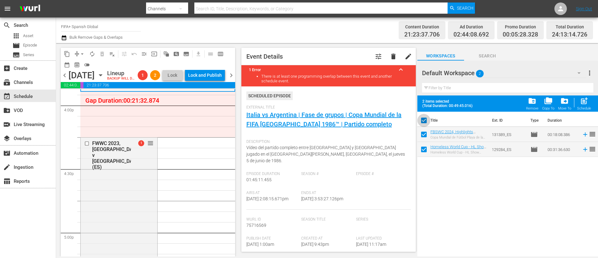
click at [422, 122] on input "checkbox" at bounding box center [423, 121] width 13 height 13
checkbox input "false"
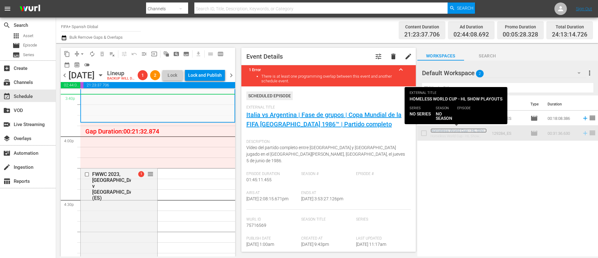
scroll to position [1985, 0]
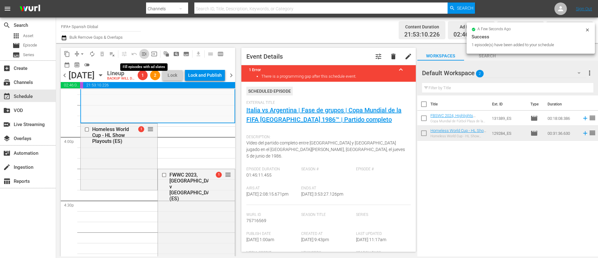
click at [144, 54] on span "menu_open" at bounding box center [144, 54] width 6 height 6
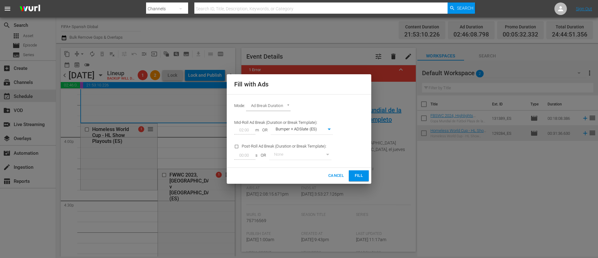
click at [362, 175] on span "Fill" at bounding box center [359, 175] width 10 height 7
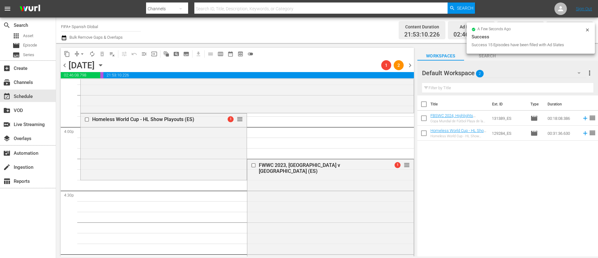
click at [81, 54] on span "arrow_drop_down" at bounding box center [82, 54] width 6 height 6
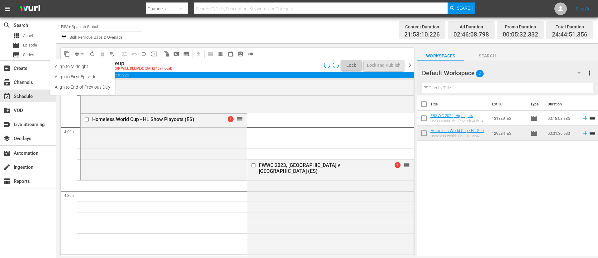
click at [87, 87] on li "Align to End of Previous Day" at bounding box center [82, 87] width 65 height 10
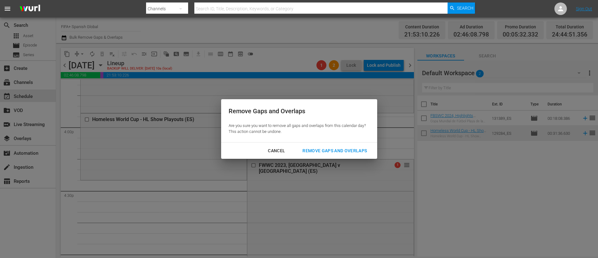
click at [352, 154] on div "Remove Gaps and Overlaps" at bounding box center [334, 151] width 74 height 8
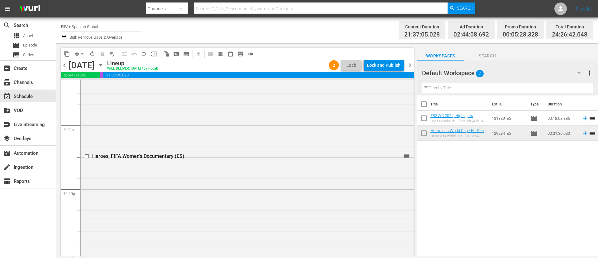
scroll to position [2937, 0]
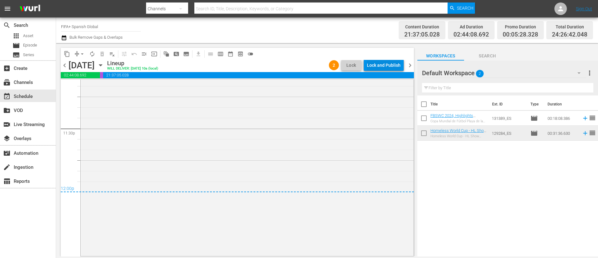
click at [373, 66] on div "Lock and Publish" at bounding box center [384, 64] width 34 height 11
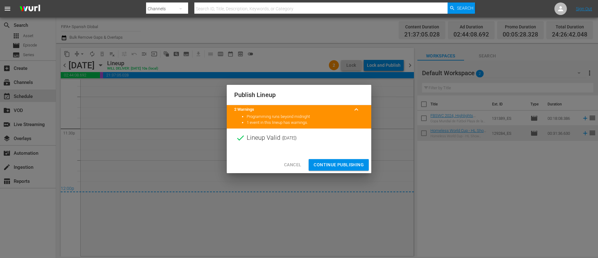
click at [336, 166] on span "Continue Publishing" at bounding box center [339, 165] width 50 height 8
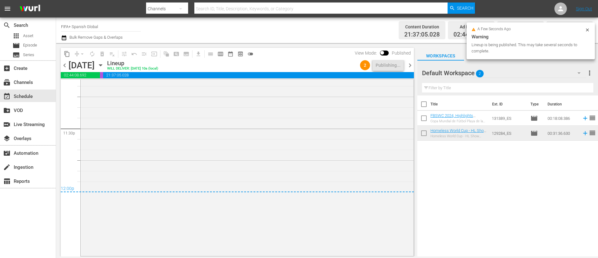
click at [411, 67] on span "chevron_right" at bounding box center [410, 65] width 8 height 8
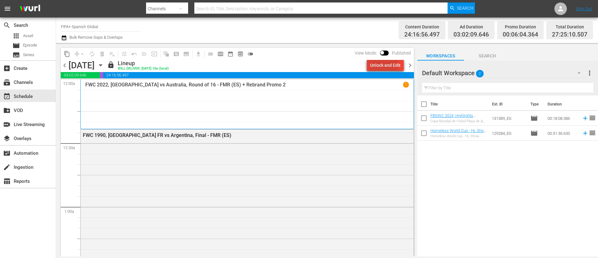
click at [382, 66] on div "Unlock and Edit" at bounding box center [385, 64] width 31 height 11
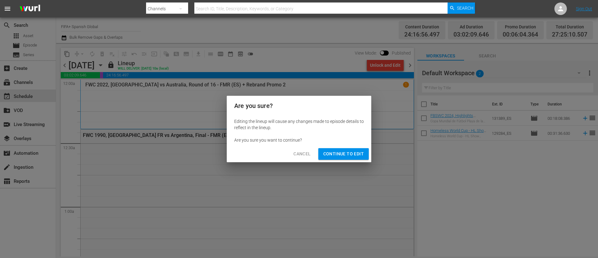
click at [343, 158] on button "Continue to Edit" at bounding box center [343, 154] width 50 height 12
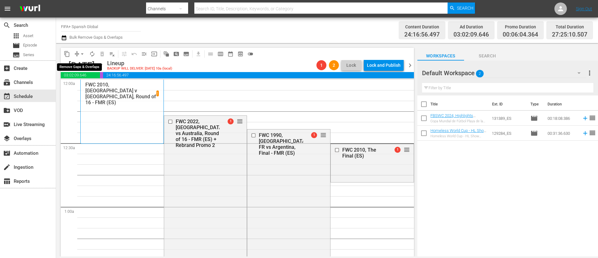
click at [78, 54] on button "arrow_drop_down" at bounding box center [82, 54] width 10 height 10
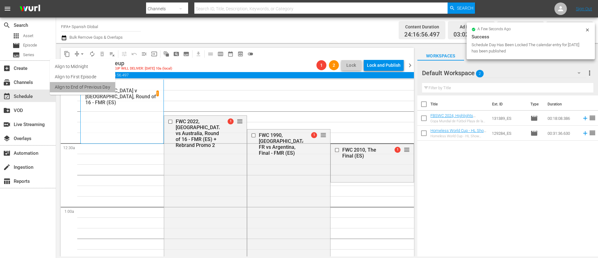
click at [102, 87] on li "Align to End of Previous Day" at bounding box center [82, 87] width 65 height 10
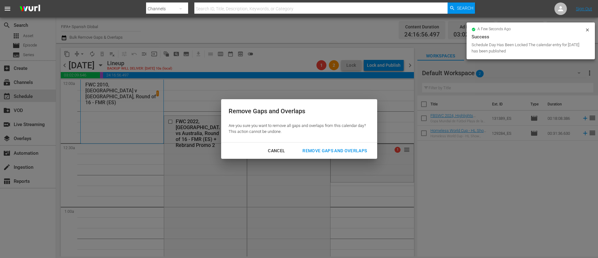
click at [357, 146] on button "Remove Gaps and Overlaps" at bounding box center [334, 151] width 79 height 12
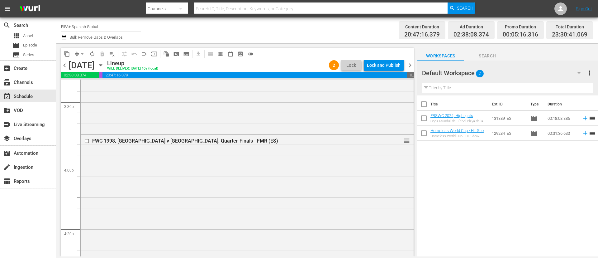
scroll to position [1962, 0]
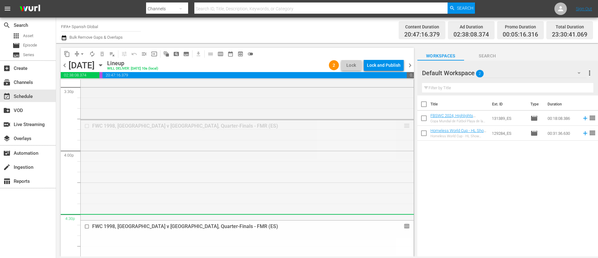
drag, startPoint x: 399, startPoint y: 126, endPoint x: 368, endPoint y: 219, distance: 97.5
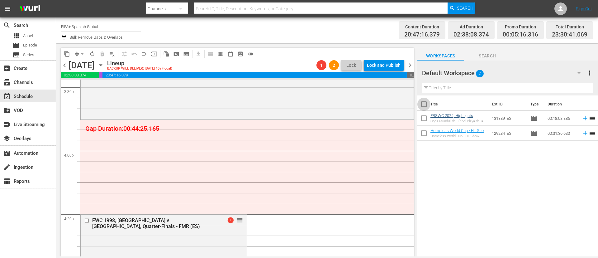
drag, startPoint x: 425, startPoint y: 104, endPoint x: 440, endPoint y: 134, distance: 33.4
click at [425, 104] on input "checkbox" at bounding box center [423, 105] width 13 height 13
checkbox input "true"
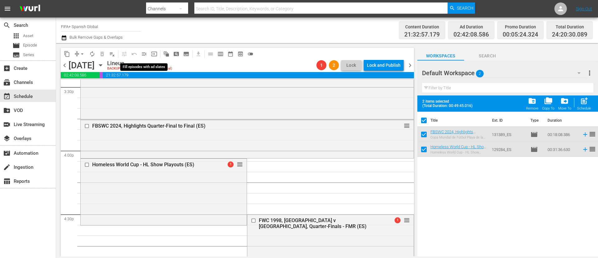
click at [145, 57] on button "menu_open" at bounding box center [144, 54] width 10 height 10
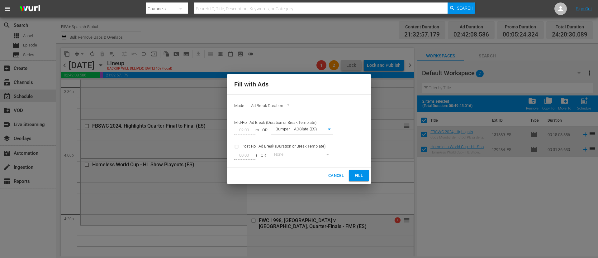
click at [357, 170] on button "Fill" at bounding box center [359, 175] width 20 height 11
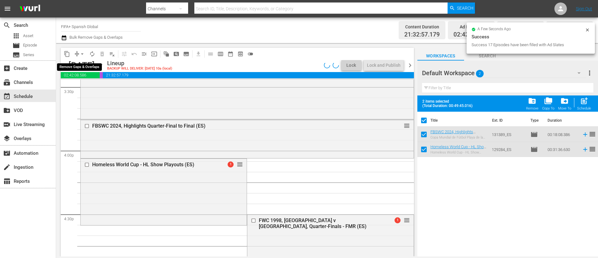
click at [78, 52] on button "arrow_drop_down" at bounding box center [82, 54] width 10 height 10
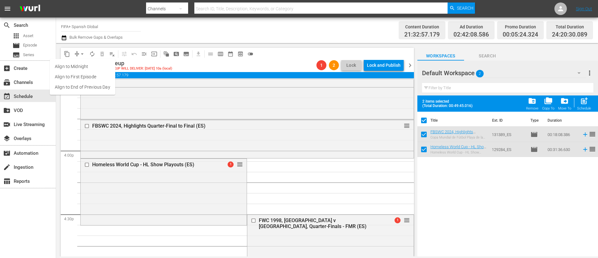
click at [89, 87] on li "Align to End of Previous Day" at bounding box center [82, 87] width 65 height 10
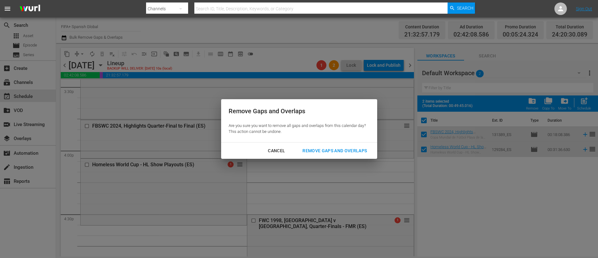
click at [360, 148] on div "Remove Gaps and Overlaps" at bounding box center [334, 151] width 74 height 8
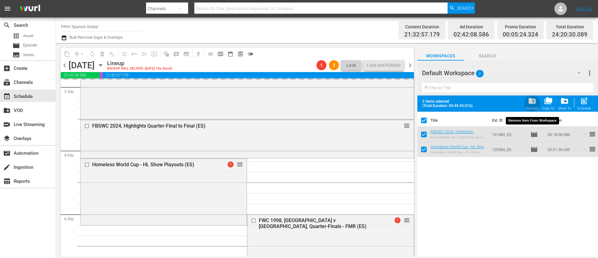
click at [538, 103] on div "folder_delete Remove" at bounding box center [532, 104] width 12 height 14
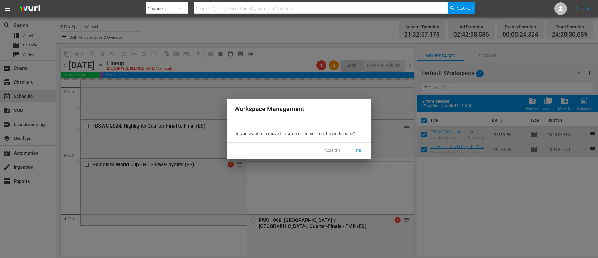
click at [357, 149] on span "OK" at bounding box center [359, 151] width 10 height 8
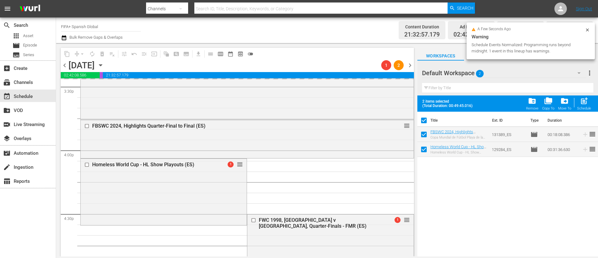
checkbox input "false"
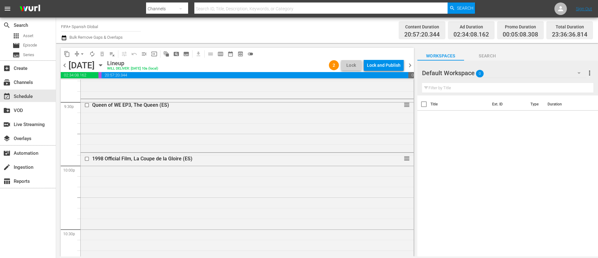
scroll to position [2887, 0]
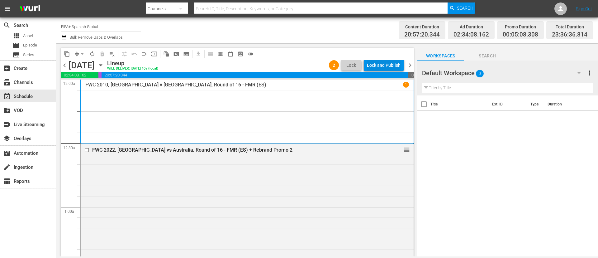
click at [377, 64] on div "Lock and Publish" at bounding box center [384, 64] width 34 height 11
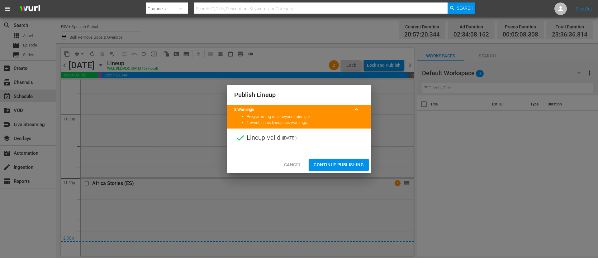
click at [319, 166] on span "Continue Publishing" at bounding box center [339, 165] width 50 height 8
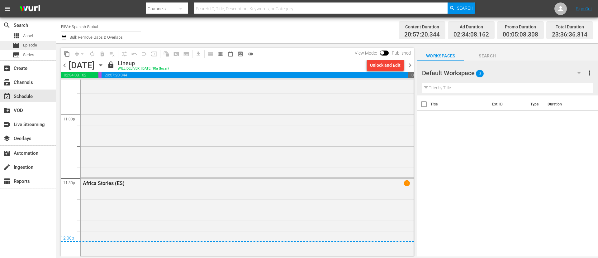
click at [28, 45] on span "Episode" at bounding box center [30, 45] width 14 height 6
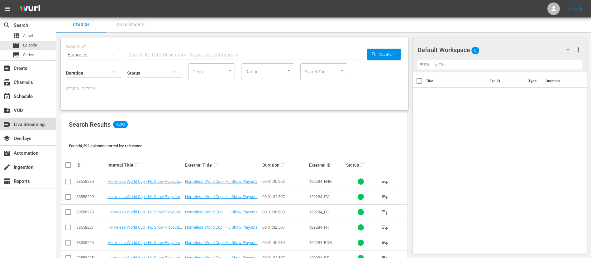
click at [24, 125] on div "switch_video Live Streaming" at bounding box center [17, 124] width 35 height 6
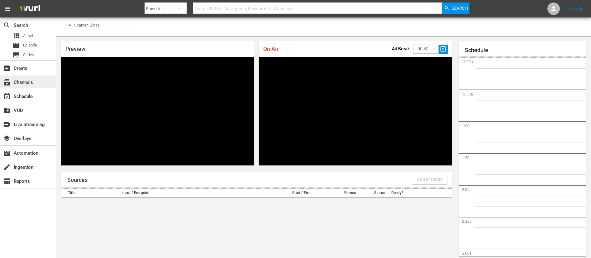
click at [32, 82] on div "subscriptions Channels" at bounding box center [17, 81] width 35 height 6
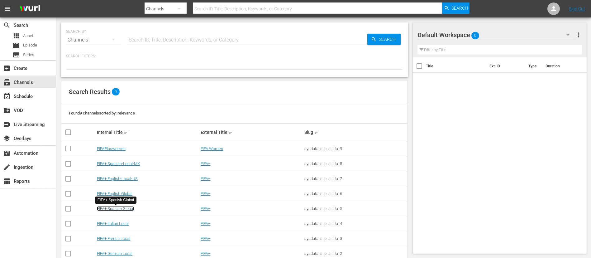
click at [131, 209] on link "FIFA+ Spanish Global" at bounding box center [115, 208] width 37 height 5
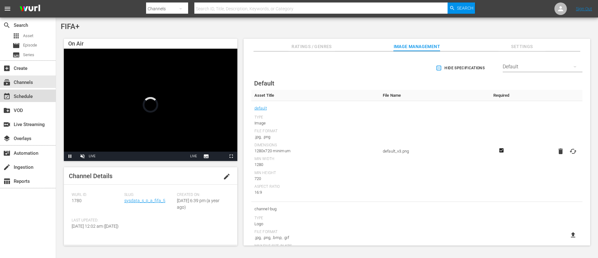
click at [21, 101] on div "event_available Schedule" at bounding box center [28, 95] width 56 height 12
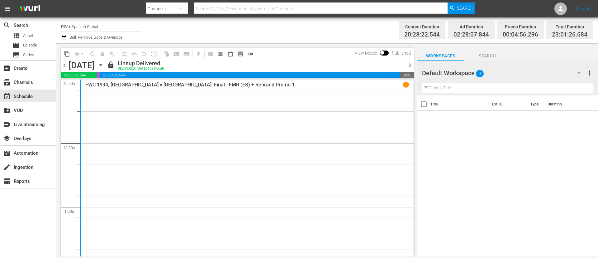
scroll to position [374, 0]
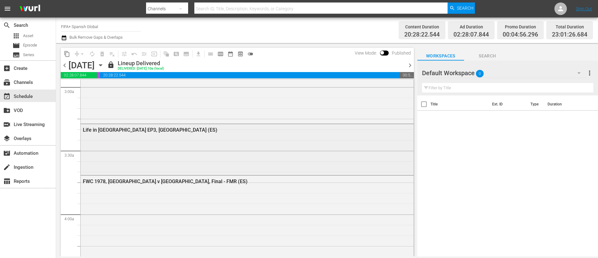
click at [293, 146] on div "Life in [GEOGRAPHIC_DATA] EP3, [GEOGRAPHIC_DATA] (ES)" at bounding box center [247, 149] width 333 height 50
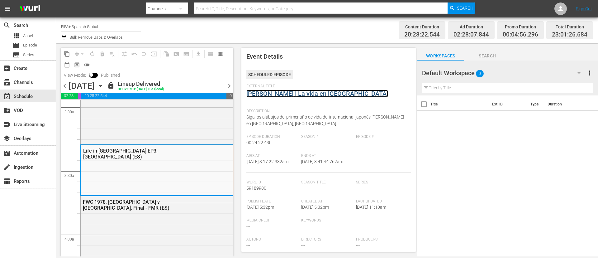
click at [300, 94] on link "[PERSON_NAME] | La vida en [GEOGRAPHIC_DATA]" at bounding box center [317, 93] width 142 height 7
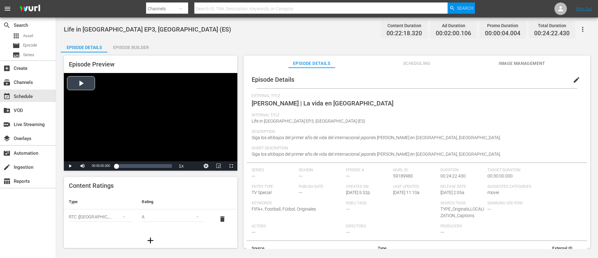
click at [108, 151] on div "Video Player" at bounding box center [150, 117] width 173 height 88
click at [83, 166] on span "Video Player" at bounding box center [83, 166] width 0 height 0
click at [231, 166] on span "Video Player" at bounding box center [231, 166] width 0 height 0
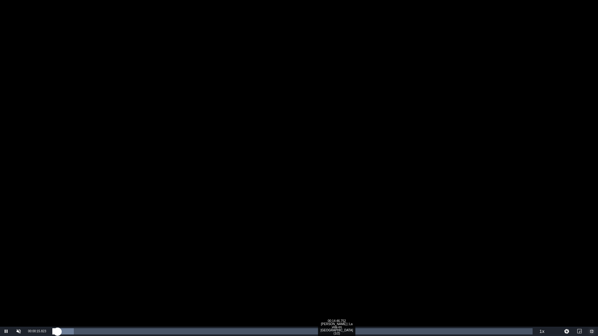
click at [343, 257] on div "Loaded : 4.48% 00:14:46.752 [PERSON_NAME] | La vida en [GEOGRAPHIC_DATA] (1/2) …" at bounding box center [292, 331] width 486 height 9
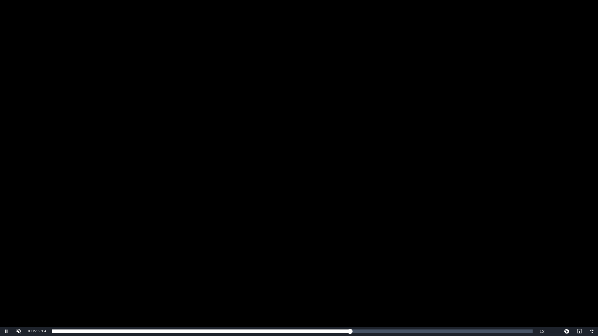
drag, startPoint x: 352, startPoint y: 121, endPoint x: 349, endPoint y: 119, distance: 3.4
click at [349, 119] on div "Video Player" at bounding box center [299, 163] width 598 height 327
